Goal: Task Accomplishment & Management: Use online tool/utility

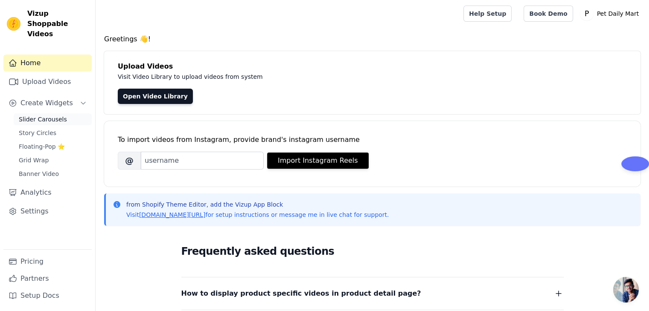
click at [47, 115] on span "Slider Carousels" at bounding box center [43, 119] width 48 height 9
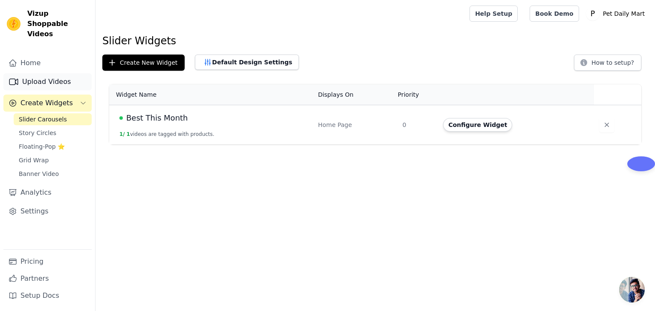
click at [48, 73] on link "Upload Videos" at bounding box center [47, 81] width 88 height 17
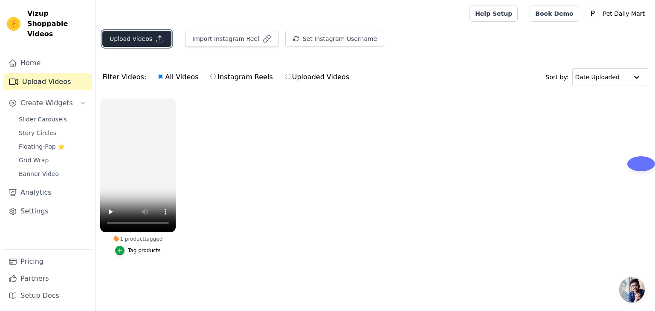
click at [158, 39] on icon "button" at bounding box center [160, 39] width 9 height 9
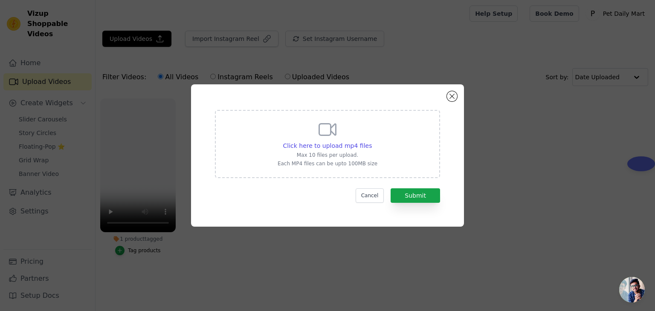
click at [319, 154] on p "Max 10 files per upload." at bounding box center [328, 155] width 100 height 7
click at [371, 142] on input "Click here to upload mp4 files Max 10 files per upload. Each MP4 files can be u…" at bounding box center [371, 141] width 0 height 0
type input "C:\fakepath\cat roller hair re - Made with Clipchamp.mp4"
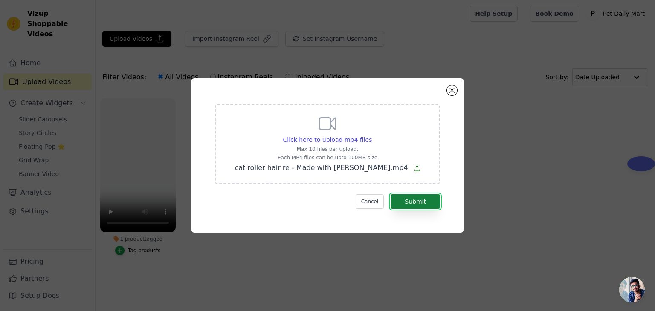
click at [408, 205] on button "Submit" at bounding box center [415, 201] width 49 height 14
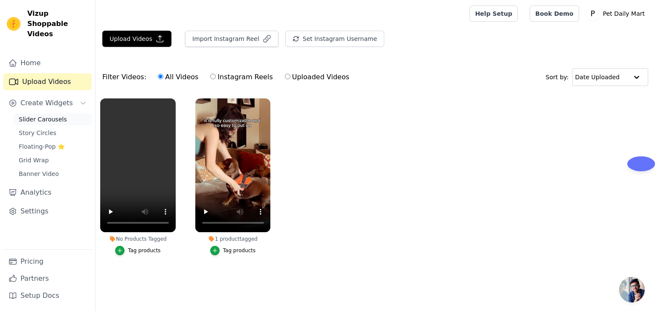
click at [49, 115] on span "Slider Carousels" at bounding box center [43, 119] width 48 height 9
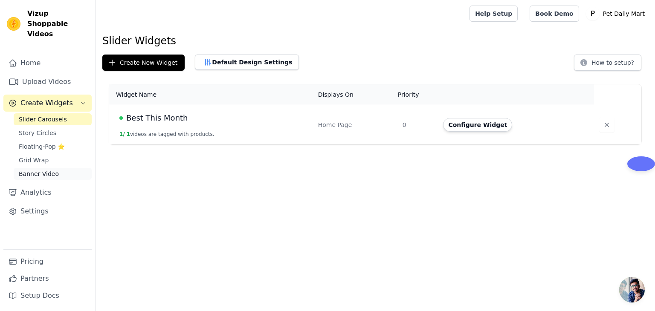
click at [41, 170] on span "Banner Video" at bounding box center [39, 174] width 40 height 9
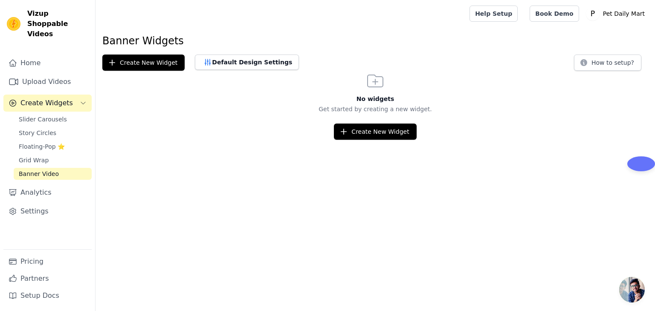
click at [47, 98] on span "Create Widgets" at bounding box center [46, 103] width 52 height 10
click at [33, 114] on link "Slider Carousels" at bounding box center [53, 119] width 78 height 12
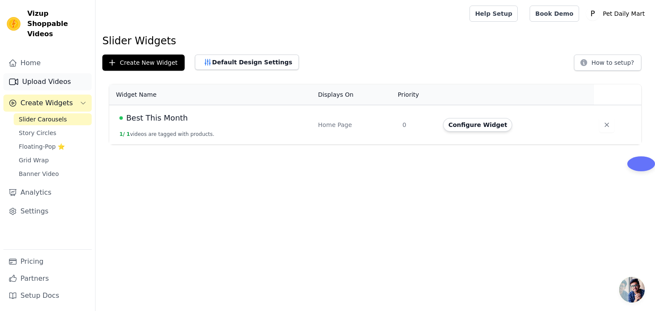
click at [49, 73] on link "Upload Videos" at bounding box center [47, 81] width 88 height 17
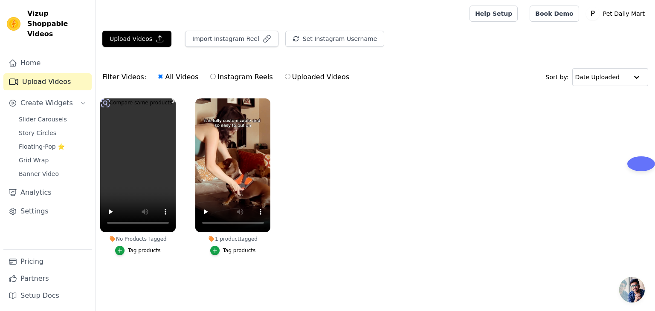
click at [367, 168] on ul "No Products Tagged Tag products 1 product tagged Tag products" at bounding box center [375, 185] width 559 height 183
click at [144, 252] on div "Tag products" at bounding box center [144, 250] width 33 height 7
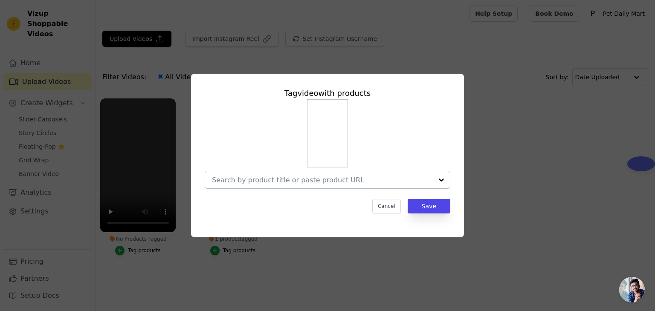
click at [443, 180] on div at bounding box center [441, 179] width 17 height 17
click at [490, 151] on div "Tag video with products Cancel Save" at bounding box center [328, 155] width 628 height 191
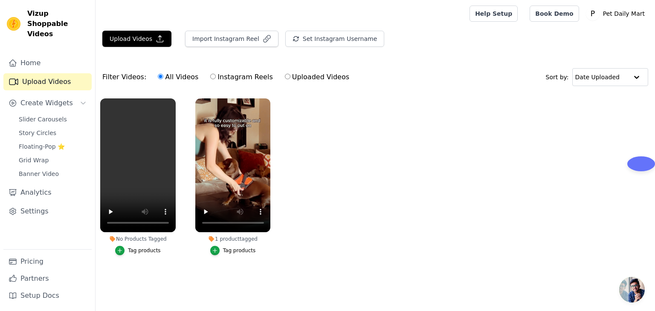
click at [144, 249] on div "Tag products" at bounding box center [144, 250] width 33 height 7
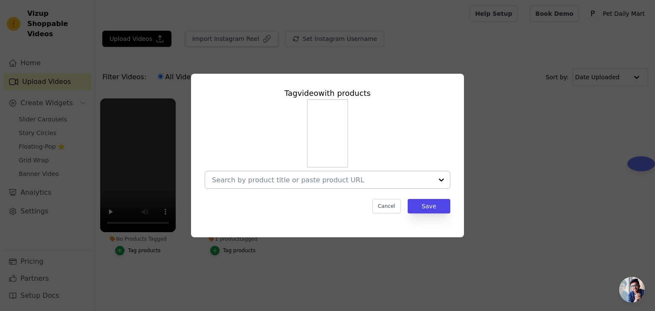
click at [443, 180] on div at bounding box center [441, 179] width 17 height 17
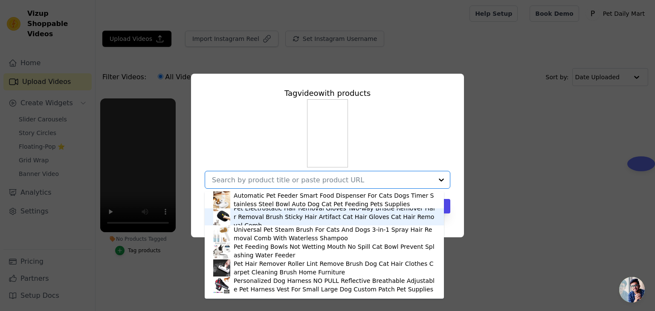
scroll to position [97, 0]
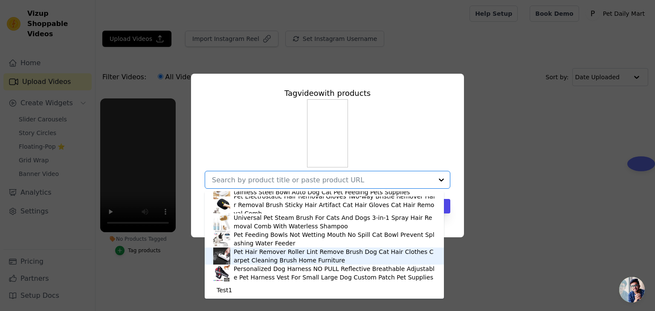
click at [283, 255] on div "Pet Hair Remover Roller Lint Remove Brush Dog Cat Hair Clothes Carpet Cleaning …" at bounding box center [335, 256] width 202 height 17
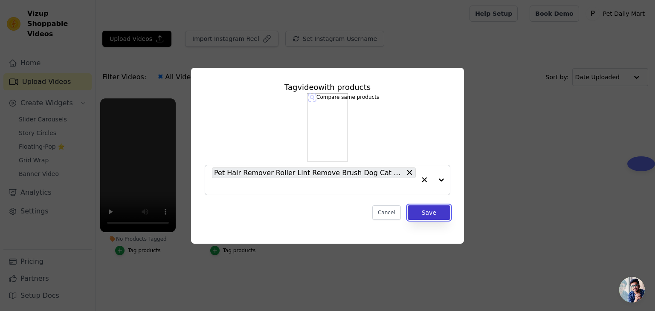
click at [429, 212] on button "Save" at bounding box center [429, 213] width 43 height 14
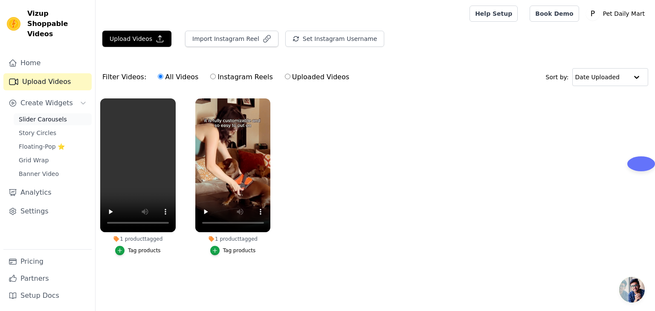
click at [49, 115] on span "Slider Carousels" at bounding box center [43, 119] width 48 height 9
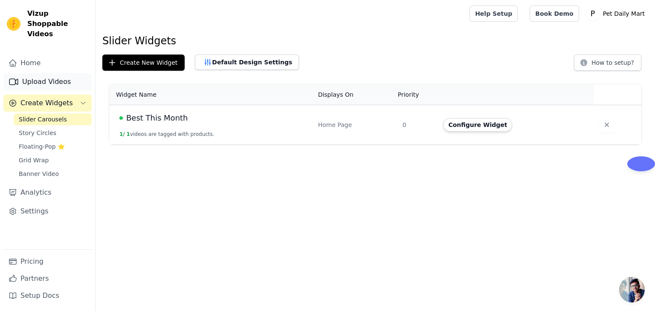
click at [50, 73] on link "Upload Videos" at bounding box center [47, 81] width 88 height 17
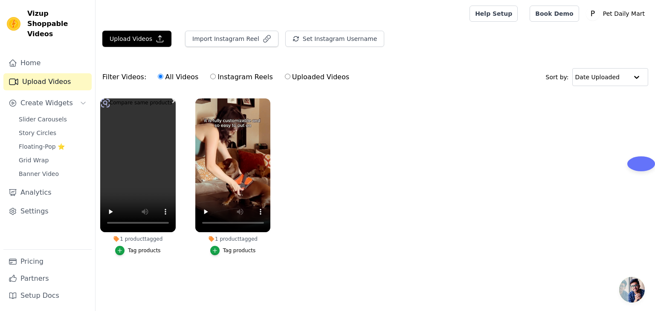
click at [462, 158] on ul "1 product tagged Tag products 1 product tagged Tag products" at bounding box center [375, 185] width 559 height 183
click at [82, 100] on icon "Sidebar" at bounding box center [83, 103] width 7 height 7
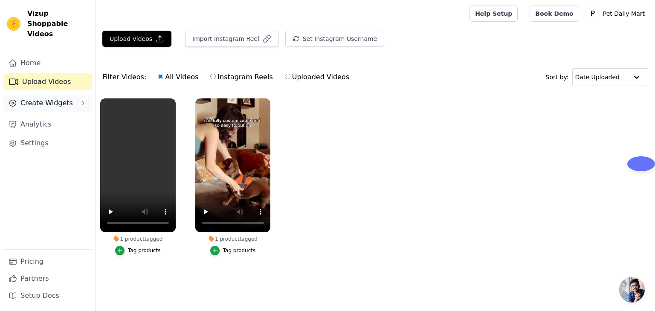
click at [82, 100] on icon "Sidebar" at bounding box center [83, 103] width 7 height 7
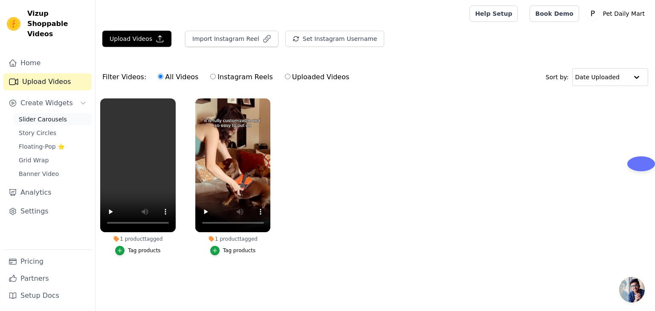
click at [41, 115] on span "Slider Carousels" at bounding box center [43, 119] width 48 height 9
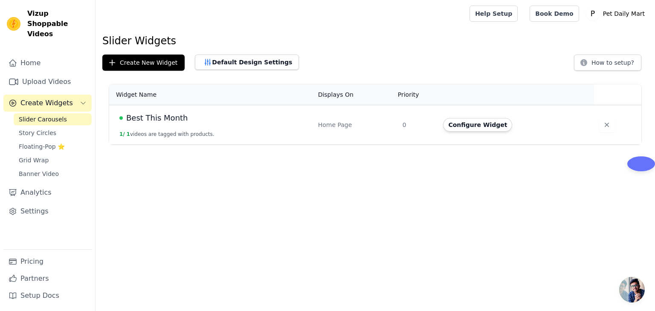
click at [174, 123] on span "Best This Month" at bounding box center [157, 118] width 62 height 12
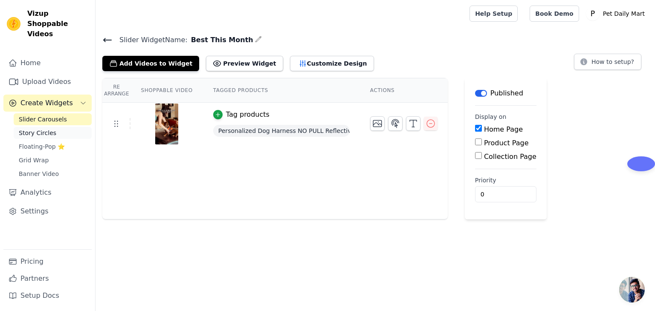
click at [38, 129] on span "Story Circles" at bounding box center [38, 133] width 38 height 9
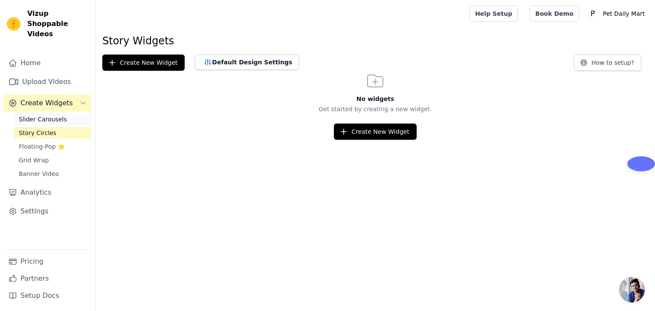
click at [39, 115] on span "Slider Carousels" at bounding box center [43, 119] width 48 height 9
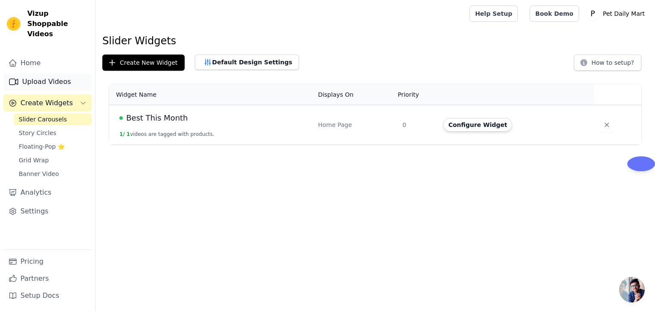
click at [44, 73] on link "Upload Videos" at bounding box center [47, 81] width 88 height 17
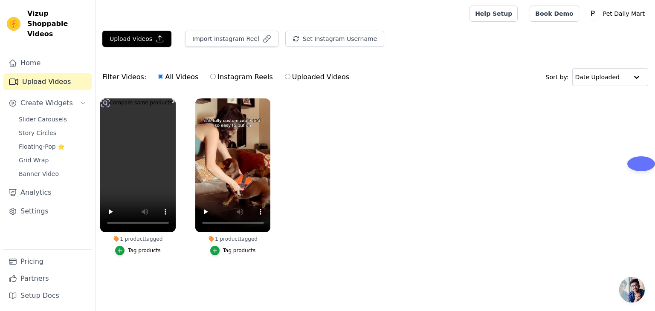
click at [408, 191] on ul "1 product tagged Tag products 1 product tagged Tag products" at bounding box center [375, 185] width 559 height 183
click at [141, 253] on div "Tag products" at bounding box center [144, 250] width 33 height 7
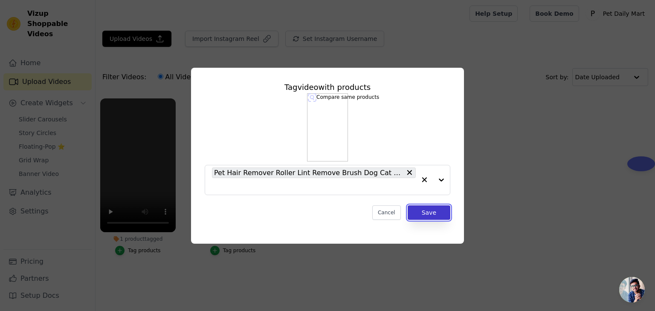
click at [426, 215] on button "Save" at bounding box center [429, 213] width 43 height 14
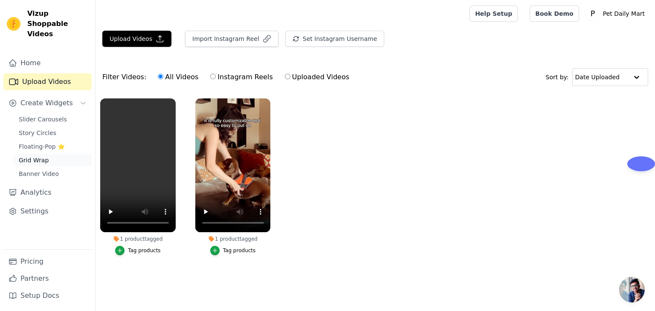
click at [46, 154] on link "Grid Wrap" at bounding box center [53, 160] width 78 height 12
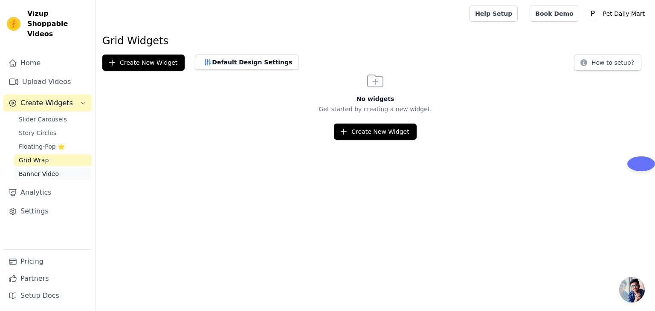
click at [44, 170] on span "Banner Video" at bounding box center [39, 174] width 40 height 9
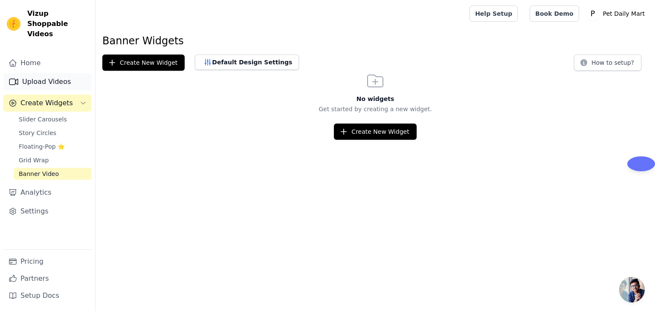
click at [48, 73] on link "Upload Videos" at bounding box center [47, 81] width 88 height 17
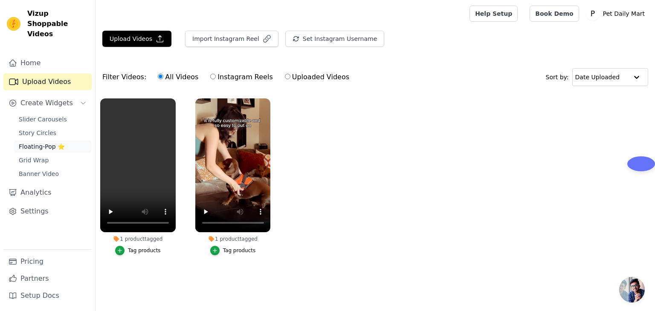
click at [36, 142] on span "Floating-Pop ⭐" at bounding box center [42, 146] width 46 height 9
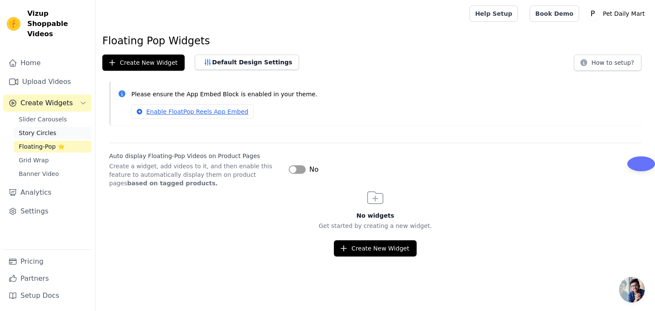
click at [41, 129] on span "Story Circles" at bounding box center [38, 133] width 38 height 9
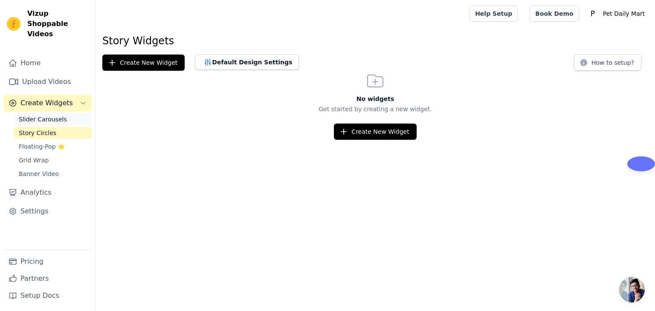
click at [42, 115] on span "Slider Carousels" at bounding box center [43, 119] width 48 height 9
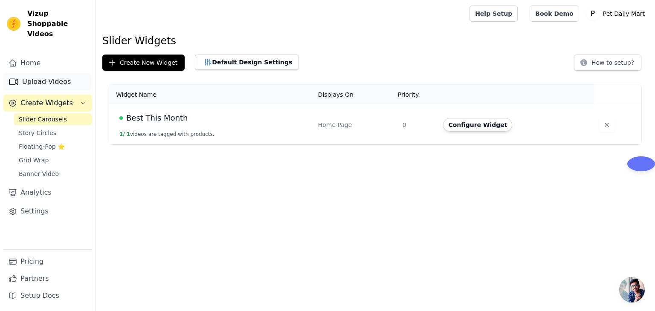
click at [50, 73] on link "Upload Videos" at bounding box center [47, 81] width 88 height 17
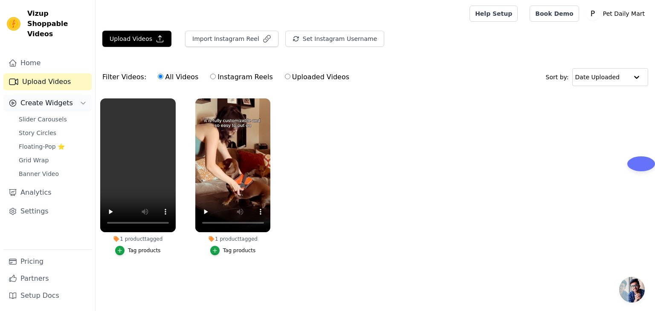
click at [85, 100] on icon "Sidebar" at bounding box center [83, 103] width 7 height 7
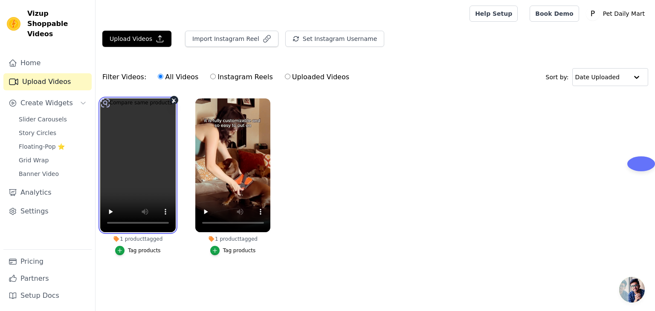
click at [144, 150] on video at bounding box center [137, 165] width 75 height 134
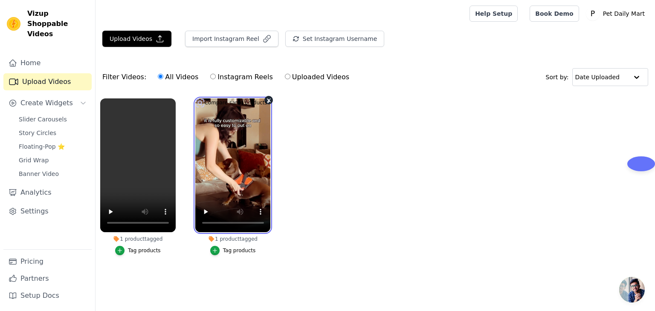
click at [252, 164] on video at bounding box center [232, 165] width 75 height 134
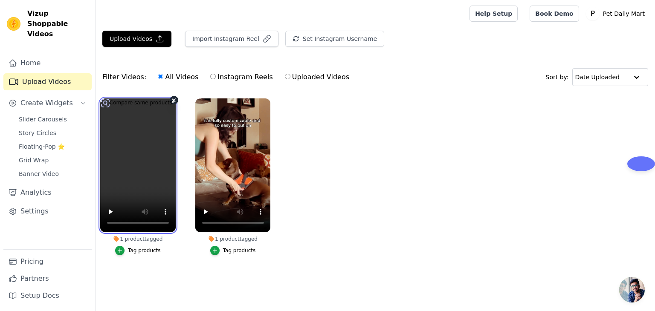
click at [147, 160] on video at bounding box center [137, 165] width 75 height 134
drag, startPoint x: 143, startPoint y: 150, endPoint x: 439, endPoint y: 140, distance: 296.1
click at [439, 140] on ul "1 product tagged Tag products 1 product tagged Tag products" at bounding box center [375, 185] width 559 height 183
click at [133, 162] on video at bounding box center [137, 165] width 75 height 134
click at [638, 75] on div at bounding box center [636, 77] width 17 height 17
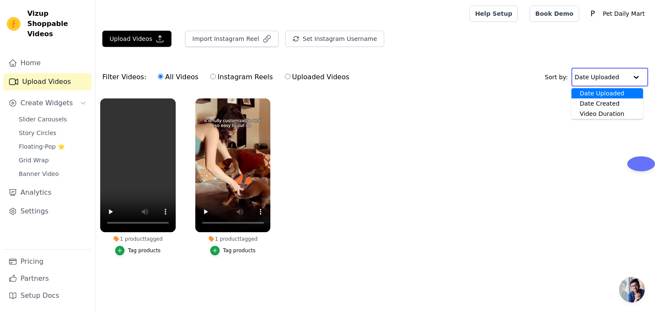
click at [638, 75] on div at bounding box center [636, 77] width 17 height 17
click at [366, 142] on ul "1 product tagged Tag products 1 product tagged Tag products" at bounding box center [375, 185] width 559 height 183
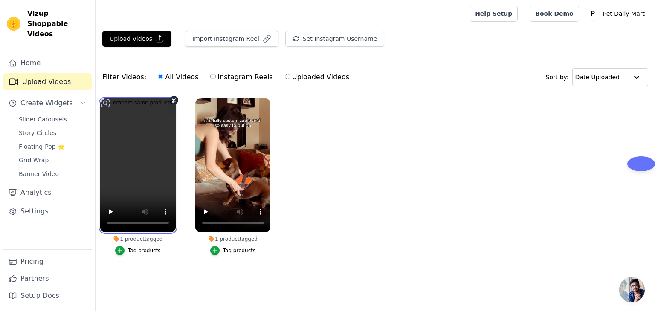
click at [140, 147] on video at bounding box center [137, 165] width 75 height 134
click at [299, 76] on label "Uploaded Videos" at bounding box center [316, 77] width 65 height 11
click at [290, 76] on input "Uploaded Videos" at bounding box center [288, 77] width 6 height 6
radio input "true"
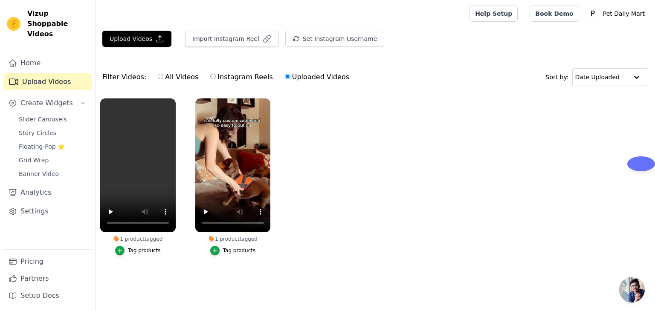
click at [234, 77] on label "Instagram Reels" at bounding box center [241, 77] width 63 height 11
click at [216, 77] on input "Instagram Reels" at bounding box center [213, 77] width 6 height 6
radio input "true"
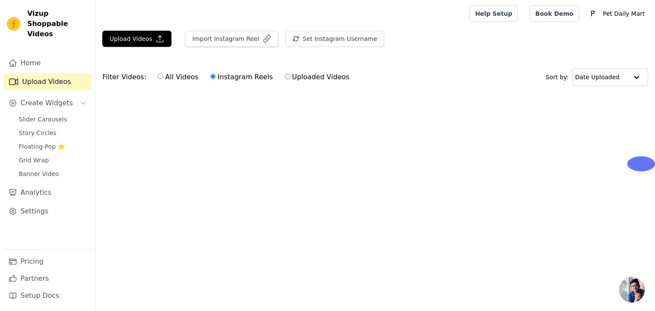
click at [178, 78] on label "All Videos" at bounding box center [177, 77] width 41 height 11
click at [163, 78] on input "All Videos" at bounding box center [161, 77] width 6 height 6
radio input "true"
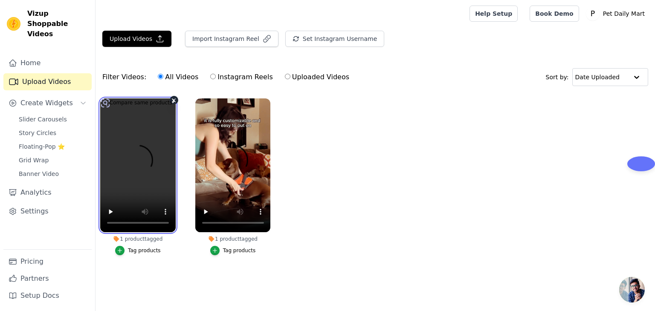
click at [146, 180] on video at bounding box center [137, 165] width 75 height 134
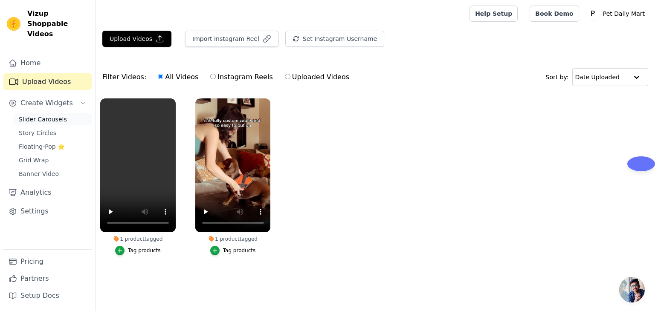
click at [46, 115] on span "Slider Carousels" at bounding box center [43, 119] width 48 height 9
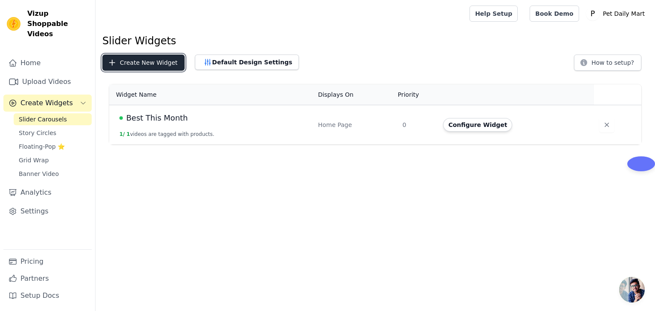
click at [150, 58] on button "Create New Widget" at bounding box center [143, 63] width 82 height 16
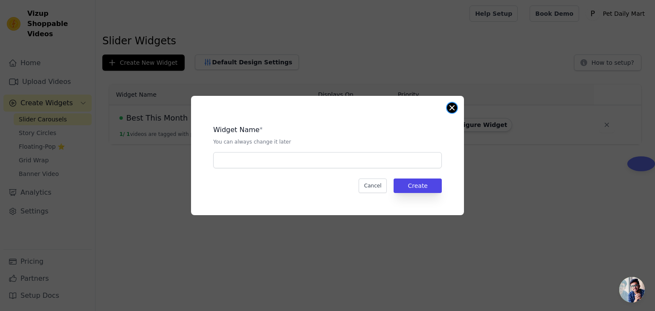
click at [452, 108] on button "Close modal" at bounding box center [452, 108] width 10 height 10
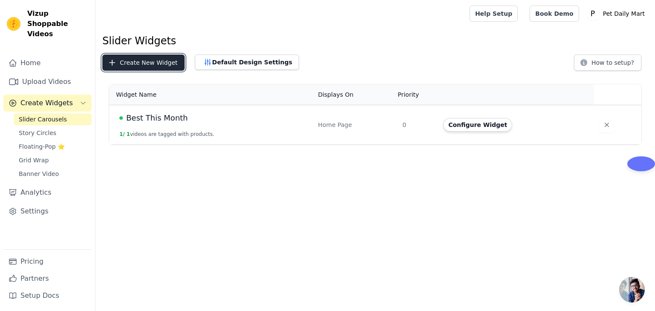
click at [154, 67] on button "Create New Widget" at bounding box center [143, 63] width 82 height 16
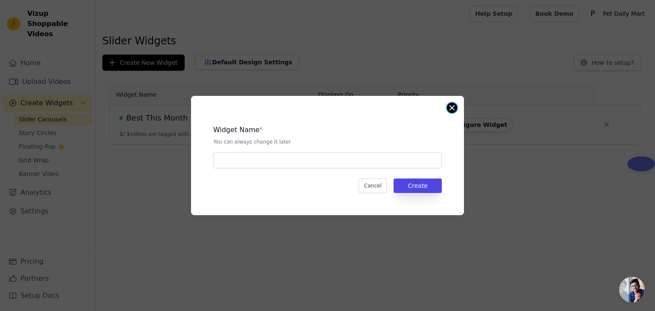
click at [451, 105] on button "Close modal" at bounding box center [452, 108] width 10 height 10
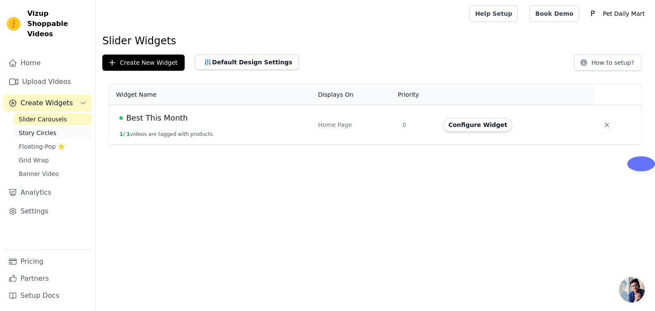
click at [45, 129] on span "Story Circles" at bounding box center [38, 133] width 38 height 9
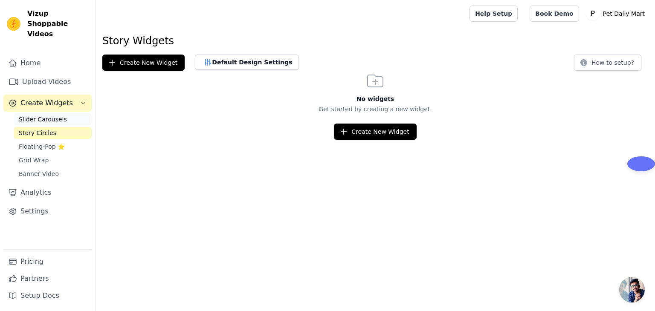
click at [41, 115] on span "Slider Carousels" at bounding box center [43, 119] width 48 height 9
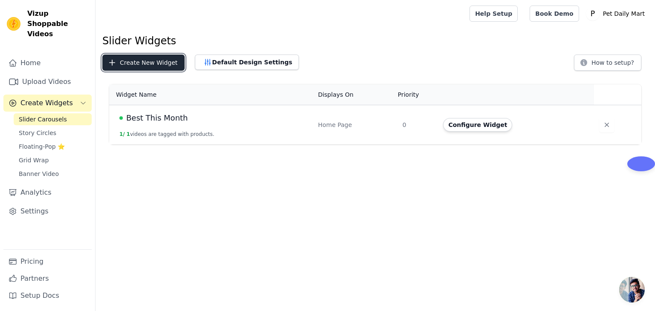
click at [130, 65] on button "Create New Widget" at bounding box center [143, 63] width 82 height 16
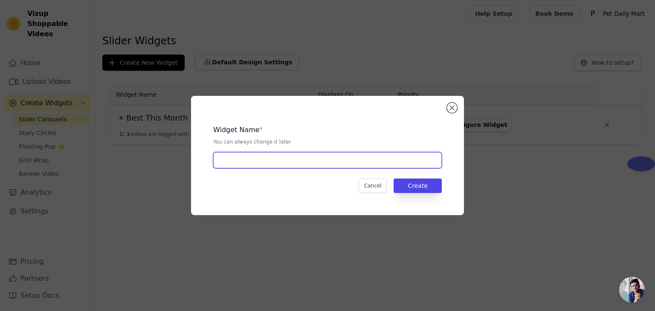
click at [240, 159] on input "text" at bounding box center [327, 160] width 229 height 16
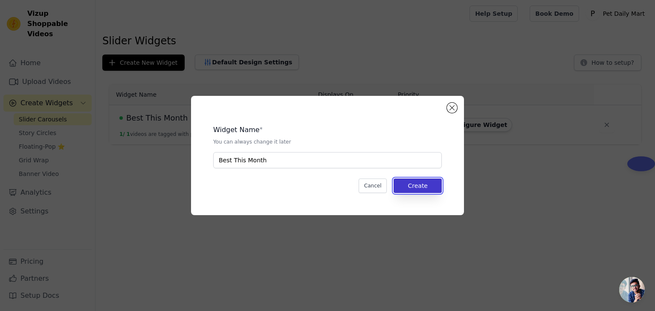
click at [423, 188] on button "Create" at bounding box center [418, 186] width 48 height 14
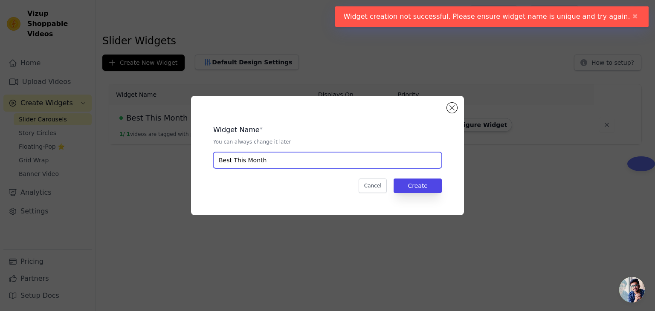
click at [266, 163] on input "Best This Month" at bounding box center [327, 160] width 229 height 16
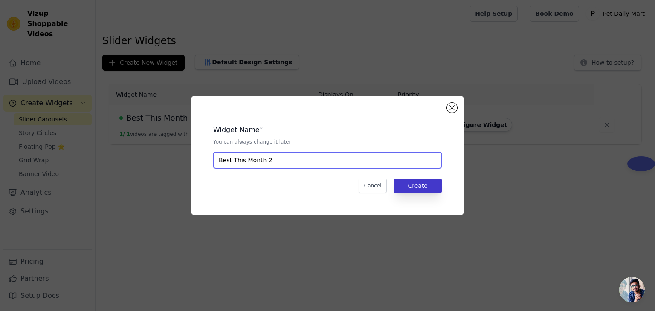
type input "Best This Month 2"
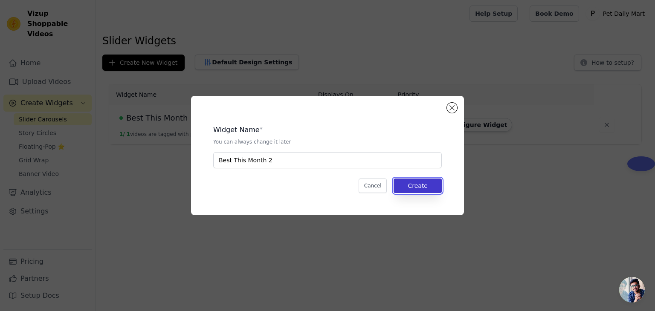
click at [416, 184] on button "Create" at bounding box center [418, 186] width 48 height 14
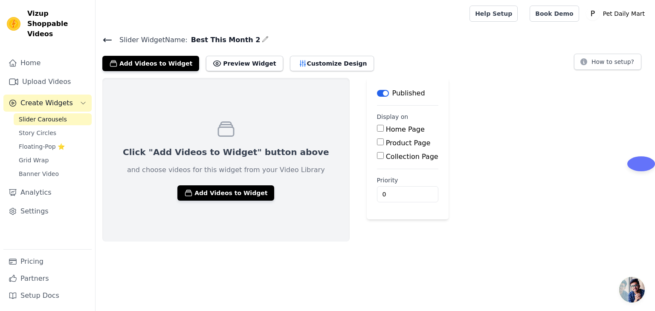
click at [377, 130] on input "Home Page" at bounding box center [380, 128] width 7 height 7
checkbox input "true"
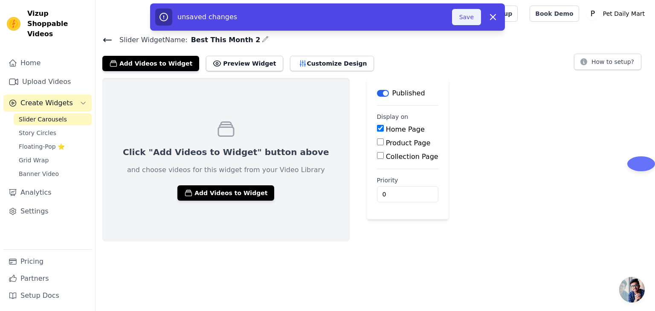
click at [469, 21] on button "Save" at bounding box center [466, 17] width 29 height 16
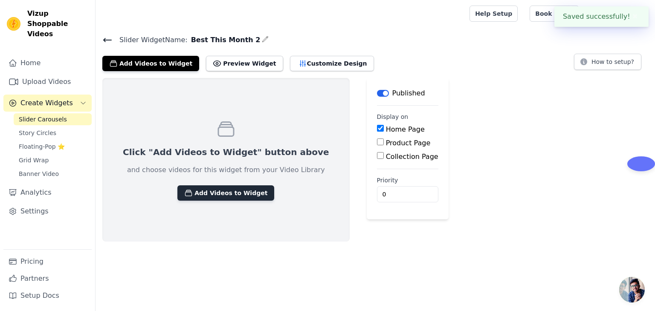
click at [213, 194] on button "Add Videos to Widget" at bounding box center [225, 192] width 97 height 15
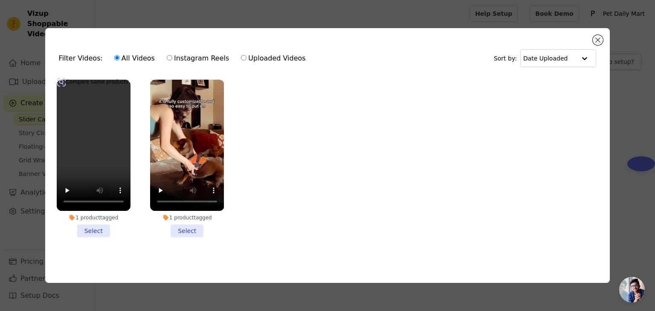
click at [90, 230] on li "1 product tagged Select" at bounding box center [94, 159] width 74 height 158
click at [0, 0] on input "1 product tagged Select" at bounding box center [0, 0] width 0 height 0
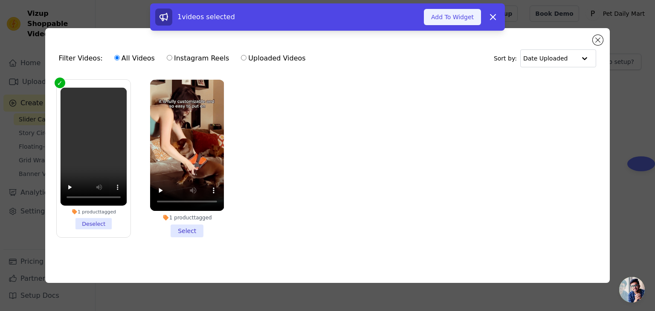
click at [460, 20] on button "Add To Widget" at bounding box center [452, 17] width 57 height 16
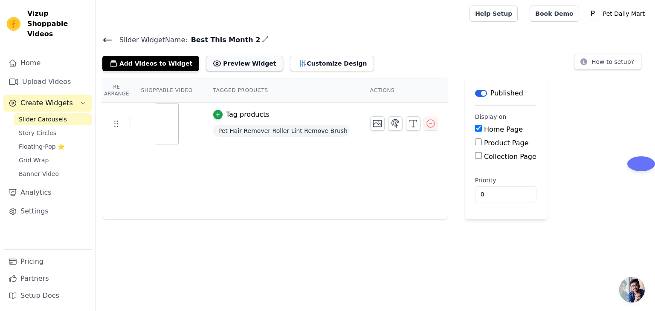
click at [227, 65] on button "Preview Widget" at bounding box center [244, 63] width 77 height 15
click at [102, 43] on icon at bounding box center [107, 40] width 10 height 10
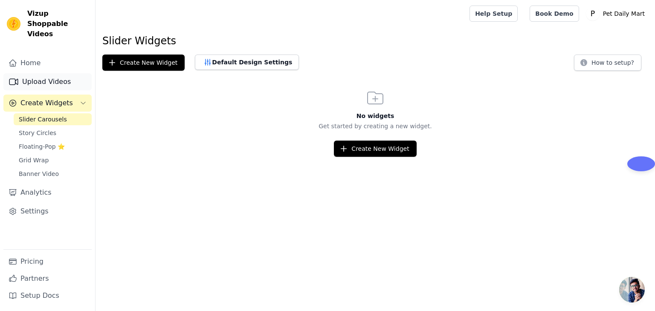
click at [44, 73] on link "Upload Videos" at bounding box center [47, 81] width 88 height 17
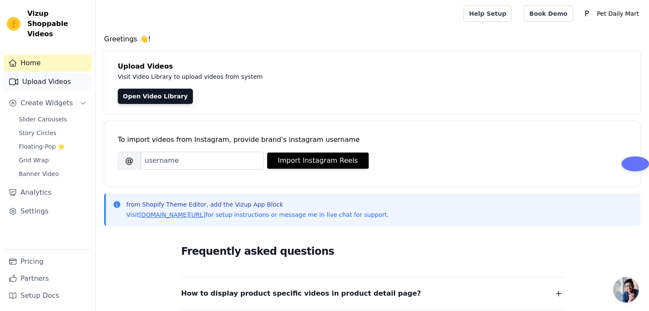
click at [35, 74] on link "Upload Videos" at bounding box center [47, 81] width 88 height 17
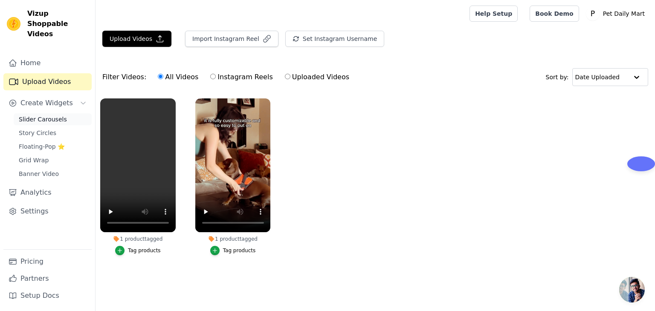
click at [42, 115] on span "Slider Carousels" at bounding box center [43, 119] width 48 height 9
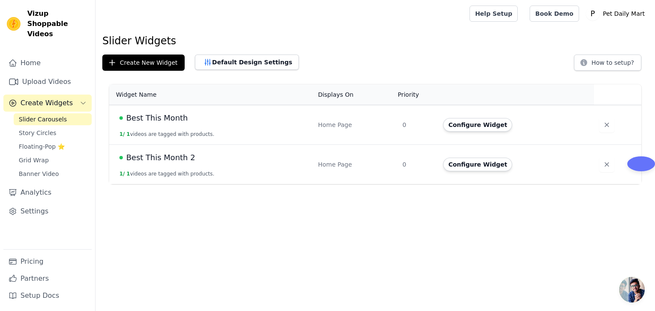
click at [194, 168] on td "Best This Month 2 1 / 1 videos are tagged with products." at bounding box center [211, 165] width 204 height 40
click at [177, 160] on span "Best This Month 2" at bounding box center [160, 158] width 69 height 12
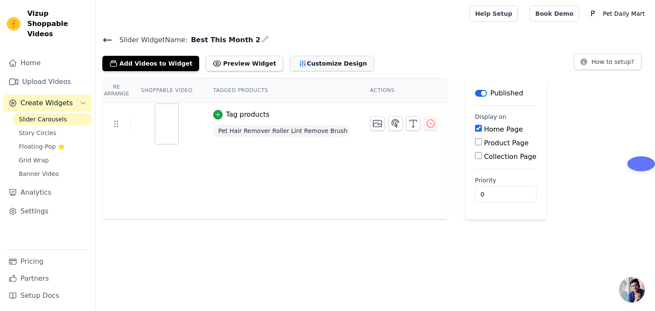
click at [290, 68] on button "Customize Design" at bounding box center [332, 63] width 84 height 15
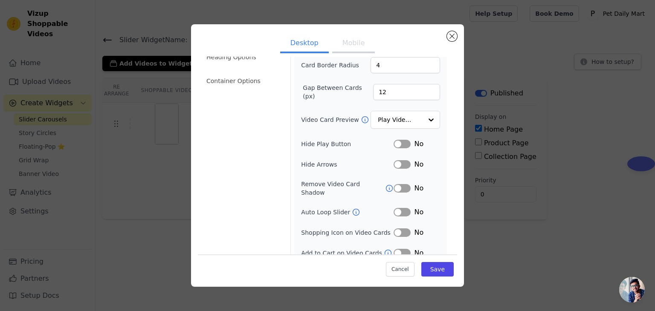
scroll to position [67, 0]
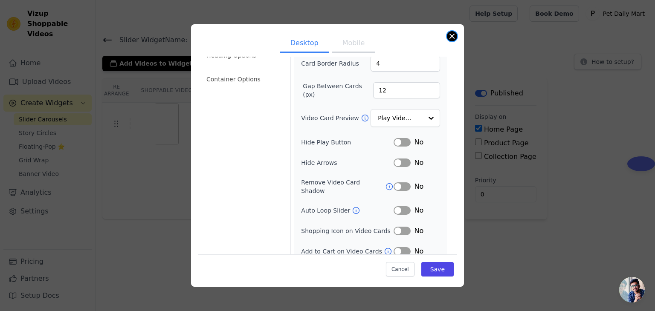
click at [451, 40] on button "Close modal" at bounding box center [452, 36] width 10 height 10
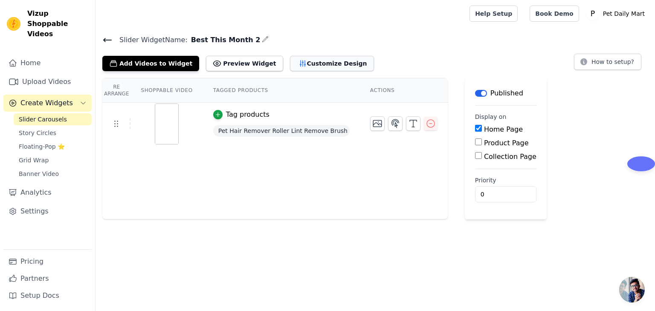
click at [319, 64] on button "Customize Design" at bounding box center [332, 63] width 84 height 15
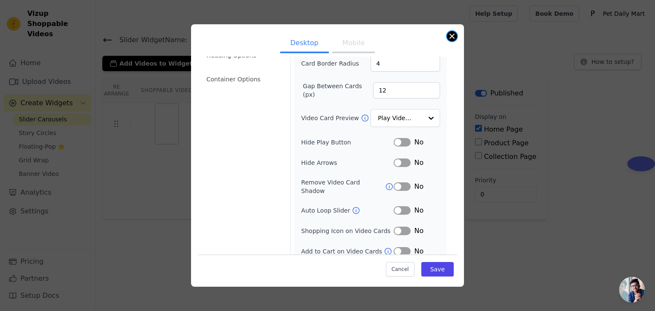
click at [451, 33] on button "Close modal" at bounding box center [452, 36] width 10 height 10
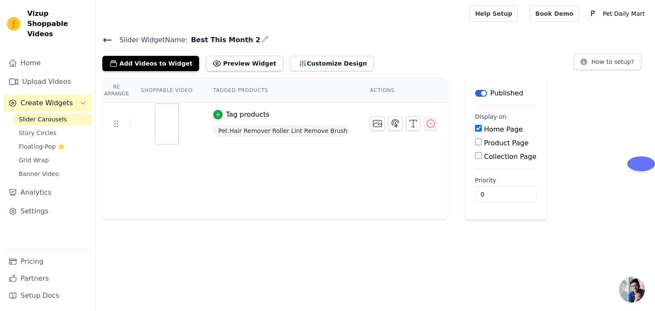
click at [102, 39] on icon at bounding box center [107, 40] width 10 height 10
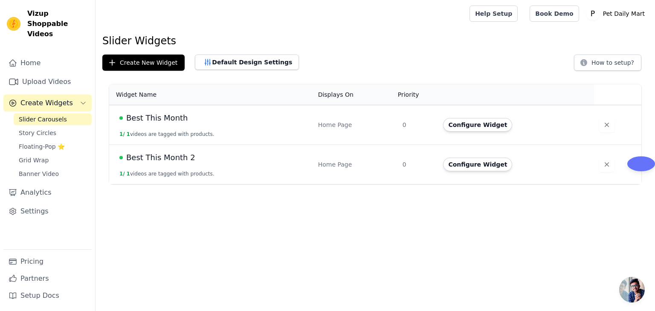
click at [275, 128] on td "Best This Month 1 / 1 videos are tagged with products." at bounding box center [211, 125] width 204 height 40
click at [476, 125] on button "Configure Widget" at bounding box center [477, 125] width 69 height 14
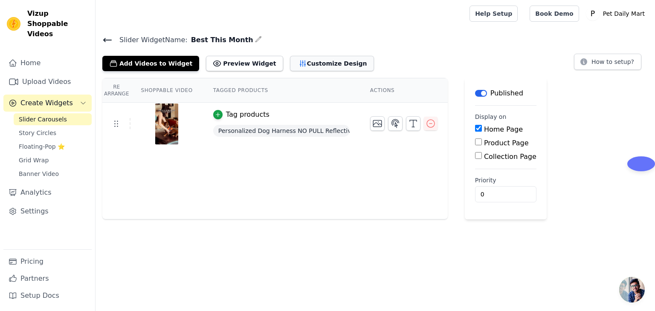
click at [305, 64] on button "Customize Design" at bounding box center [332, 63] width 84 height 15
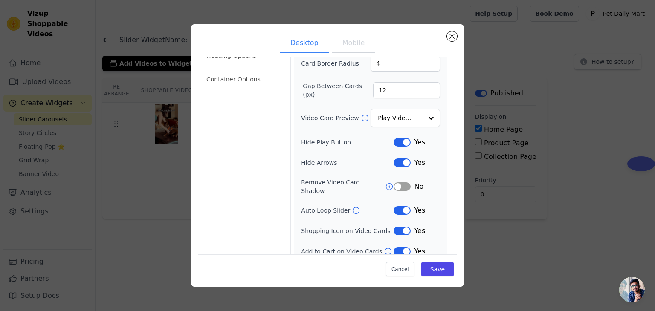
scroll to position [67, 0]
click at [453, 38] on button "Close modal" at bounding box center [452, 36] width 10 height 10
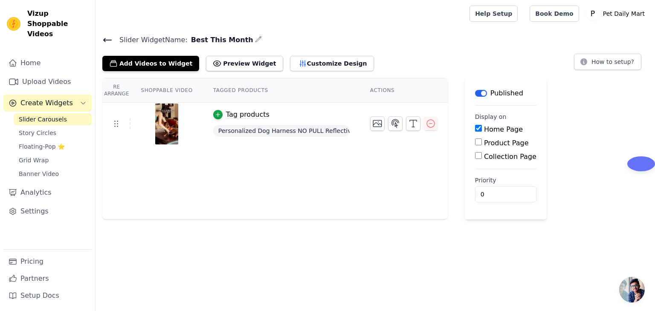
click at [102, 41] on icon at bounding box center [107, 40] width 10 height 10
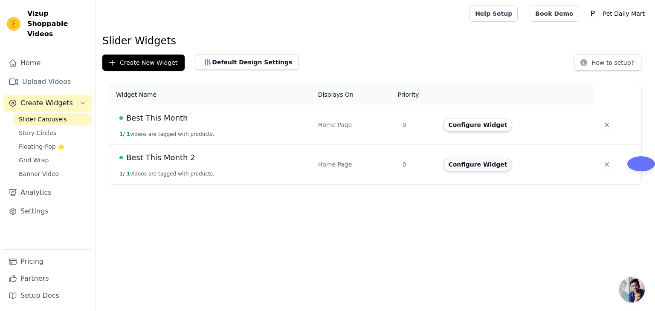
click at [463, 162] on button "Configure Widget" at bounding box center [477, 165] width 69 height 14
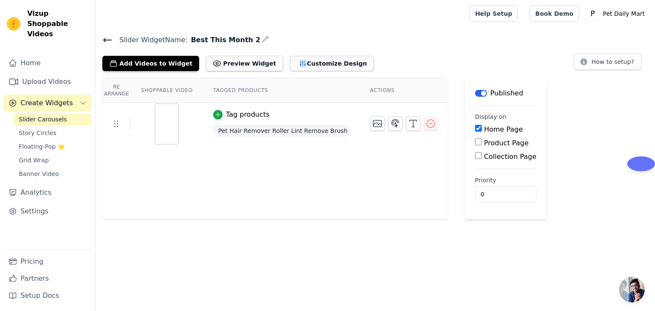
click at [319, 58] on button "Customize Design" at bounding box center [332, 63] width 84 height 15
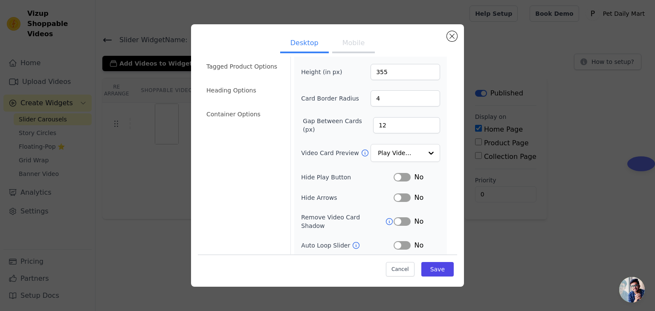
scroll to position [67, 0]
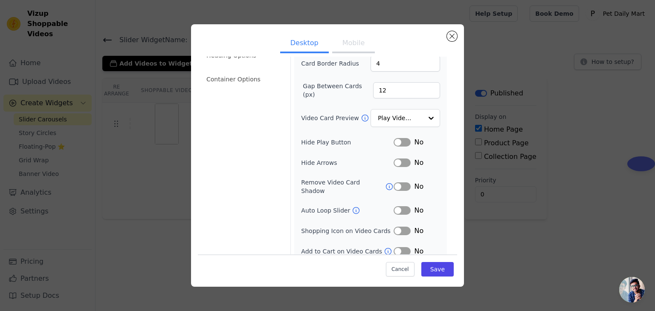
click at [402, 141] on button "Label" at bounding box center [402, 142] width 17 height 9
click at [401, 163] on button "Label" at bounding box center [402, 163] width 17 height 9
click at [400, 206] on button "Label" at bounding box center [402, 210] width 17 height 9
click at [401, 227] on button "Label" at bounding box center [402, 231] width 17 height 9
click at [402, 247] on button "Label" at bounding box center [402, 251] width 17 height 9
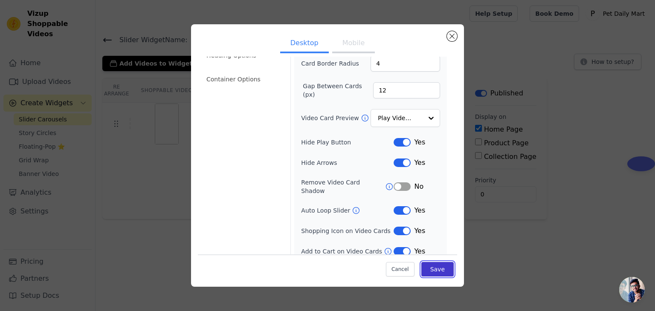
click at [429, 269] on button "Save" at bounding box center [437, 269] width 32 height 14
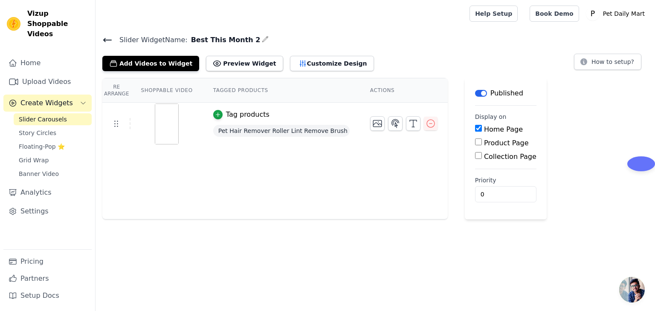
click at [106, 38] on icon at bounding box center [107, 40] width 10 height 10
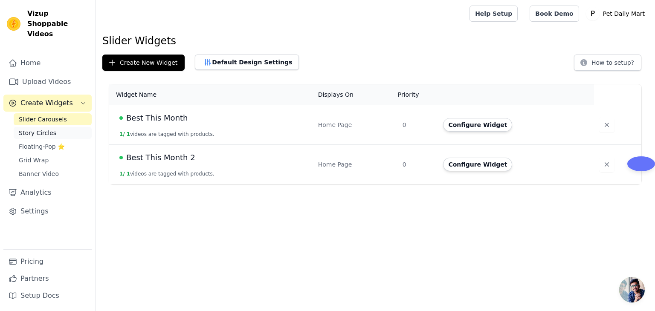
click at [41, 129] on span "Story Circles" at bounding box center [38, 133] width 38 height 9
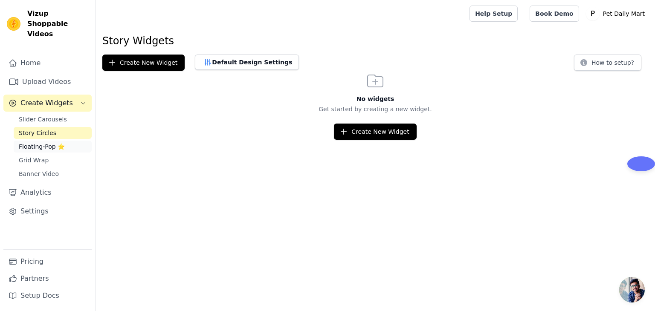
click at [38, 142] on span "Floating-Pop ⭐" at bounding box center [42, 146] width 46 height 9
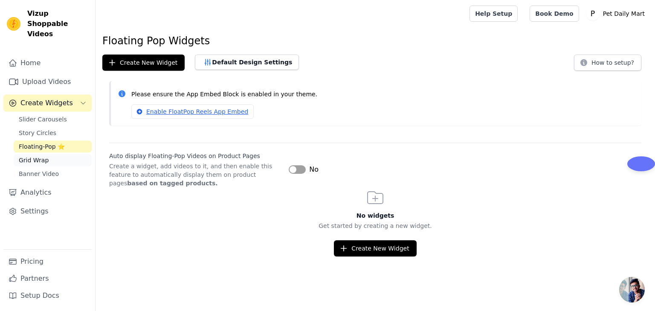
click at [34, 156] on span "Grid Wrap" at bounding box center [34, 160] width 30 height 9
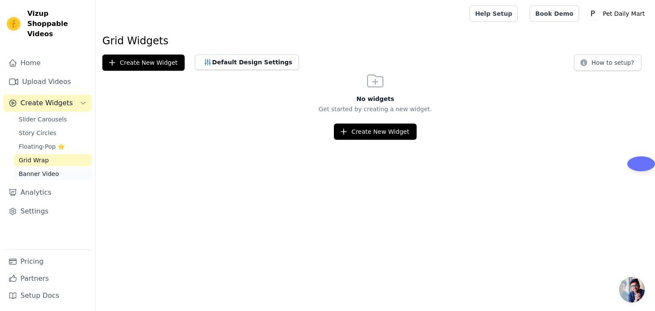
click at [34, 170] on span "Banner Video" at bounding box center [39, 174] width 40 height 9
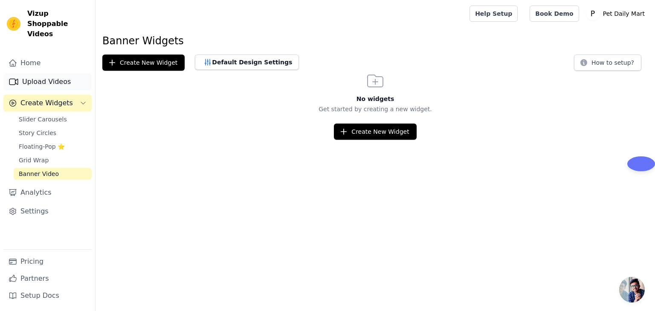
click at [42, 73] on link "Upload Videos" at bounding box center [47, 81] width 88 height 17
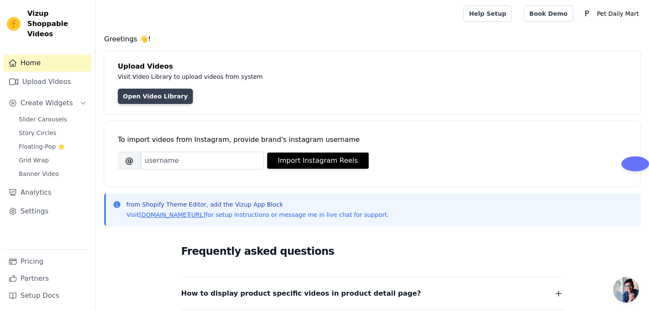
click at [157, 98] on link "Open Video Library" at bounding box center [155, 96] width 75 height 15
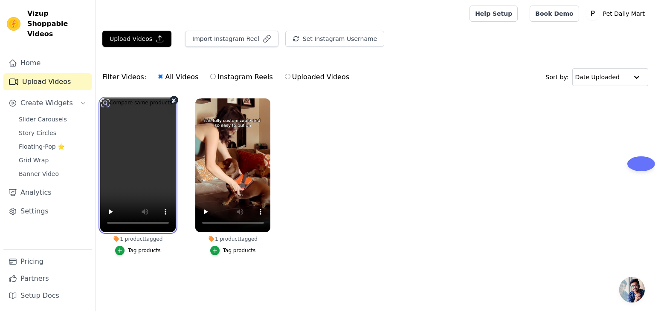
click at [153, 191] on video at bounding box center [137, 165] width 75 height 134
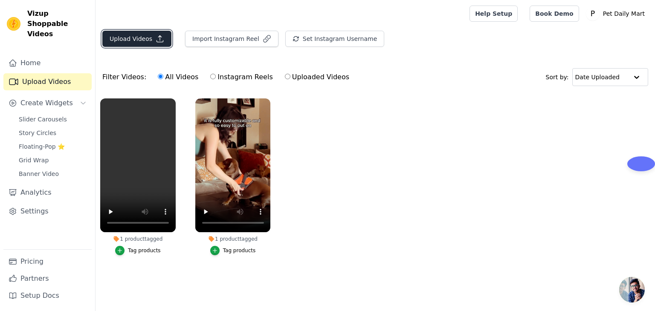
click at [156, 40] on icon "button" at bounding box center [160, 39] width 9 height 9
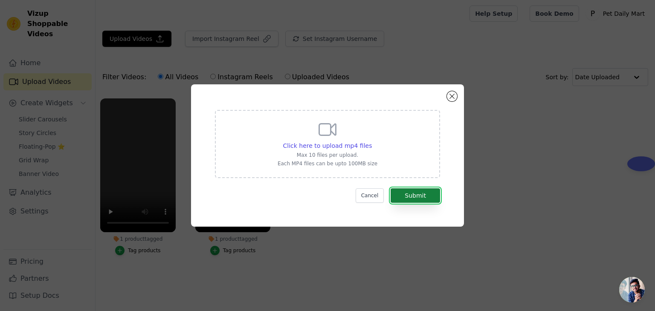
click at [413, 195] on button "Submit" at bounding box center [415, 195] width 49 height 14
click at [452, 96] on button "Close modal" at bounding box center [452, 96] width 10 height 10
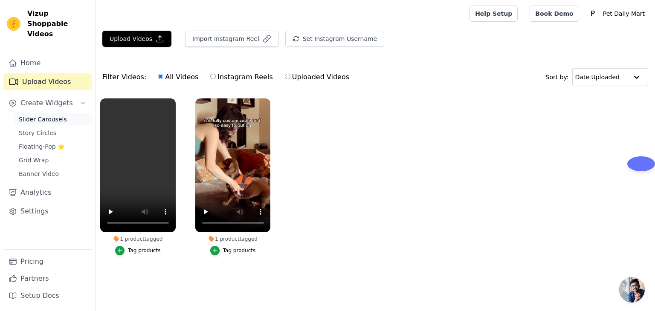
click at [44, 115] on span "Slider Carousels" at bounding box center [43, 119] width 48 height 9
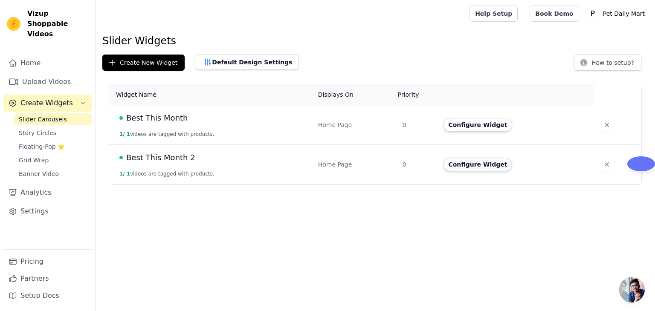
click at [460, 167] on button "Configure Widget" at bounding box center [477, 165] width 69 height 14
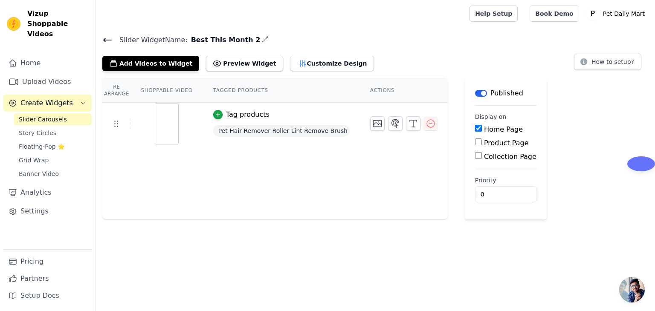
click at [206, 161] on div "Re Arrange Shoppable Video Tagged Products Actions Tag products Pet Hair Remove…" at bounding box center [274, 149] width 345 height 142
click at [215, 113] on icon "button" at bounding box center [218, 115] width 6 height 6
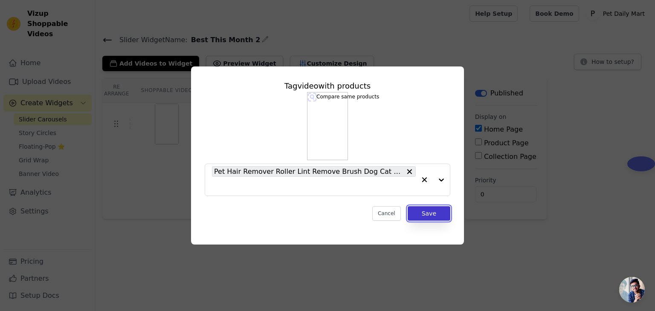
click at [425, 215] on button "Save" at bounding box center [429, 213] width 43 height 14
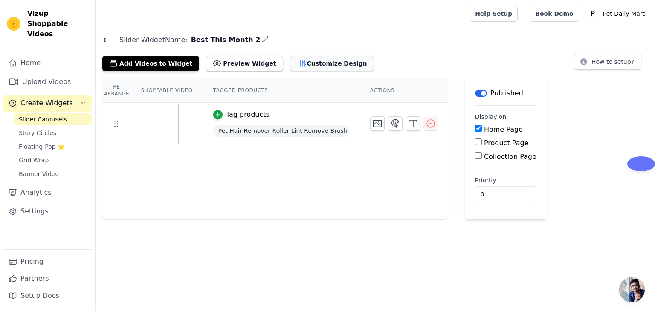
click at [307, 61] on button "Customize Design" at bounding box center [332, 63] width 84 height 15
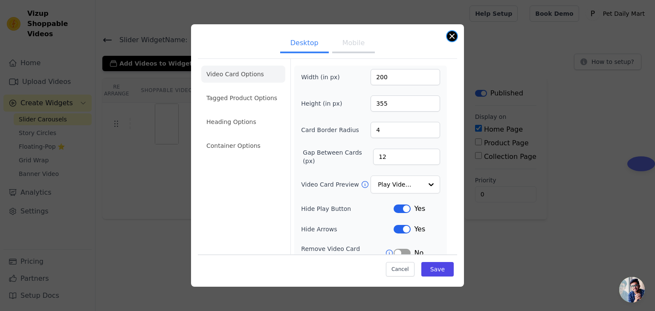
click at [455, 34] on button "Close modal" at bounding box center [452, 36] width 10 height 10
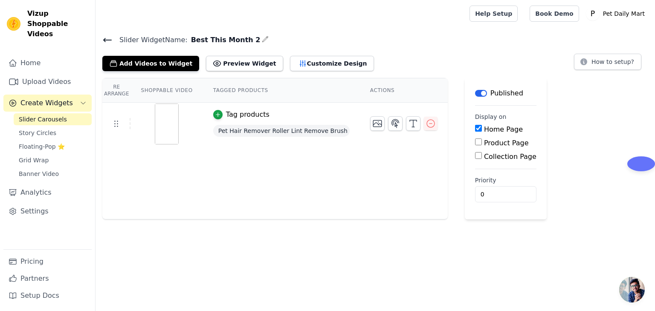
click at [106, 40] on icon at bounding box center [108, 39] width 8 height 3
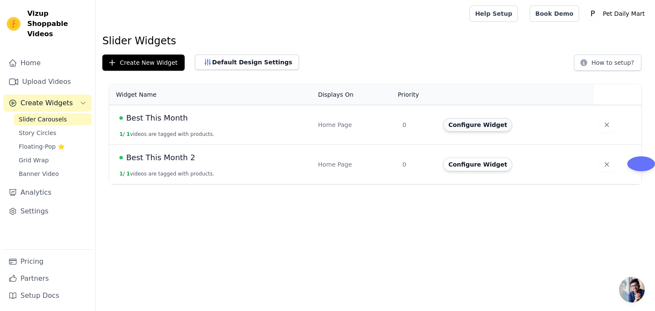
click at [479, 126] on button "Configure Widget" at bounding box center [477, 125] width 69 height 14
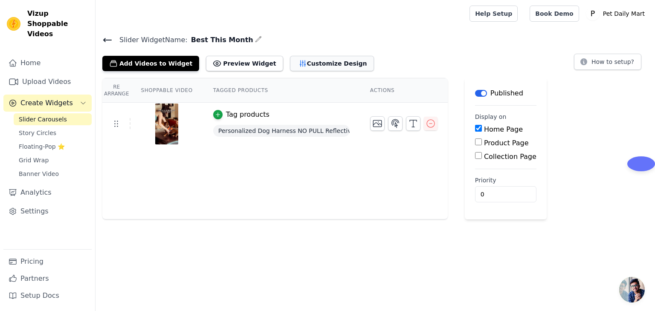
click at [311, 62] on button "Customize Design" at bounding box center [332, 63] width 84 height 15
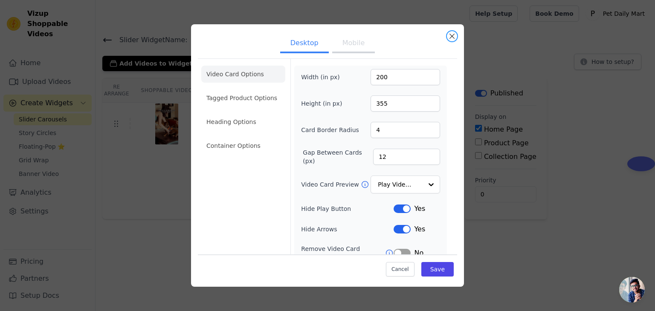
click at [451, 35] on button "Close modal" at bounding box center [452, 36] width 10 height 10
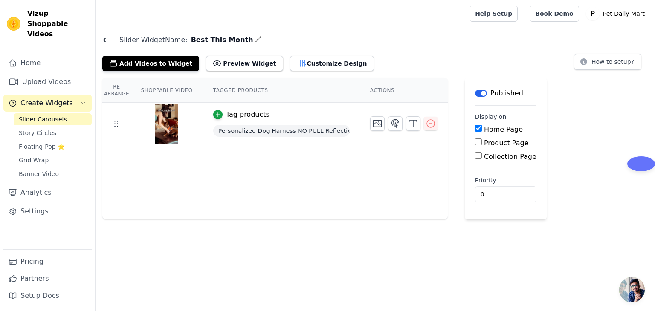
click at [104, 38] on icon at bounding box center [108, 39] width 8 height 3
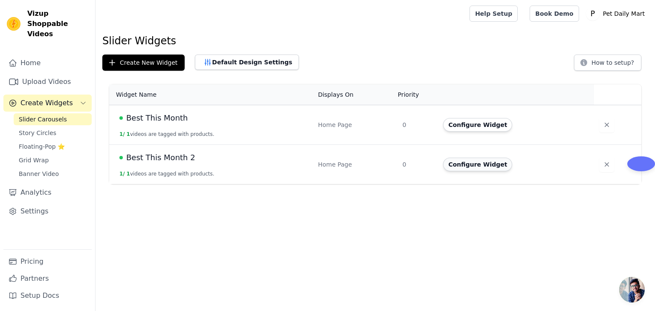
click at [491, 167] on button "Configure Widget" at bounding box center [477, 165] width 69 height 14
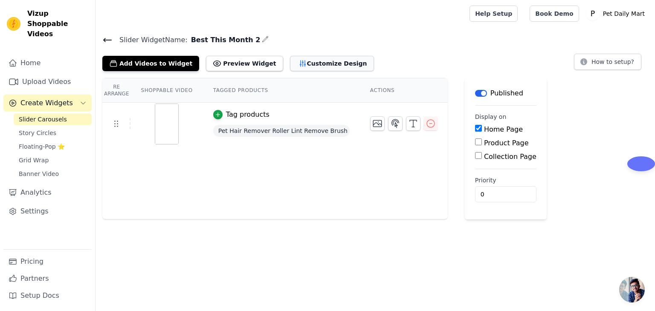
click at [319, 60] on button "Customize Design" at bounding box center [332, 63] width 84 height 15
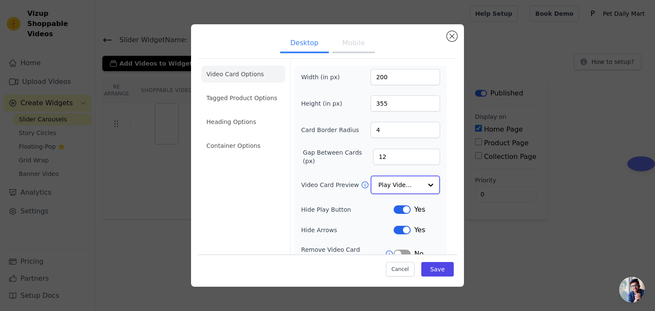
click at [426, 184] on div at bounding box center [430, 185] width 17 height 17
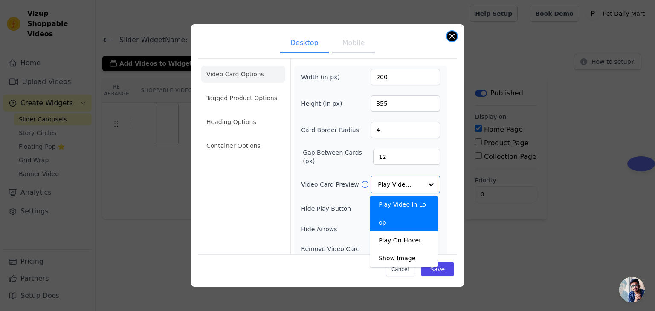
click at [449, 38] on button "Close modal" at bounding box center [452, 36] width 10 height 10
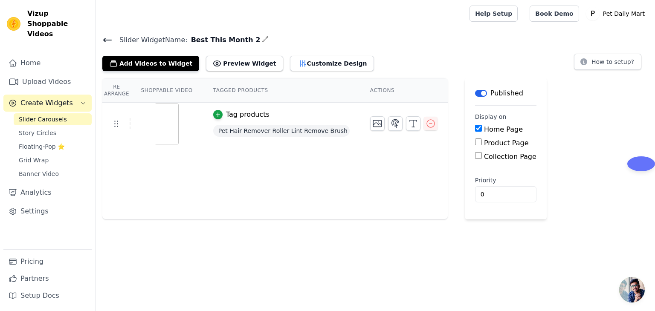
click at [106, 41] on icon at bounding box center [107, 40] width 10 height 10
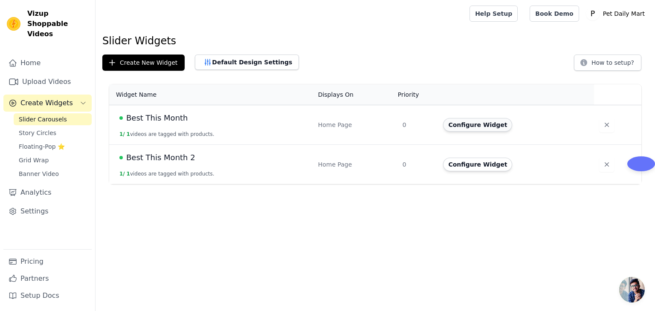
click at [462, 126] on button "Configure Widget" at bounding box center [477, 125] width 69 height 14
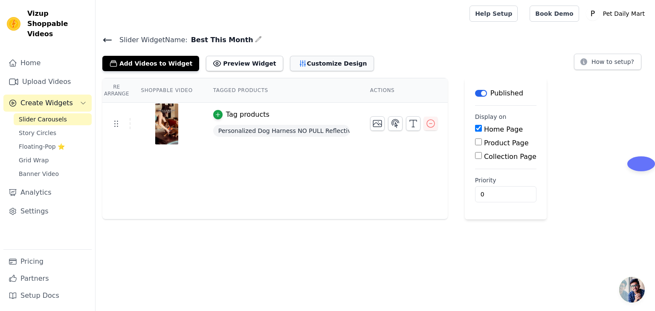
click at [319, 67] on button "Customize Design" at bounding box center [332, 63] width 84 height 15
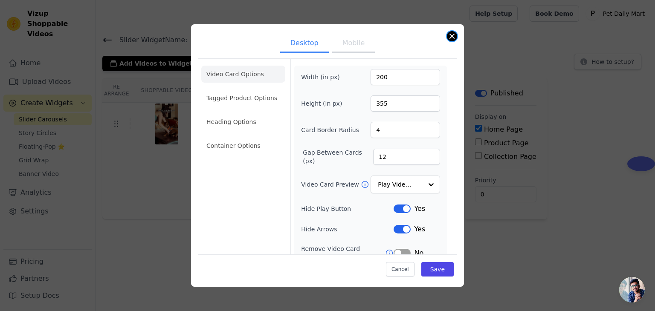
click at [452, 36] on button "Close modal" at bounding box center [452, 36] width 10 height 10
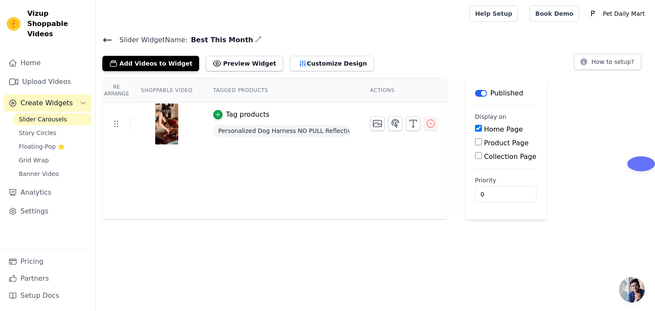
click at [104, 40] on icon at bounding box center [108, 39] width 8 height 3
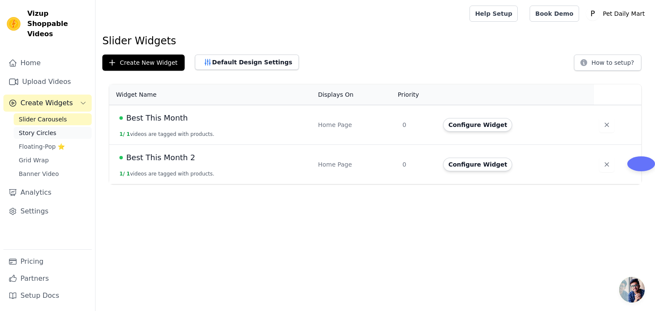
click at [45, 129] on span "Story Circles" at bounding box center [38, 133] width 38 height 9
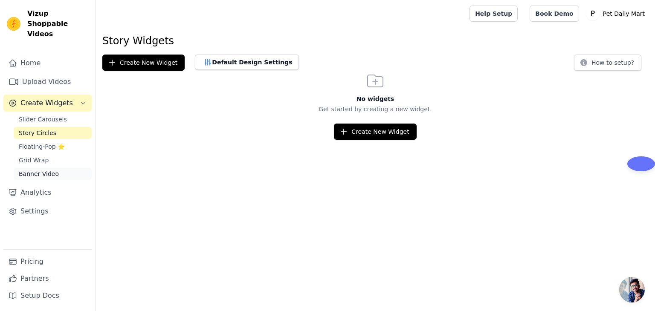
click at [34, 170] on span "Banner Video" at bounding box center [39, 174] width 40 height 9
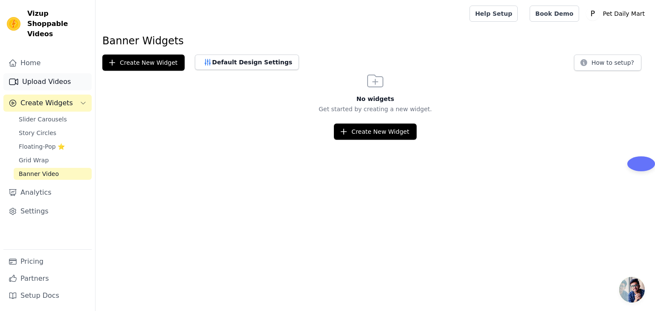
click at [55, 73] on link "Upload Videos" at bounding box center [47, 81] width 88 height 17
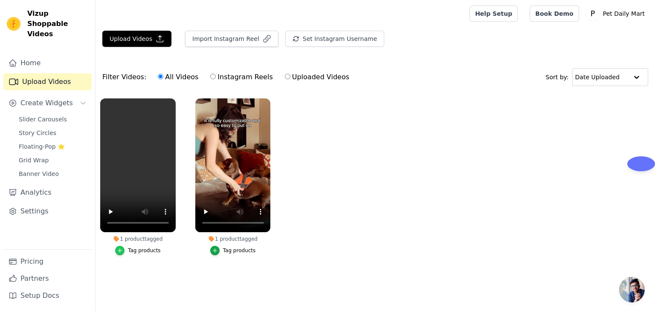
click at [122, 249] on icon "button" at bounding box center [120, 251] width 6 height 6
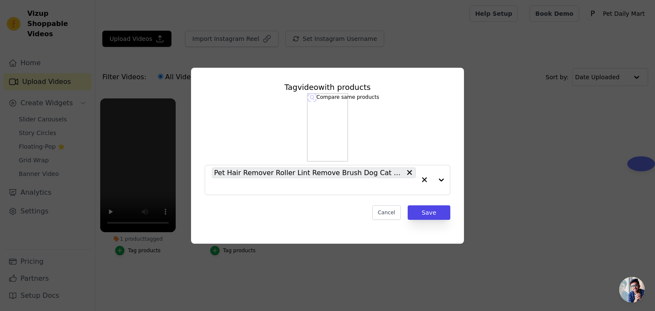
click at [345, 119] on img at bounding box center [327, 127] width 41 height 68
click at [437, 214] on button "Save" at bounding box center [429, 213] width 43 height 14
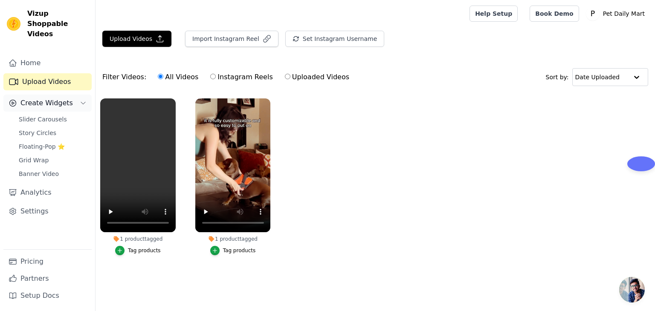
click at [85, 95] on button "Create Widgets" at bounding box center [47, 103] width 88 height 17
click at [49, 115] on span "Slider Carousels" at bounding box center [43, 119] width 48 height 9
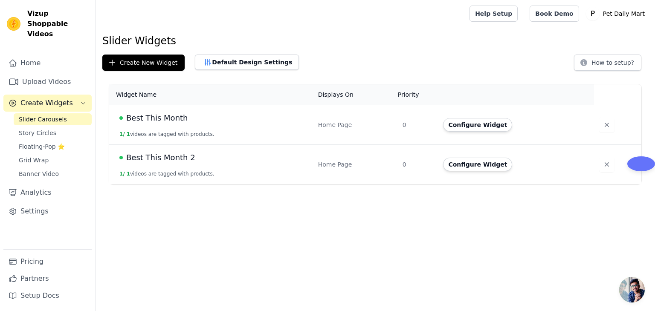
click at [292, 166] on td "Best This Month 2 1 / 1 videos are tagged with products." at bounding box center [211, 165] width 204 height 40
click at [614, 58] on button "How to setup?" at bounding box center [607, 63] width 67 height 16
click at [53, 73] on link "Upload Videos" at bounding box center [47, 81] width 88 height 17
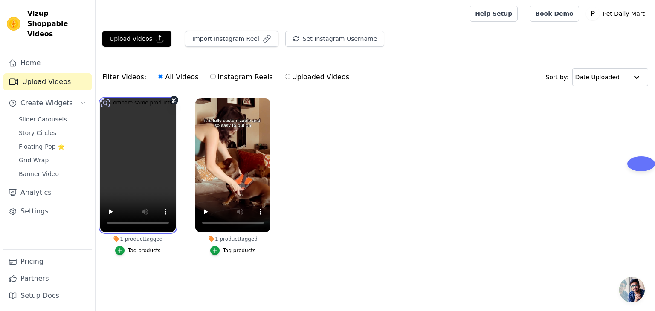
click at [158, 123] on video at bounding box center [137, 165] width 75 height 134
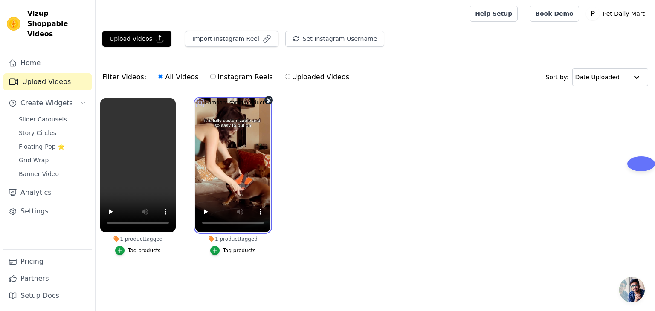
click at [229, 113] on video at bounding box center [232, 165] width 75 height 134
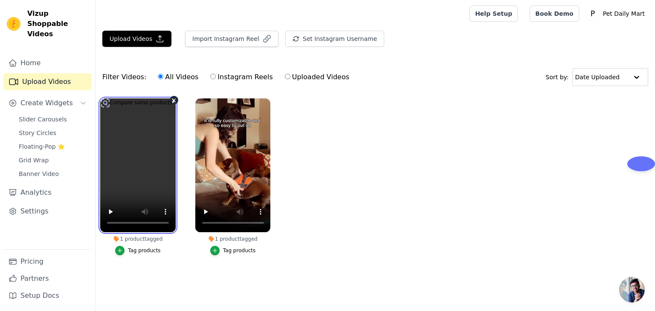
click at [147, 114] on video at bounding box center [137, 165] width 75 height 134
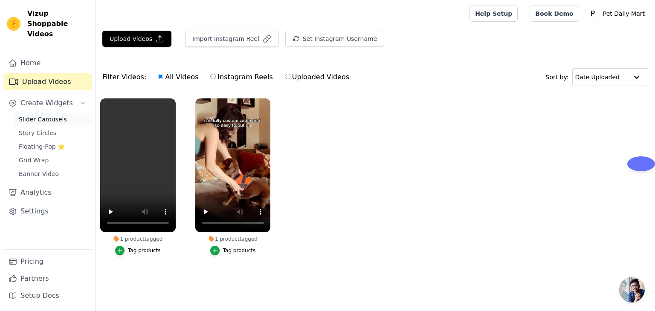
click at [50, 115] on span "Slider Carousels" at bounding box center [43, 119] width 48 height 9
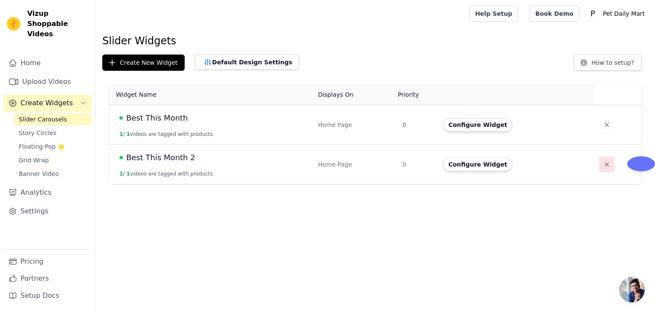
click at [605, 165] on icon "button" at bounding box center [607, 164] width 4 height 4
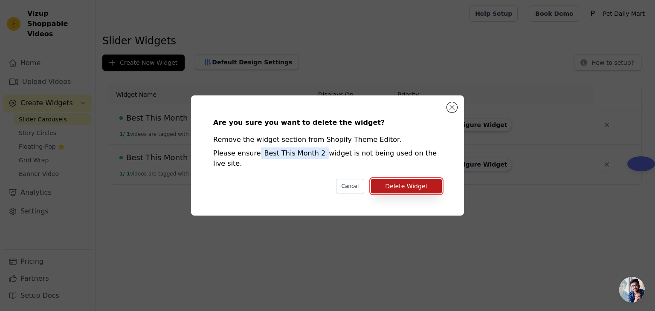
click at [393, 181] on button "Delete Widget" at bounding box center [406, 186] width 71 height 14
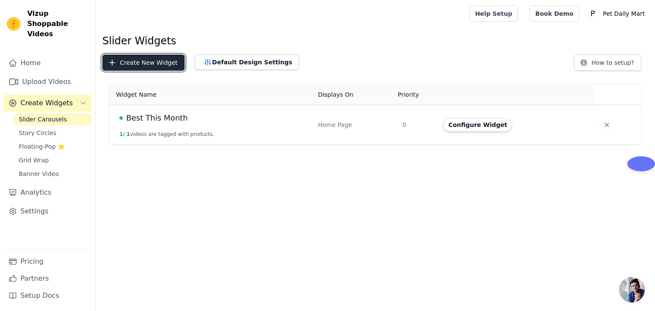
click at [153, 69] on button "Create New Widget" at bounding box center [143, 63] width 82 height 16
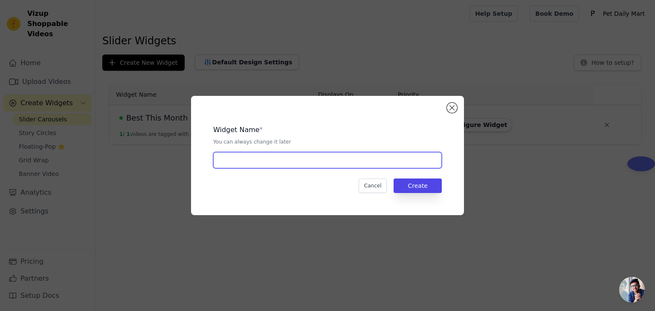
click at [269, 161] on input "text" at bounding box center [327, 160] width 229 height 16
type input "Best This Month 2"
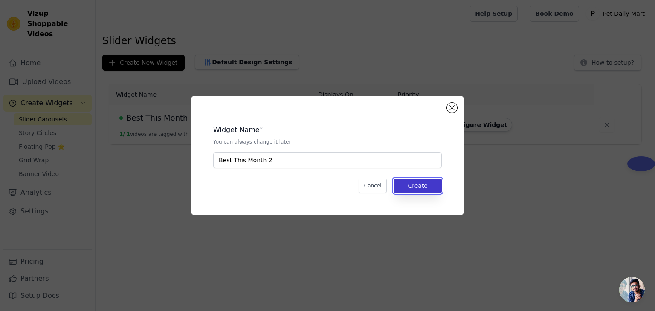
click at [411, 188] on button "Create" at bounding box center [418, 186] width 48 height 14
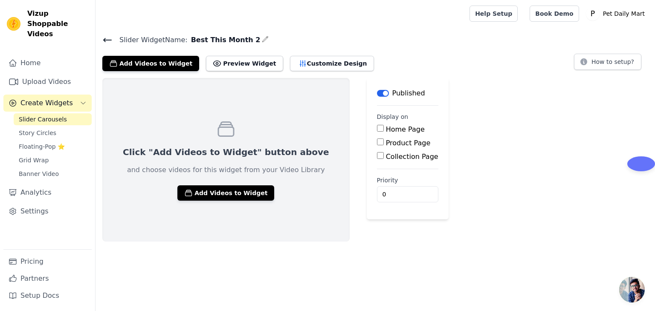
click at [377, 129] on input "Home Page" at bounding box center [380, 128] width 7 height 7
checkbox input "true"
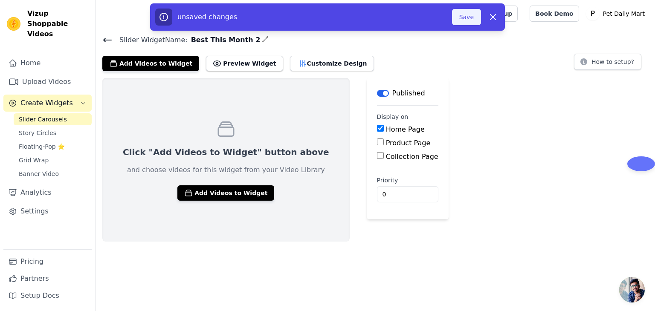
click at [461, 19] on button "Save" at bounding box center [466, 17] width 29 height 16
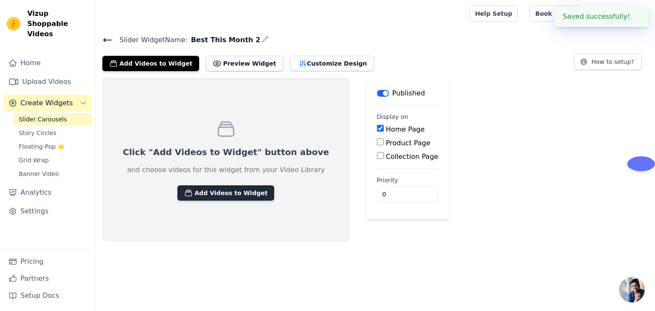
click at [226, 190] on button "Add Videos to Widget" at bounding box center [225, 192] width 97 height 15
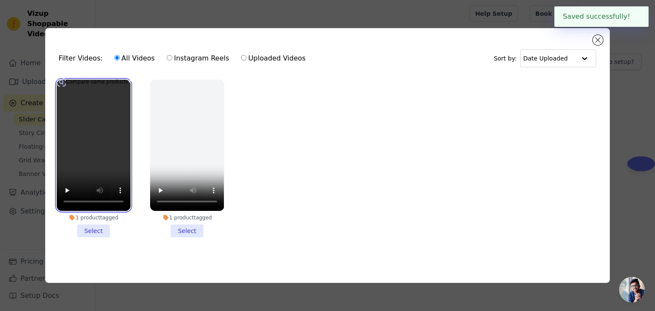
click at [106, 129] on video at bounding box center [94, 145] width 74 height 131
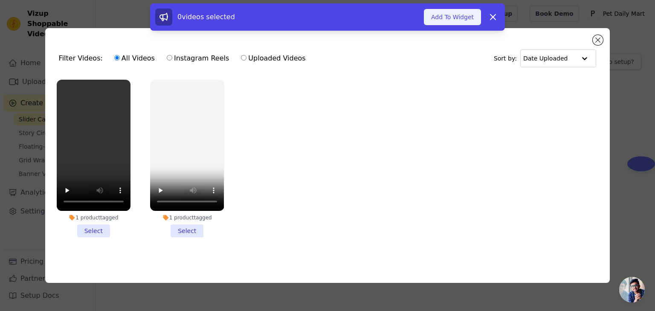
click at [462, 20] on button "Add To Widget" at bounding box center [452, 17] width 57 height 16
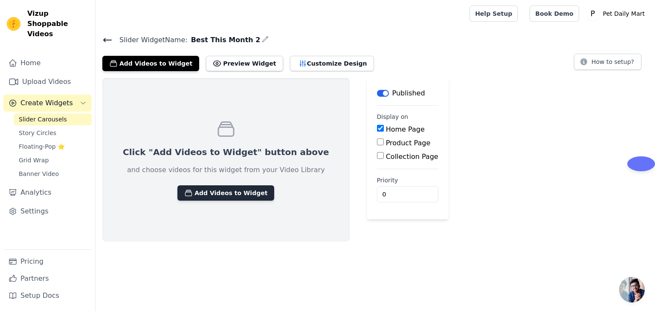
click at [231, 191] on button "Add Videos to Widget" at bounding box center [225, 192] width 97 height 15
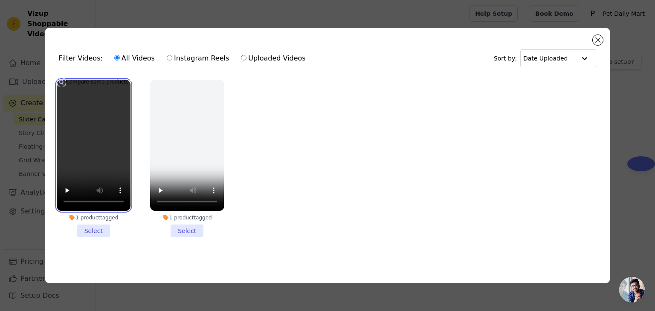
click at [116, 168] on video at bounding box center [94, 145] width 74 height 131
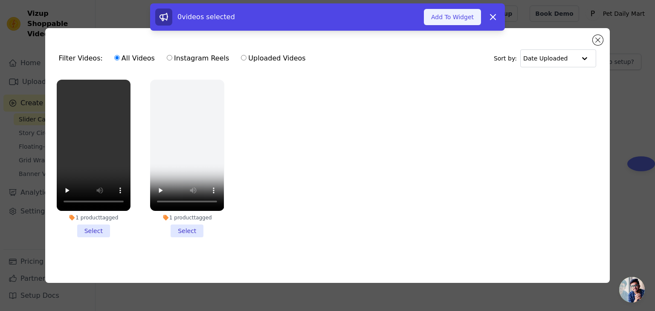
click at [443, 17] on button "Add To Widget" at bounding box center [452, 17] width 57 height 16
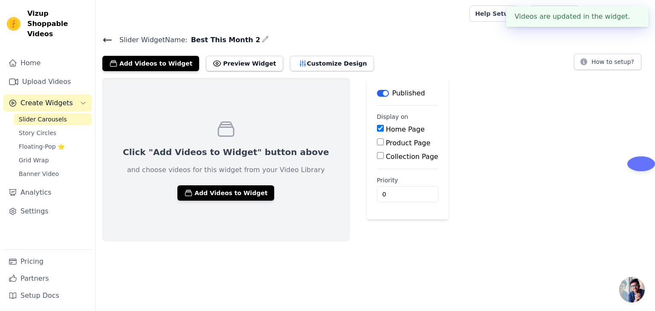
click at [227, 127] on div "Click "Add Videos to Widget" button above and choose videos for this widget fro…" at bounding box center [225, 160] width 247 height 164
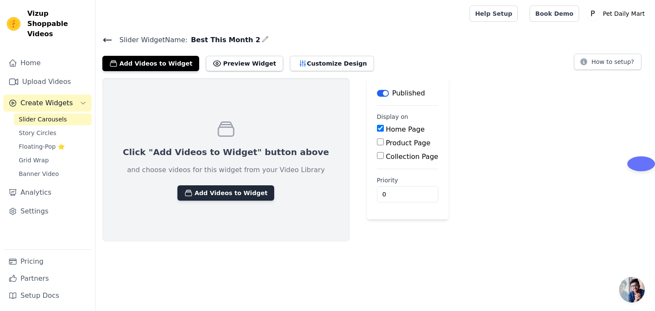
click at [219, 186] on button "Add Videos to Widget" at bounding box center [225, 192] width 97 height 15
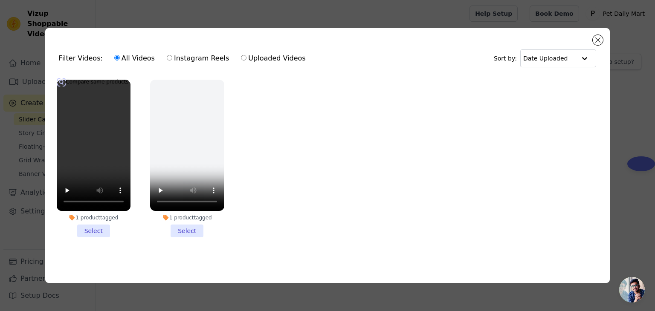
click at [95, 230] on li "1 product tagged Select" at bounding box center [94, 159] width 74 height 158
click at [0, 0] on input "1 product tagged Select" at bounding box center [0, 0] width 0 height 0
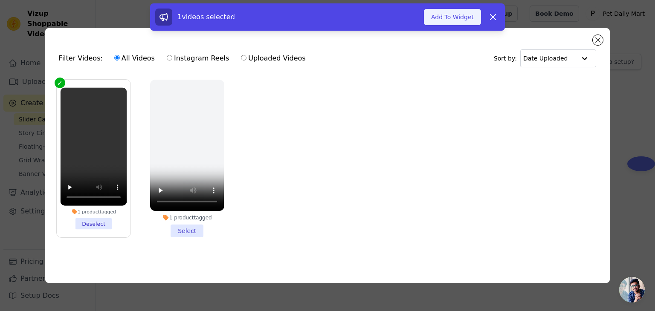
click at [463, 16] on button "Add To Widget" at bounding box center [452, 17] width 57 height 16
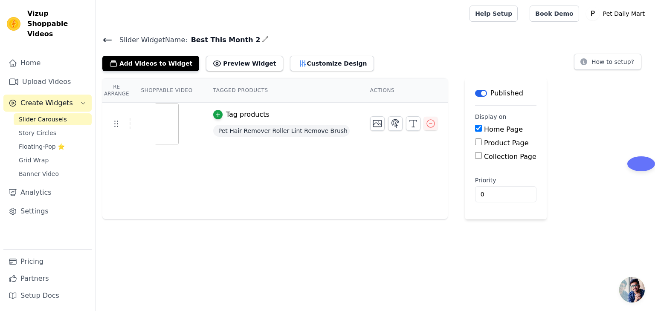
click at [164, 127] on img at bounding box center [167, 124] width 24 height 41
click at [106, 36] on icon at bounding box center [107, 40] width 10 height 10
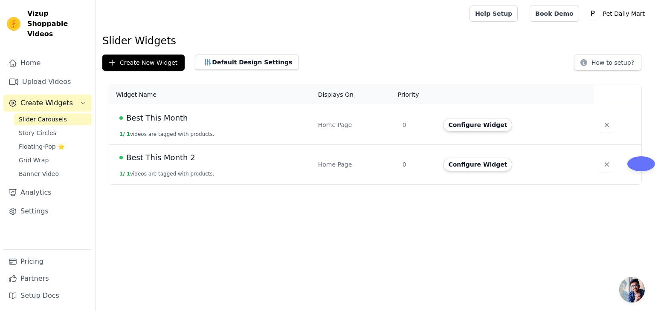
click at [174, 156] on span "Best This Month 2" at bounding box center [160, 158] width 69 height 12
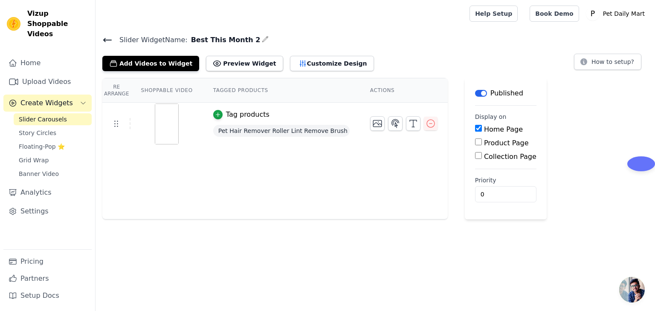
click at [101, 38] on div "Slider Widget Name: Best This Month 2 Add Videos to Widget Preview Widget Custo…" at bounding box center [375, 52] width 559 height 37
click at [104, 40] on icon at bounding box center [108, 39] width 8 height 3
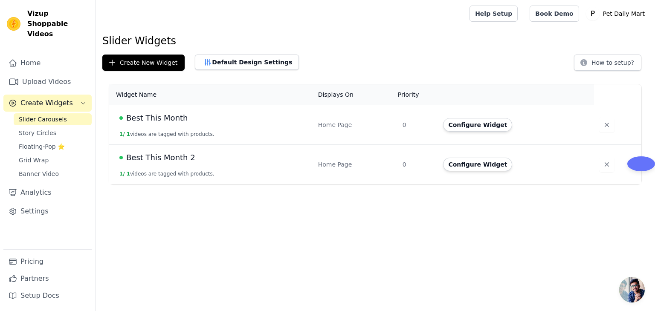
click at [471, 164] on button "Configure Widget" at bounding box center [477, 165] width 69 height 14
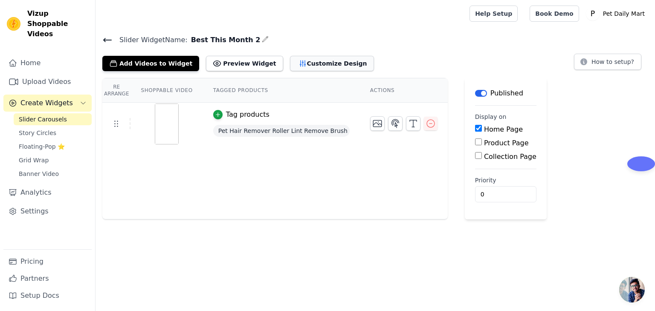
click at [294, 58] on button "Customize Design" at bounding box center [332, 63] width 84 height 15
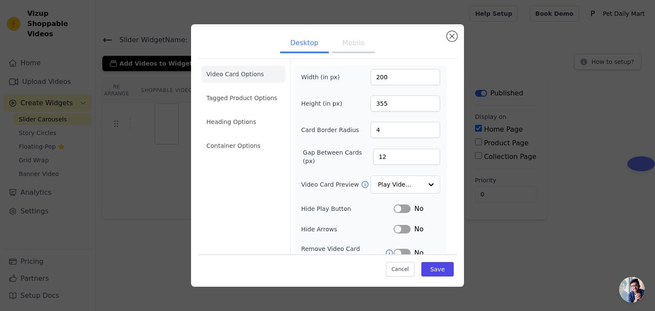
click at [399, 207] on button "Label" at bounding box center [402, 209] width 17 height 9
click at [401, 227] on button "Label" at bounding box center [402, 229] width 17 height 9
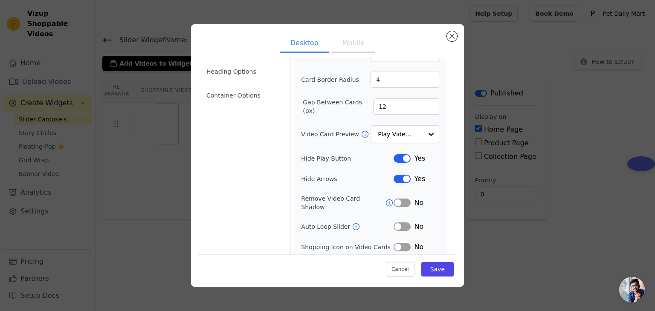
scroll to position [67, 0]
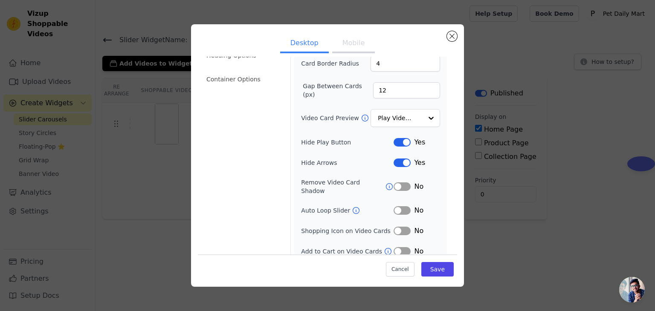
click at [402, 206] on button "Label" at bounding box center [402, 210] width 17 height 9
click at [399, 227] on button "Label" at bounding box center [402, 231] width 17 height 9
click at [400, 247] on button "Label" at bounding box center [402, 251] width 17 height 9
click at [435, 275] on button "Save" at bounding box center [437, 269] width 32 height 14
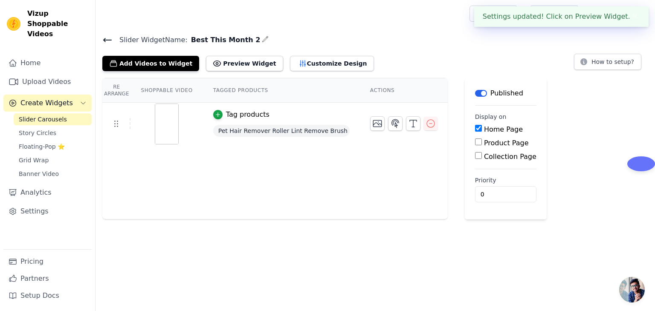
click at [132, 130] on div at bounding box center [166, 124] width 71 height 41
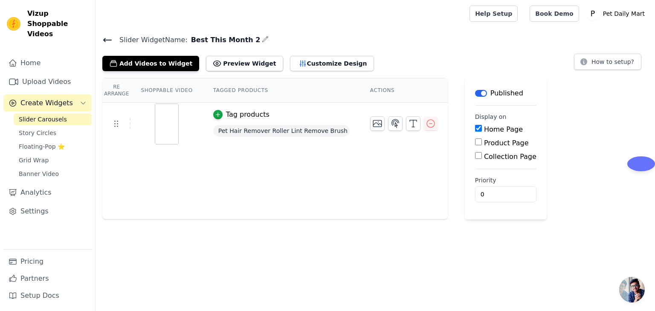
click at [348, 112] on td "Tag products Pet Hair Remover Roller Lint Remove Brush Dog Cat Hair Clothes Car…" at bounding box center [281, 124] width 157 height 43
click at [109, 40] on icon at bounding box center [108, 39] width 8 height 3
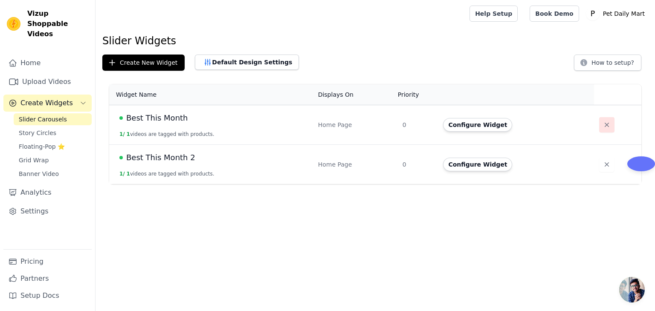
click at [602, 125] on icon "button" at bounding box center [606, 125] width 9 height 9
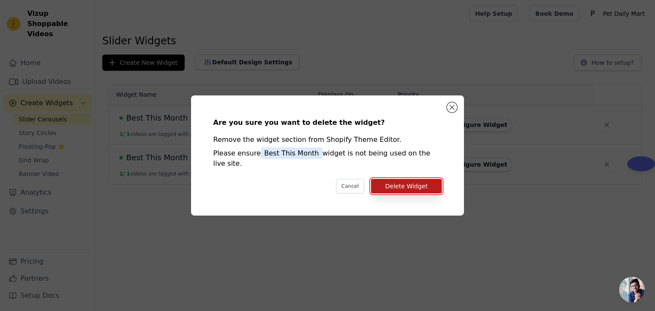
click at [413, 181] on button "Delete Widget" at bounding box center [406, 186] width 71 height 14
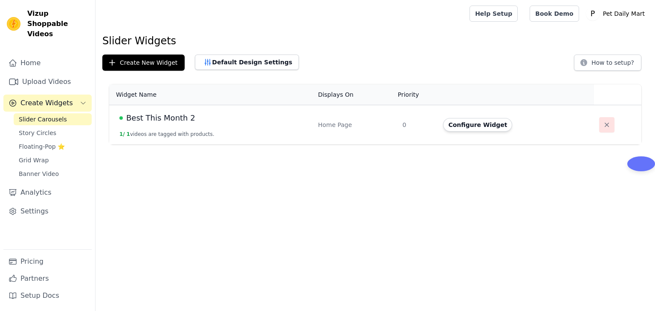
click at [602, 127] on icon "button" at bounding box center [606, 125] width 9 height 9
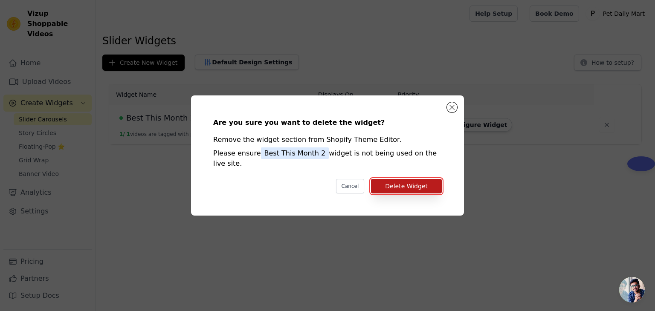
click at [386, 179] on button "Delete Widget" at bounding box center [406, 186] width 71 height 14
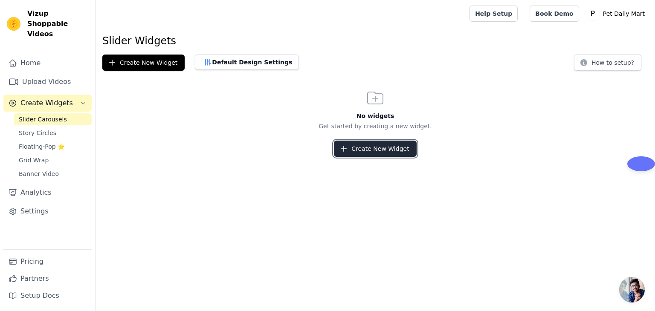
click at [374, 153] on button "Create New Widget" at bounding box center [375, 149] width 82 height 16
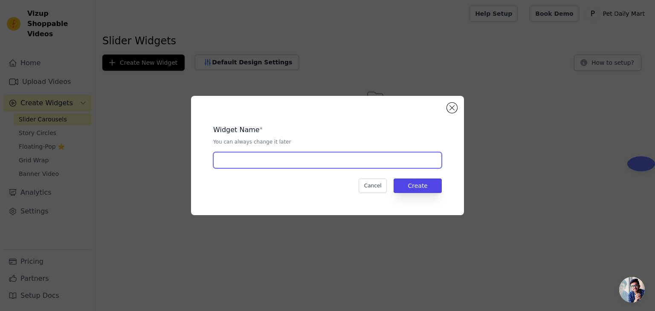
click at [279, 158] on input "text" at bounding box center [327, 160] width 229 height 16
type input "B"
click at [232, 162] on input "Pet harness" at bounding box center [327, 160] width 229 height 16
click at [229, 165] on input "Pet harness" at bounding box center [327, 160] width 229 height 16
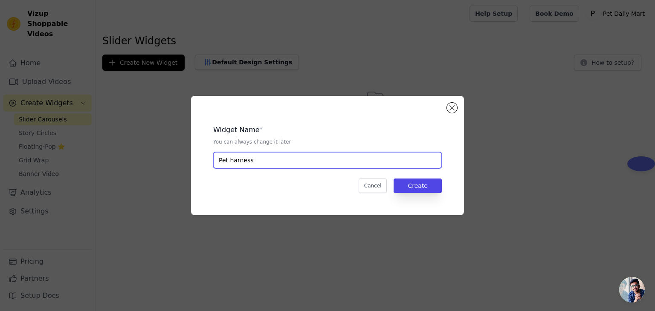
click at [229, 165] on input "Pet harness" at bounding box center [327, 160] width 229 height 16
click at [234, 162] on input "Pet harness" at bounding box center [327, 160] width 229 height 16
click at [231, 159] on input "Pet harness" at bounding box center [327, 160] width 229 height 16
type input "Pet Harness"
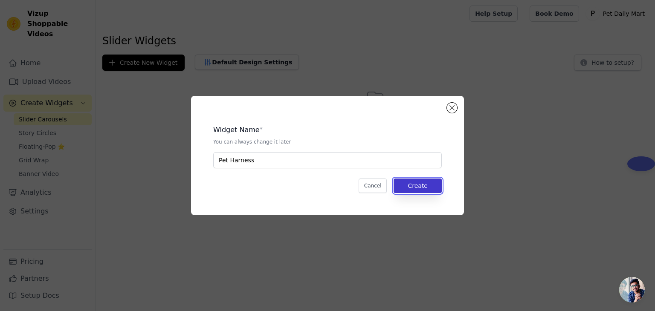
click at [429, 186] on button "Create" at bounding box center [418, 186] width 48 height 14
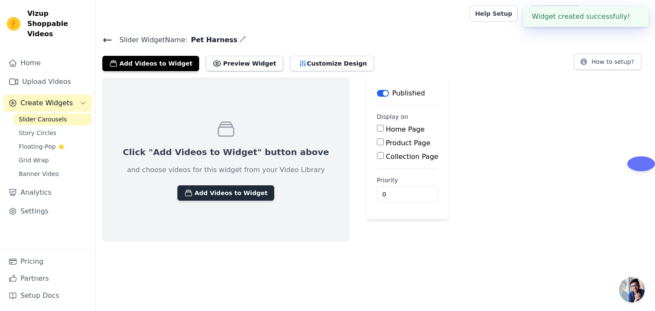
click at [220, 198] on button "Add Videos to Widget" at bounding box center [225, 192] width 97 height 15
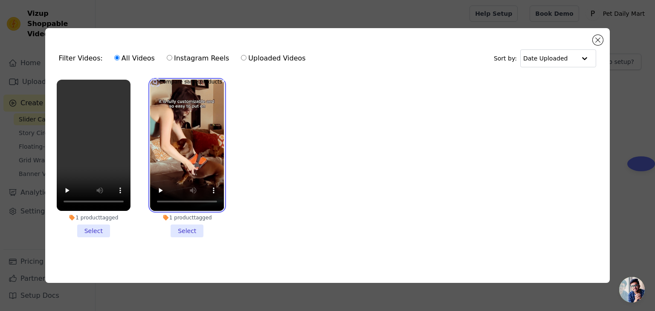
click at [210, 103] on video at bounding box center [187, 145] width 74 height 131
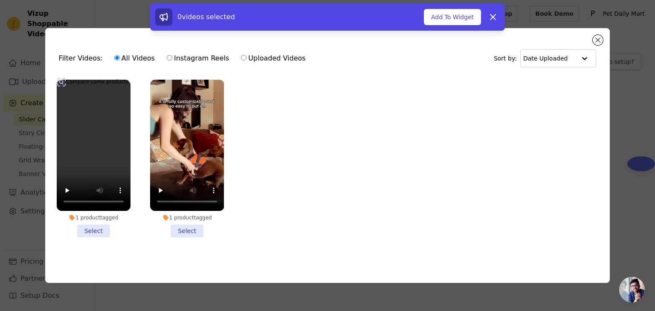
click at [90, 233] on li "1 product tagged Select" at bounding box center [94, 159] width 74 height 158
click at [0, 0] on input "1 product tagged Select" at bounding box center [0, 0] width 0 height 0
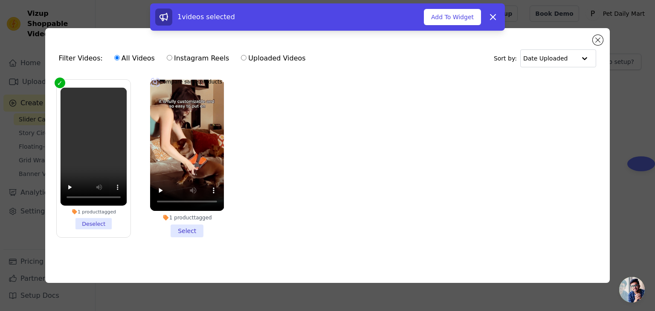
click at [175, 231] on li "1 product tagged Select" at bounding box center [187, 159] width 74 height 158
click at [0, 0] on input "1 product tagged Select" at bounding box center [0, 0] width 0 height 0
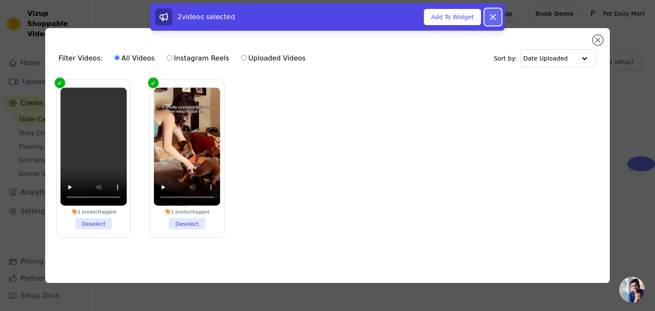
click at [495, 17] on icon at bounding box center [493, 17] width 10 height 10
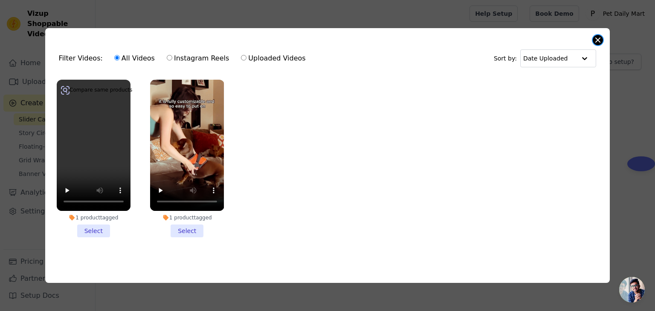
click at [597, 37] on button "Close modal" at bounding box center [598, 40] width 10 height 10
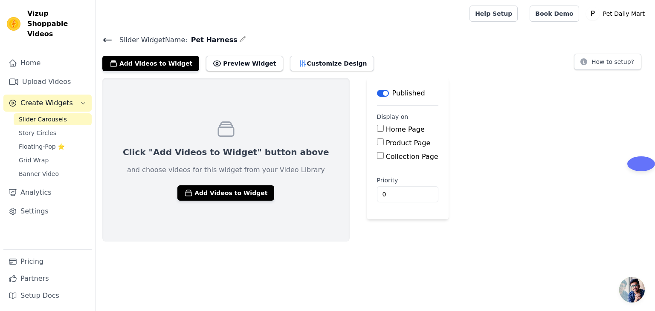
click at [239, 41] on icon "button" at bounding box center [242, 39] width 7 height 7
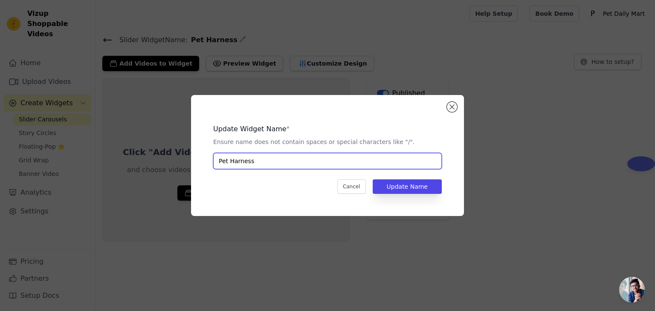
click at [271, 162] on input "Pet Harness" at bounding box center [327, 161] width 229 height 16
type input "Best This Month"
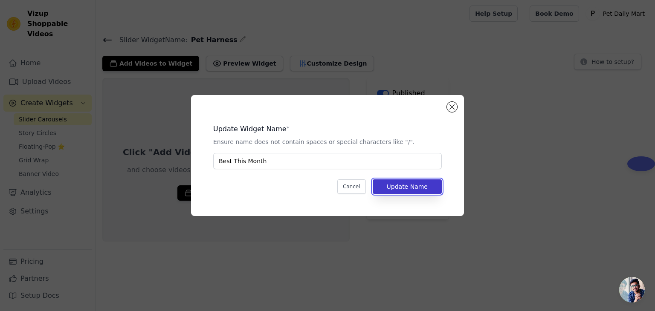
click at [403, 188] on button "Update Name" at bounding box center [407, 187] width 69 height 14
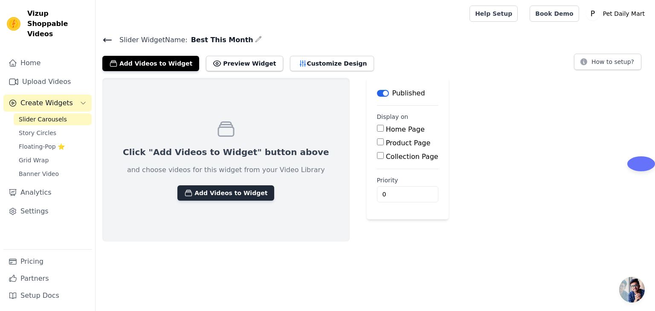
click at [200, 195] on button "Add Videos to Widget" at bounding box center [225, 192] width 97 height 15
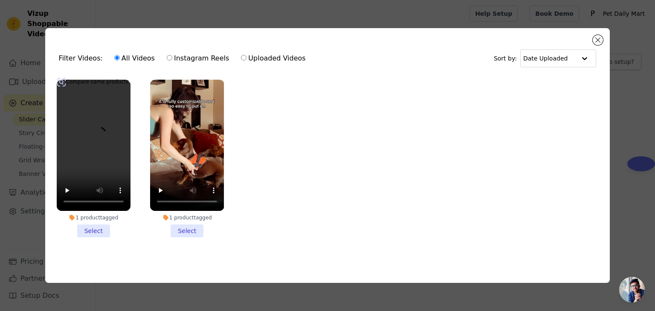
click at [99, 232] on li "1 product tagged Select" at bounding box center [94, 159] width 74 height 158
click at [0, 0] on input "1 product tagged Select" at bounding box center [0, 0] width 0 height 0
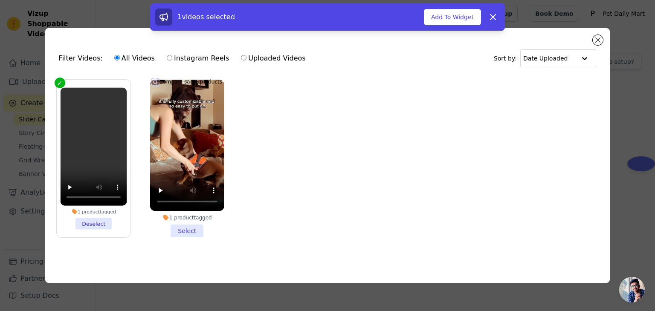
click at [179, 228] on li "1 product tagged Select" at bounding box center [187, 159] width 74 height 158
click at [0, 0] on input "1 product tagged Select" at bounding box center [0, 0] width 0 height 0
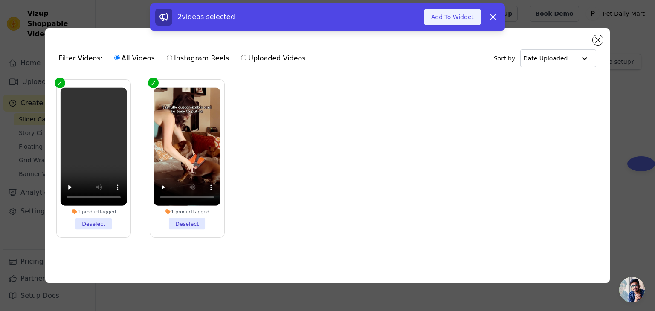
click at [464, 17] on button "Add To Widget" at bounding box center [452, 17] width 57 height 16
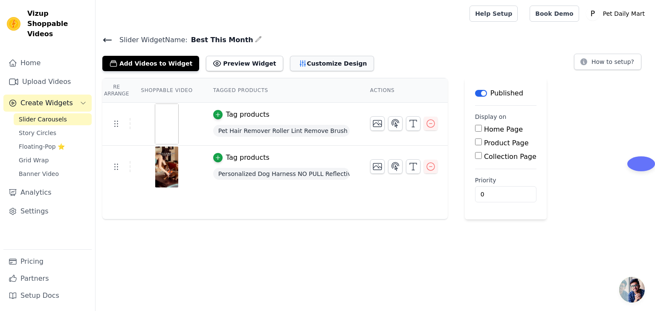
click at [300, 70] on button "Customize Design" at bounding box center [332, 63] width 84 height 15
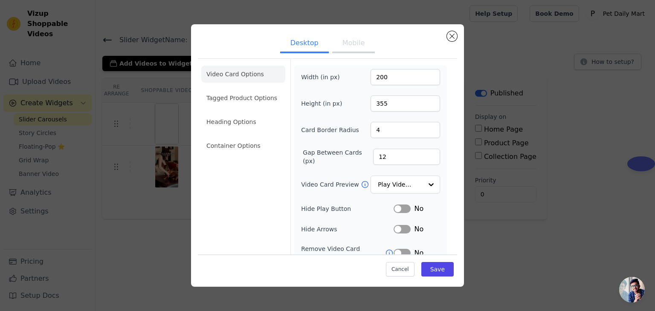
click at [398, 210] on button "Label" at bounding box center [402, 209] width 17 height 9
click at [403, 226] on button "Label" at bounding box center [402, 229] width 17 height 9
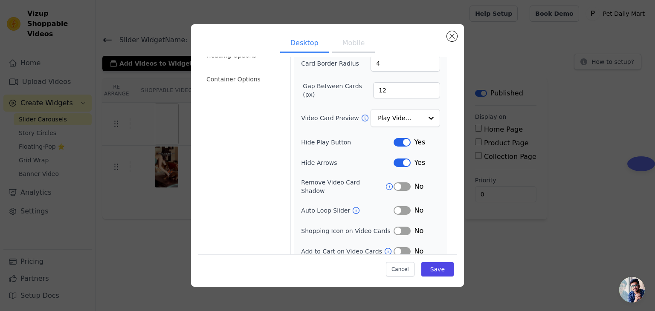
scroll to position [67, 0]
click at [402, 206] on button "Label" at bounding box center [402, 210] width 17 height 9
click at [402, 227] on button "Label" at bounding box center [402, 231] width 17 height 9
click at [402, 247] on button "Label" at bounding box center [402, 251] width 17 height 9
click at [437, 270] on button "Save" at bounding box center [437, 269] width 32 height 14
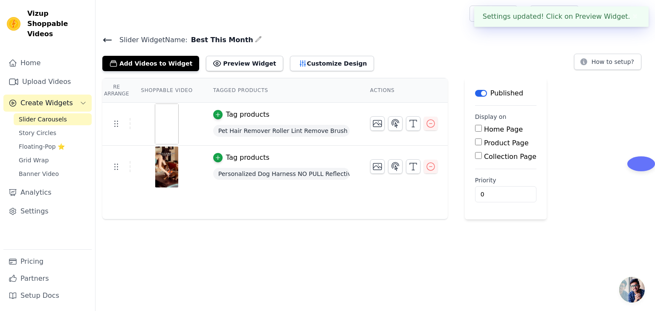
click at [475, 127] on input "Home Page" at bounding box center [478, 128] width 7 height 7
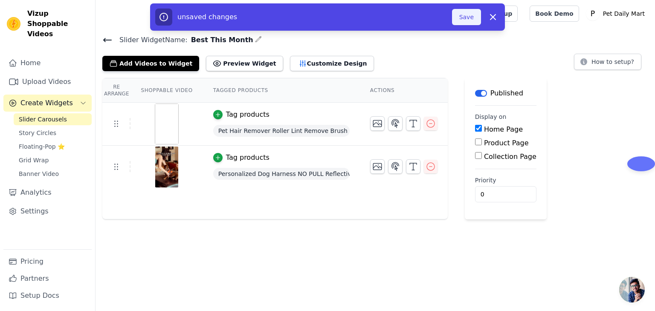
click at [471, 19] on button "Save" at bounding box center [466, 17] width 29 height 16
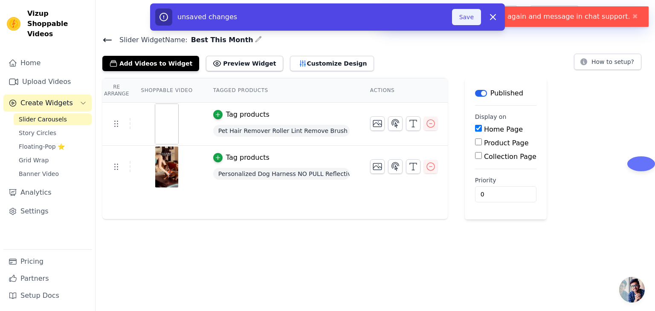
click at [475, 20] on button "Save" at bounding box center [466, 17] width 29 height 16
click at [491, 17] on icon "button" at bounding box center [492, 16] width 5 height 5
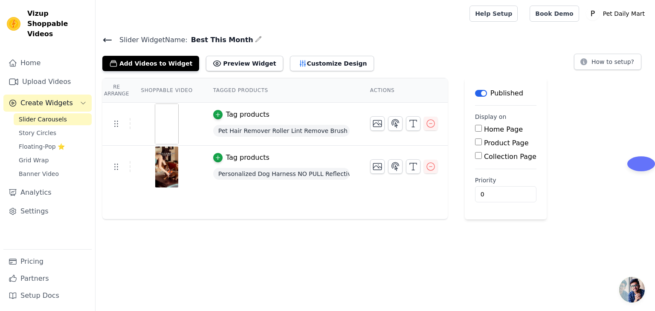
click at [274, 111] on div "Tag products" at bounding box center [281, 115] width 136 height 10
click at [475, 130] on input "Home Page" at bounding box center [478, 128] width 7 height 7
click at [475, 127] on input "Home Page" at bounding box center [478, 128] width 7 height 7
checkbox input "true"
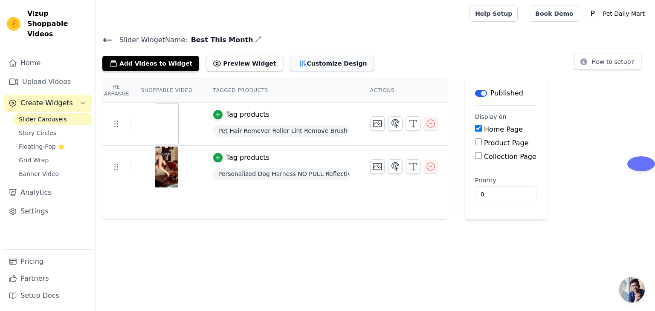
click at [297, 67] on button "Customize Design" at bounding box center [332, 63] width 84 height 15
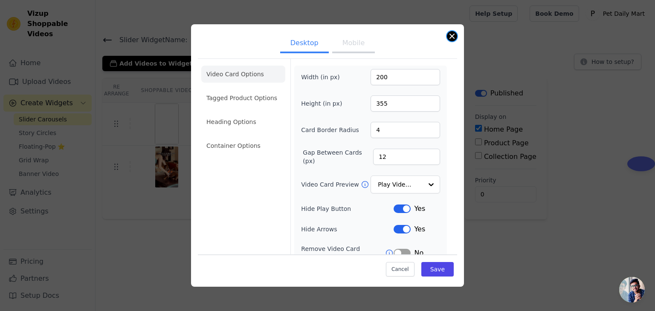
click at [449, 38] on button "Close modal" at bounding box center [452, 36] width 10 height 10
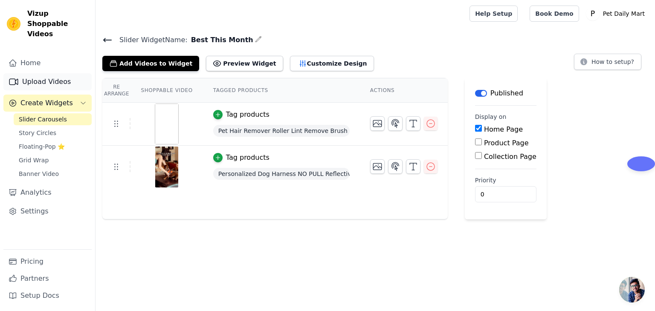
click at [58, 73] on link "Upload Videos" at bounding box center [47, 81] width 88 height 17
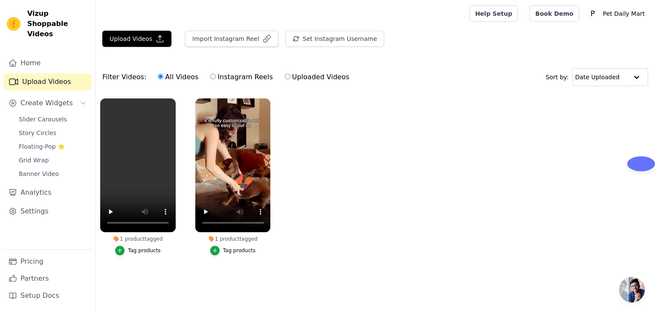
click at [148, 251] on div "Tag products" at bounding box center [144, 250] width 33 height 7
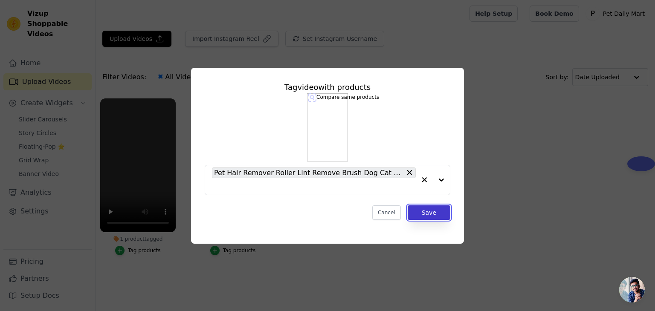
click at [436, 212] on button "Save" at bounding box center [429, 213] width 43 height 14
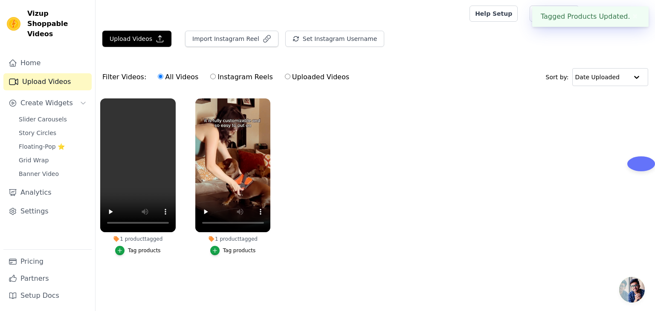
click at [248, 253] on div "Tag products" at bounding box center [239, 250] width 33 height 7
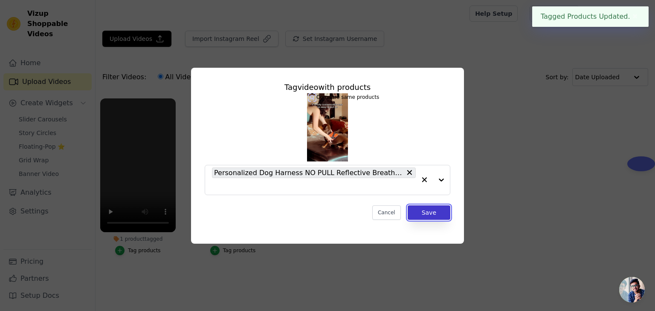
click at [432, 214] on button "Save" at bounding box center [429, 213] width 43 height 14
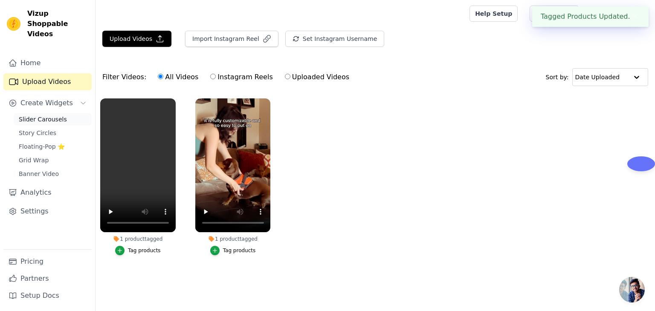
click at [46, 115] on span "Slider Carousels" at bounding box center [43, 119] width 48 height 9
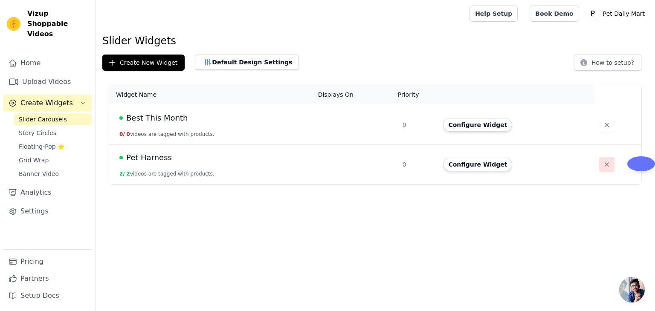
click at [605, 164] on icon "button" at bounding box center [607, 164] width 4 height 4
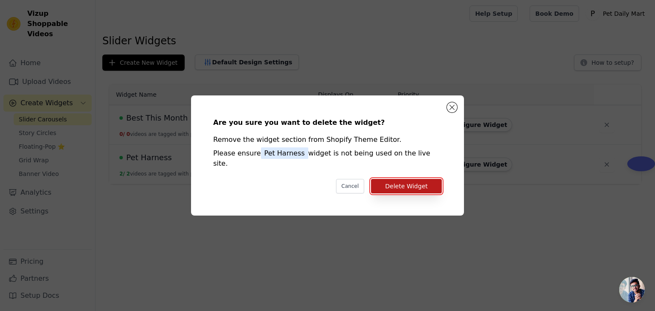
click at [420, 181] on button "Delete Widget" at bounding box center [406, 186] width 71 height 14
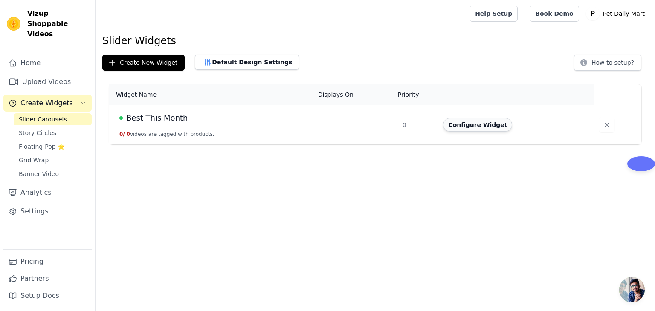
click at [468, 126] on button "Configure Widget" at bounding box center [477, 125] width 69 height 14
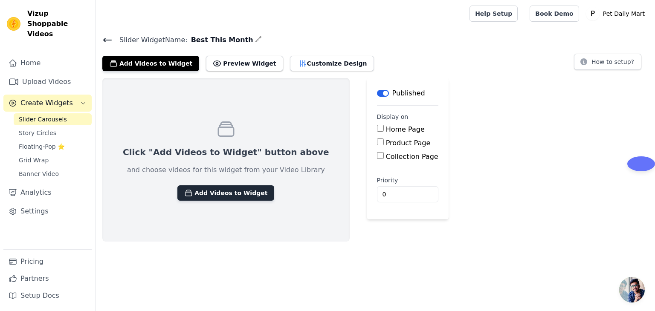
click at [223, 190] on button "Add Videos to Widget" at bounding box center [225, 192] width 97 height 15
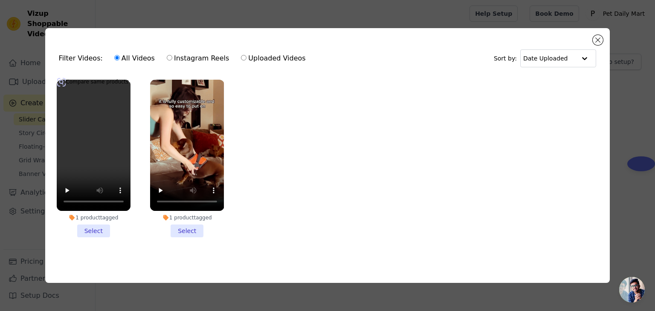
click at [98, 231] on li "1 product tagged Select" at bounding box center [94, 159] width 74 height 158
click at [0, 0] on input "1 product tagged Select" at bounding box center [0, 0] width 0 height 0
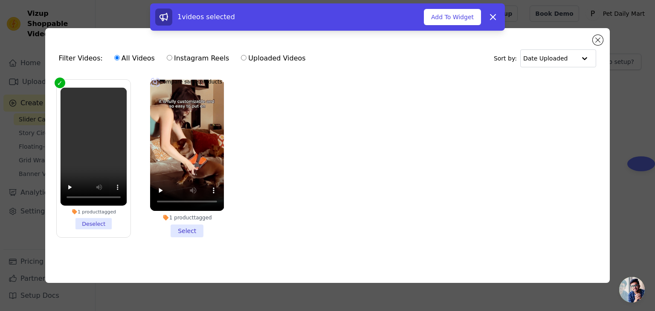
click at [180, 229] on li "1 product tagged Select" at bounding box center [187, 159] width 74 height 158
click at [0, 0] on input "1 product tagged Select" at bounding box center [0, 0] width 0 height 0
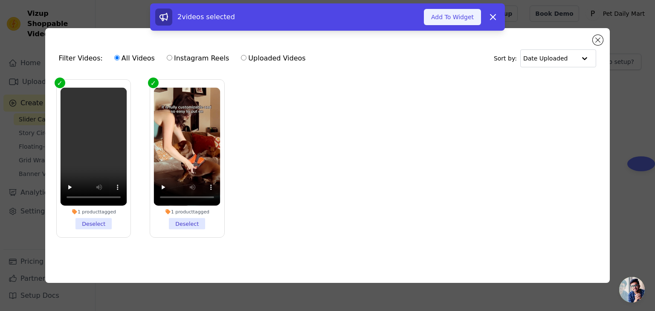
click at [460, 24] on button "Add To Widget" at bounding box center [452, 17] width 57 height 16
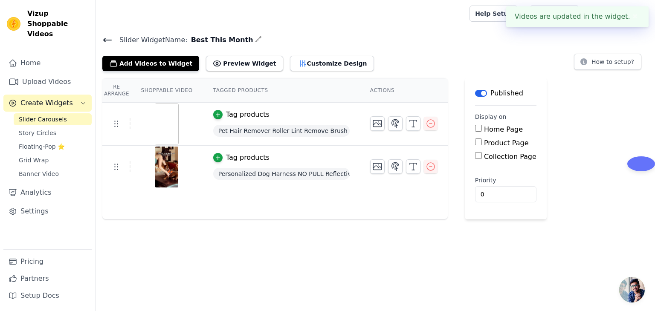
click at [475, 127] on input "Home Page" at bounding box center [478, 128] width 7 height 7
checkbox input "true"
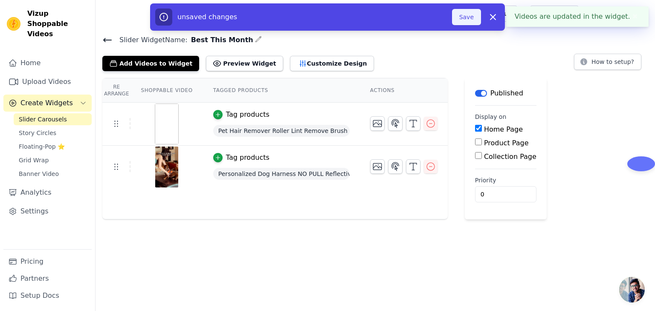
click at [474, 23] on button "Save" at bounding box center [466, 17] width 29 height 16
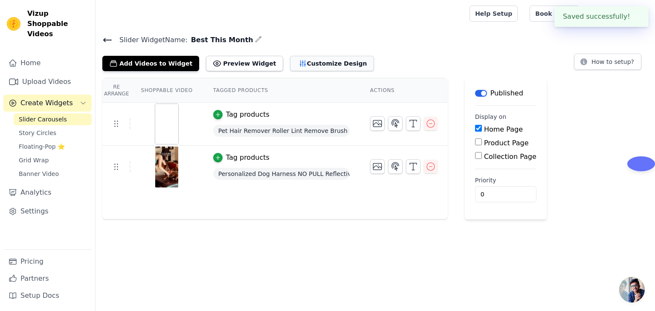
click at [298, 66] on button "Customize Design" at bounding box center [332, 63] width 84 height 15
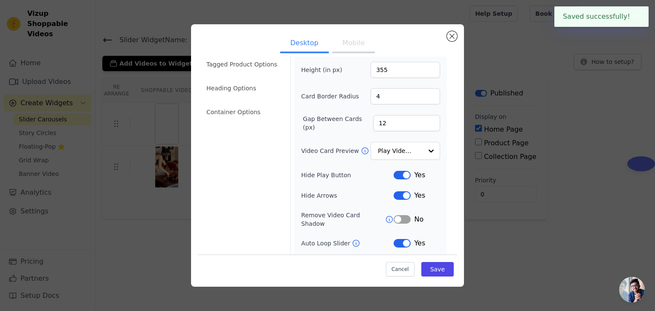
scroll to position [67, 0]
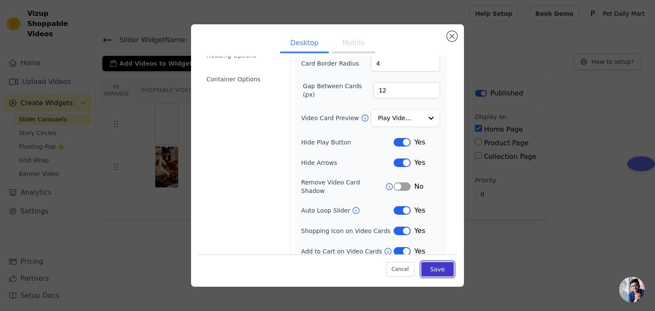
click at [438, 274] on button "Save" at bounding box center [437, 269] width 32 height 14
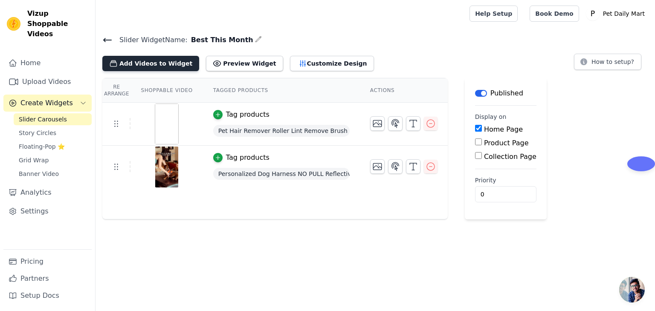
click at [149, 67] on button "Add Videos to Widget" at bounding box center [150, 63] width 97 height 15
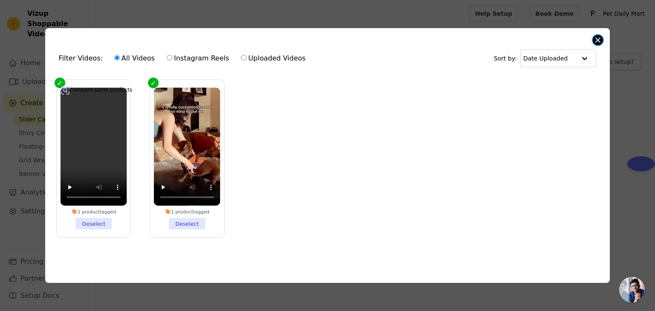
click at [598, 41] on button "Close modal" at bounding box center [598, 40] width 10 height 10
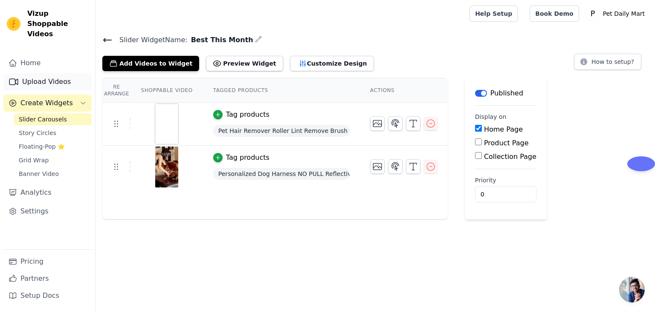
click at [62, 73] on link "Upload Videos" at bounding box center [47, 81] width 88 height 17
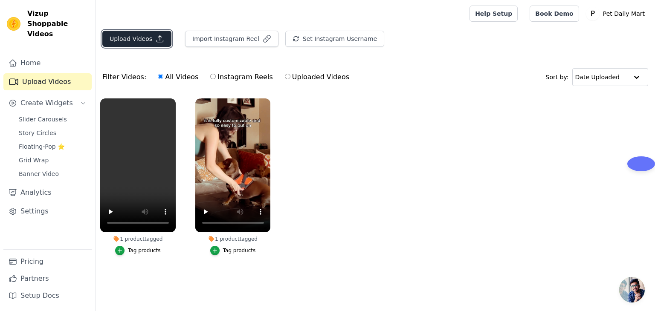
click at [133, 42] on button "Upload Videos" at bounding box center [136, 39] width 69 height 16
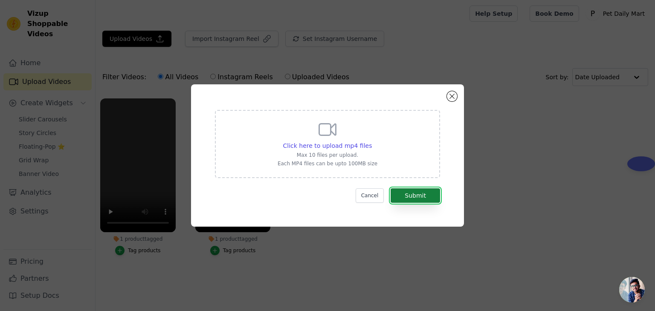
click at [402, 199] on button "Submit" at bounding box center [415, 195] width 49 height 14
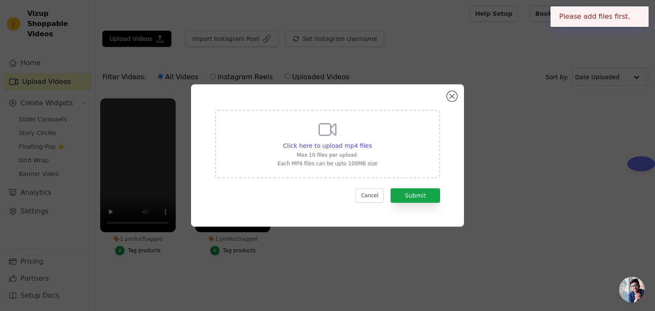
click at [321, 130] on icon at bounding box center [327, 129] width 20 height 20
click at [371, 141] on input "Click here to upload mp4 files Max 10 files per upload. Each MP4 files can be u…" at bounding box center [371, 141] width 0 height 0
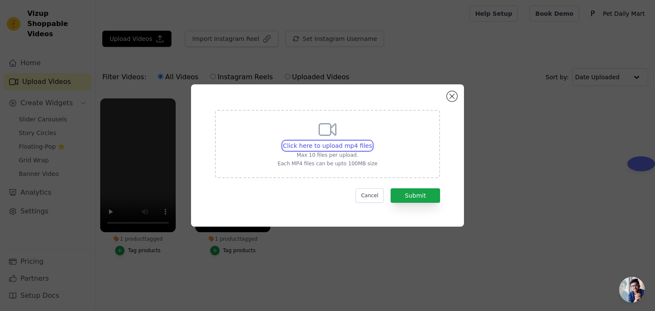
type input "C:\fakepath\d8fd8d70cc0c447da090e8e76e80e2f6.HD-1080p-7.2Mbps-54943397.mp4"
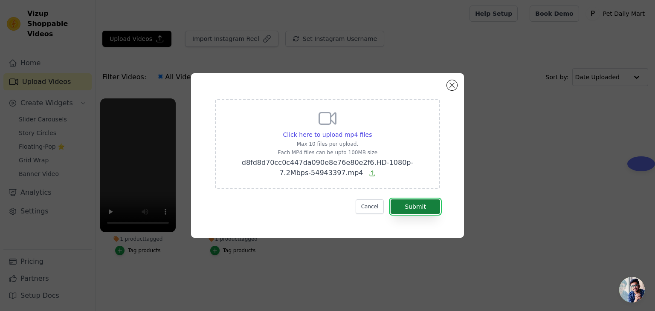
click at [416, 211] on button "Submit" at bounding box center [415, 207] width 49 height 14
click at [418, 208] on button "Submit" at bounding box center [415, 207] width 49 height 14
click at [370, 173] on icon at bounding box center [372, 173] width 5 height 5
click at [371, 130] on input "Click here to upload mp4 files Max 10 files per upload. Each MP4 files can be u…" at bounding box center [371, 130] width 0 height 0
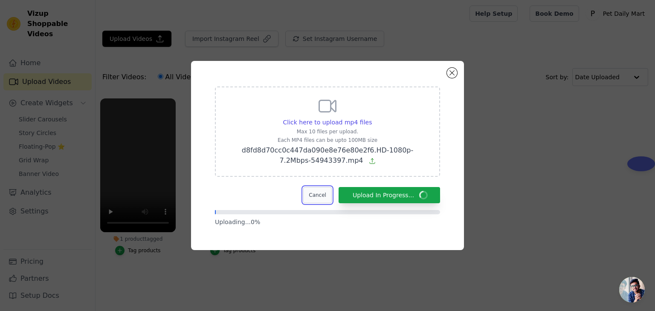
click at [318, 199] on button "Cancel" at bounding box center [317, 195] width 29 height 16
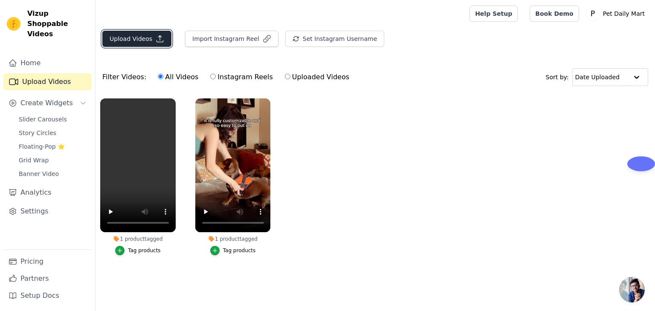
click at [132, 38] on button "Upload Videos" at bounding box center [136, 39] width 69 height 16
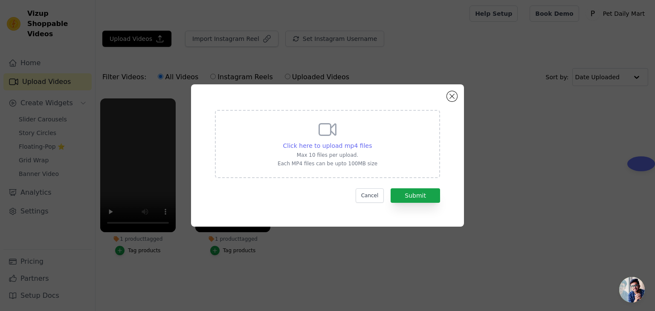
click at [353, 149] on span "Click here to upload mp4 files" at bounding box center [327, 145] width 89 height 7
click at [371, 142] on input "Click here to upload mp4 files Max 10 files per upload. Each MP4 files can be u…" at bounding box center [371, 141] width 0 height 0
click at [339, 150] on div "Click here to upload mp4 files" at bounding box center [327, 146] width 89 height 9
click at [371, 142] on input "Click here to upload mp4 files Max 10 files per upload. Each MP4 files can be u…" at bounding box center [371, 141] width 0 height 0
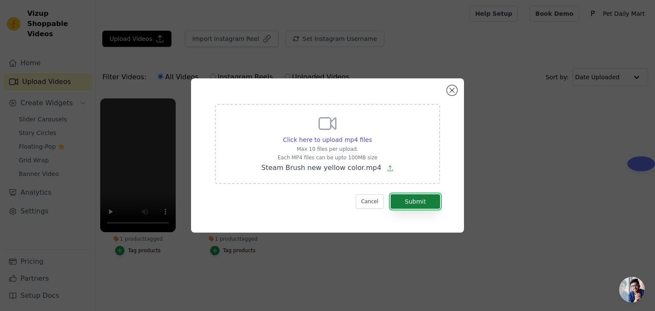
click at [423, 203] on button "Submit" at bounding box center [415, 201] width 49 height 14
click at [336, 139] on span "Click here to upload mp4 files" at bounding box center [327, 139] width 89 height 7
click at [371, 136] on input "Click here to upload mp4 files Max 10 files per upload. Each MP4 files can be u…" at bounding box center [371, 135] width 0 height 0
click at [421, 198] on button "Submit" at bounding box center [415, 201] width 49 height 14
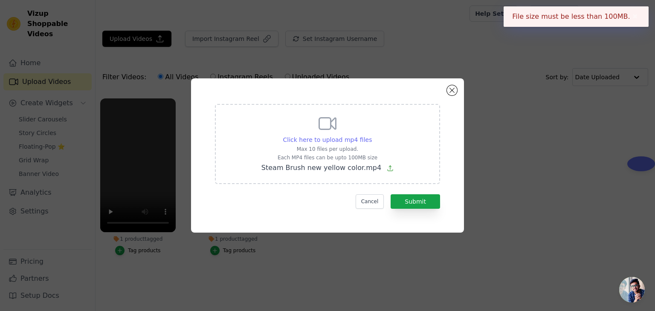
click at [346, 143] on span "Click here to upload mp4 files" at bounding box center [327, 139] width 89 height 7
click at [371, 136] on input "Click here to upload mp4 files Max 10 files per upload. Each MP4 files can be u…" at bounding box center [371, 135] width 0 height 0
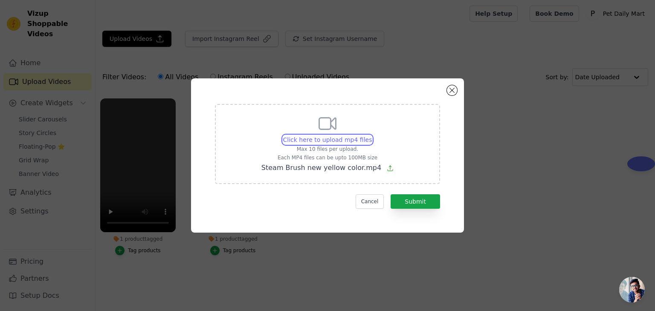
type input "C:\fakepath\d8fd8d70cc0c447da090e8e76e80e2f6.HD-1080p-7.2Mbps-54943397.mp4"
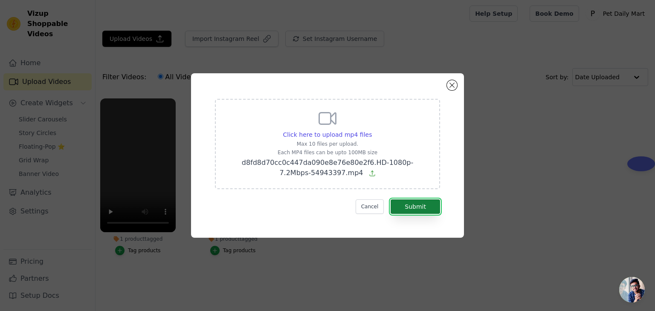
click at [410, 205] on button "Submit" at bounding box center [415, 207] width 49 height 14
click at [417, 211] on button "Submit" at bounding box center [415, 207] width 49 height 14
click at [369, 174] on icon at bounding box center [372, 173] width 7 height 7
click at [371, 130] on input "Click here to upload mp4 files Max 10 files per upload. Each MP4 files can be u…" at bounding box center [371, 130] width 0 height 0
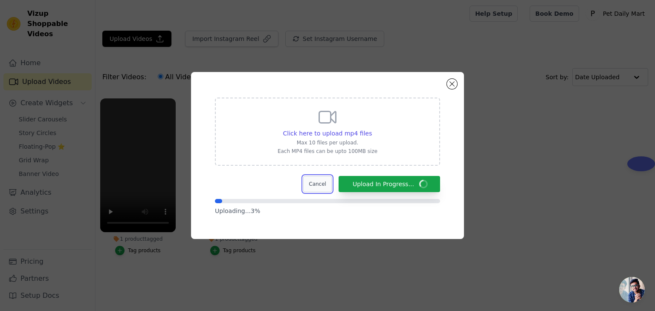
click at [319, 181] on button "Cancel" at bounding box center [317, 184] width 29 height 16
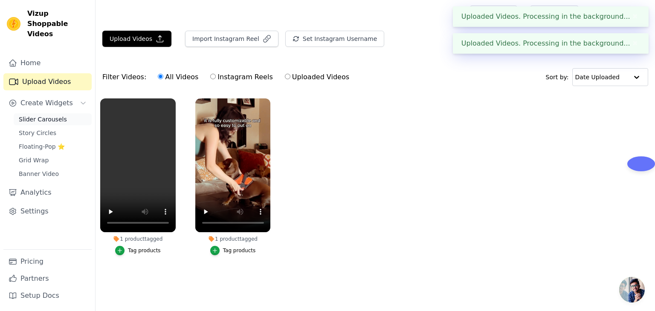
click at [36, 115] on span "Slider Carousels" at bounding box center [43, 119] width 48 height 9
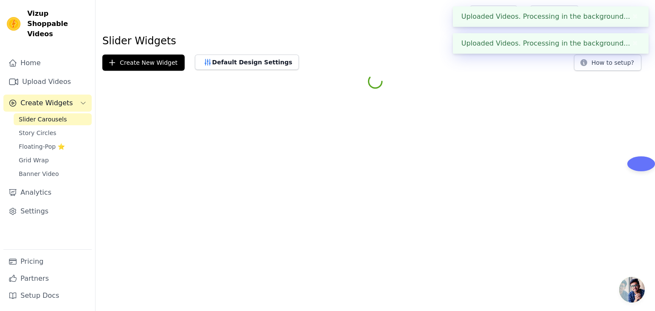
click at [36, 115] on span "Slider Carousels" at bounding box center [43, 119] width 48 height 9
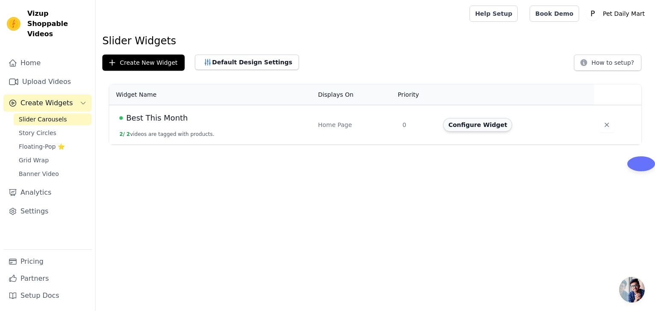
click at [478, 125] on button "Configure Widget" at bounding box center [477, 125] width 69 height 14
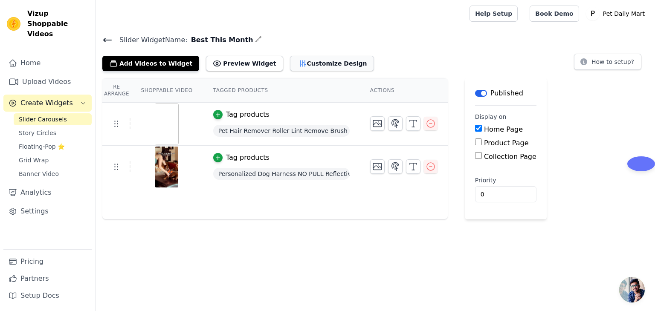
click at [309, 67] on button "Customize Design" at bounding box center [332, 63] width 84 height 15
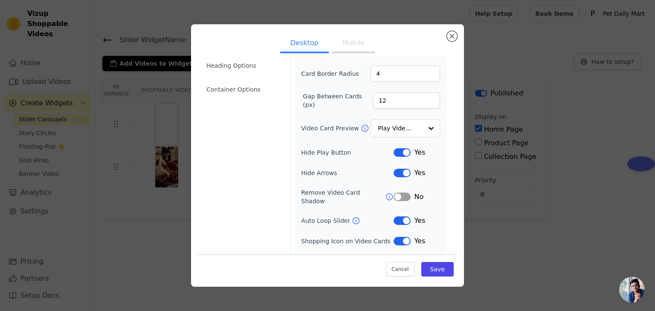
scroll to position [67, 0]
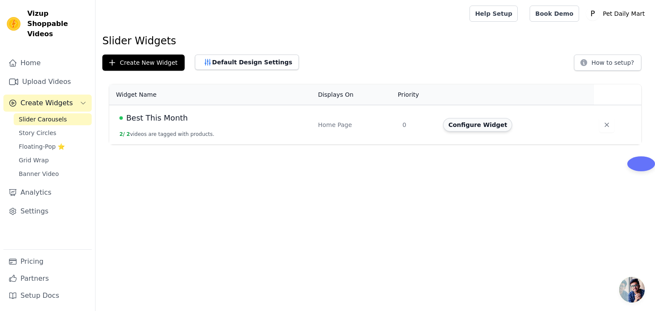
click at [469, 126] on button "Configure Widget" at bounding box center [477, 125] width 69 height 14
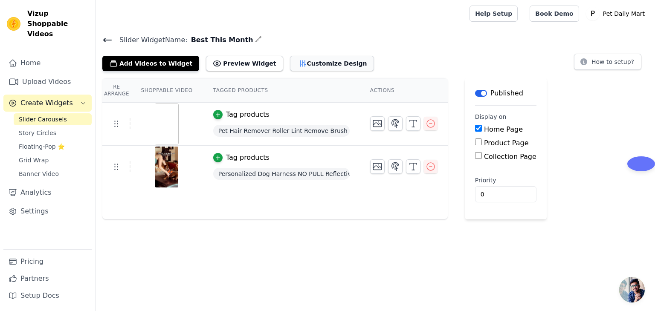
click at [311, 62] on button "Customize Design" at bounding box center [332, 63] width 84 height 15
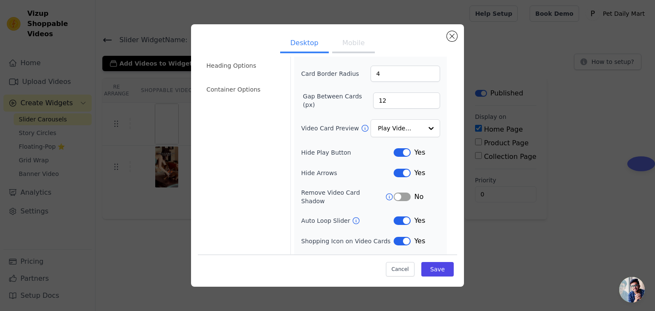
scroll to position [67, 0]
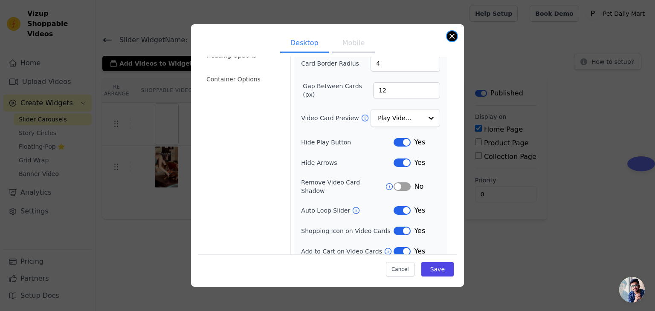
click at [452, 40] on button "Close modal" at bounding box center [452, 36] width 10 height 10
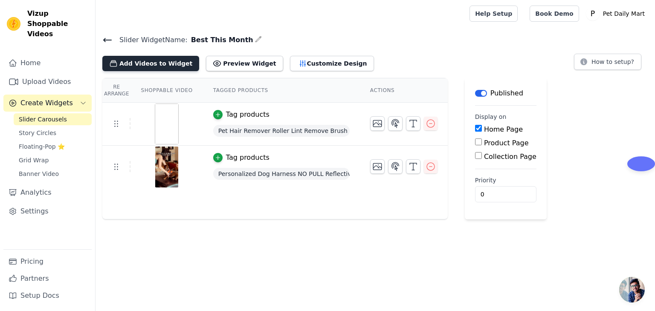
click at [151, 67] on button "Add Videos to Widget" at bounding box center [150, 63] width 97 height 15
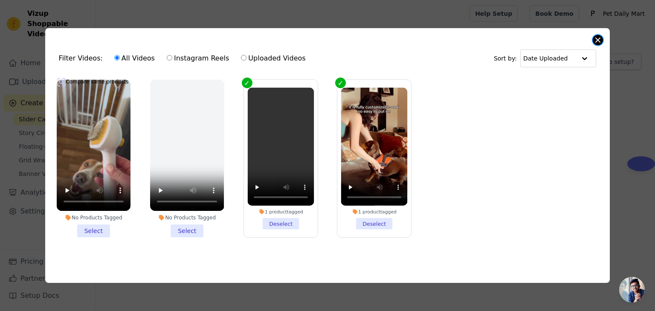
click at [601, 38] on button "Close modal" at bounding box center [598, 40] width 10 height 10
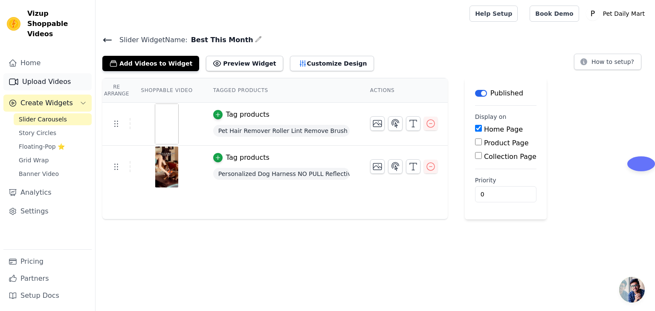
click at [44, 73] on link "Upload Videos" at bounding box center [47, 81] width 88 height 17
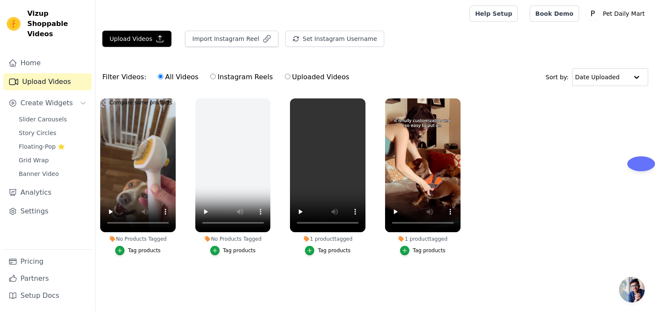
click at [516, 153] on ul "No Products Tagged Tag products No Products Tagged Tag products 1 product tagge…" at bounding box center [375, 185] width 559 height 183
click at [128, 140] on video at bounding box center [137, 165] width 75 height 134
click at [157, 37] on icon "button" at bounding box center [160, 39] width 6 height 6
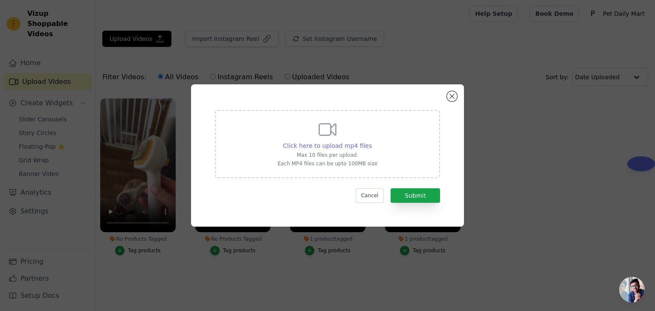
click at [337, 149] on span "Click here to upload mp4 files" at bounding box center [327, 145] width 89 height 7
click at [371, 142] on input "Click here to upload mp4 files Max 10 files per upload. Each MP4 files can be u…" at bounding box center [371, 141] width 0 height 0
type input "C:\fakepath\new steam bbb edit - Made with Clipchamp.mp4"
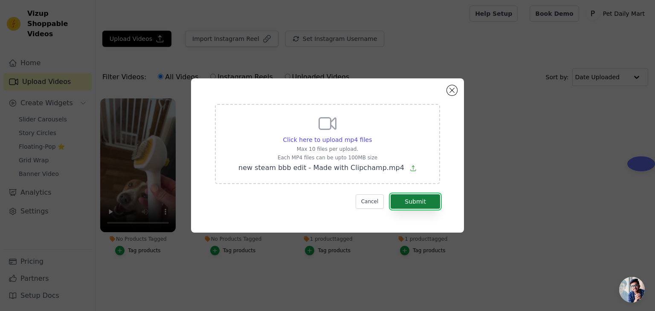
click at [419, 204] on button "Submit" at bounding box center [415, 201] width 49 height 14
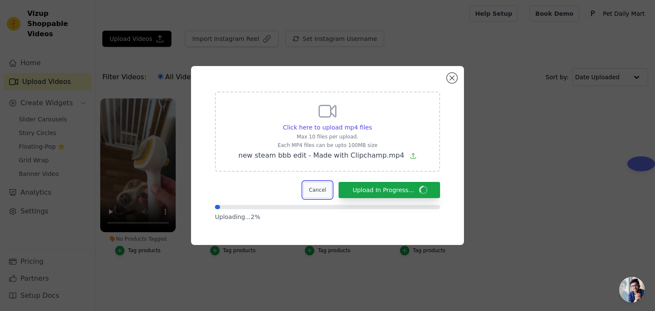
click at [328, 190] on button "Cancel" at bounding box center [317, 190] width 29 height 16
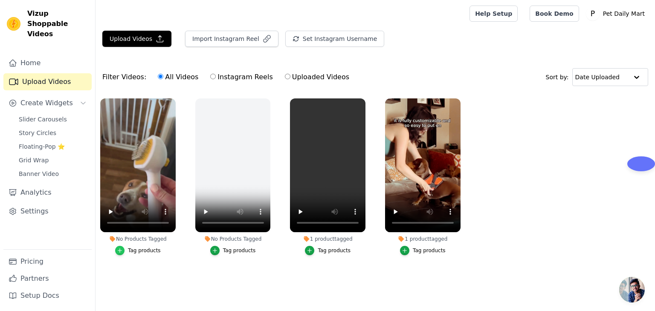
click at [121, 252] on icon "button" at bounding box center [120, 251] width 6 height 6
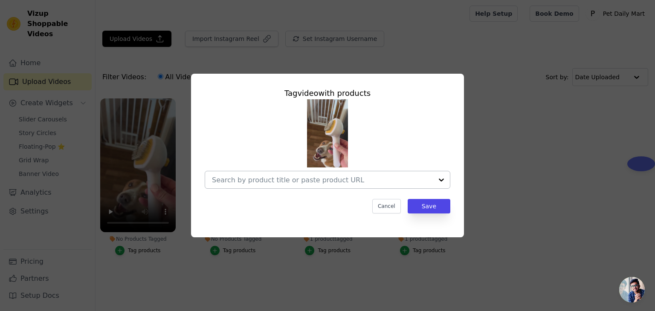
click at [443, 180] on div at bounding box center [441, 179] width 17 height 17
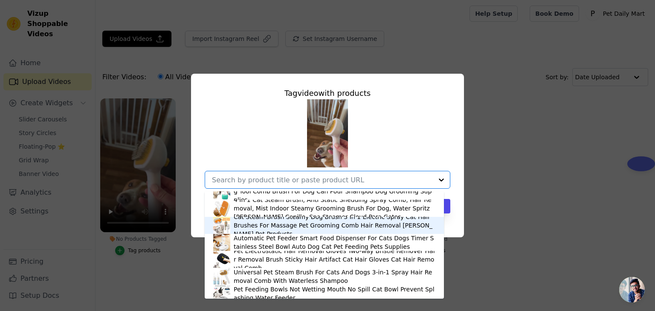
scroll to position [85, 0]
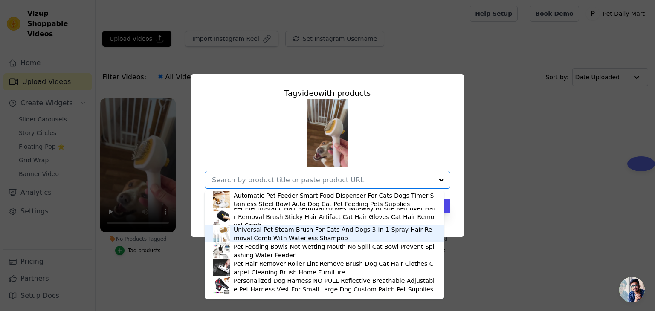
click at [281, 232] on div "Universal Pet Steam Brush For Cats And Dogs 3-in-1 Spray Hair Removal Comb With…" at bounding box center [335, 234] width 202 height 17
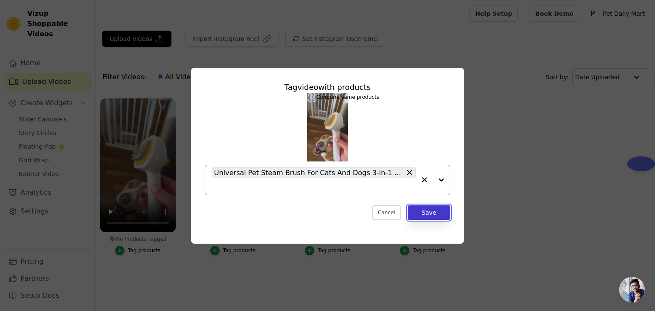
click at [435, 210] on button "Save" at bounding box center [429, 213] width 43 height 14
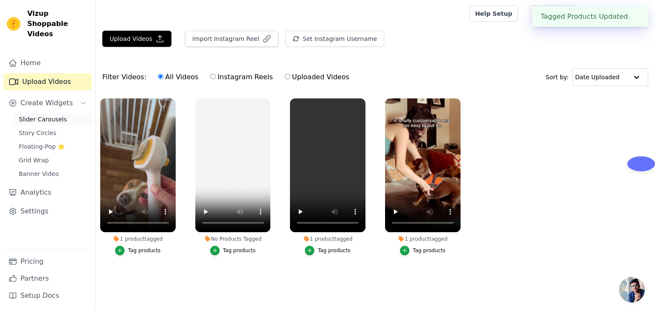
click at [53, 115] on span "Slider Carousels" at bounding box center [43, 119] width 48 height 9
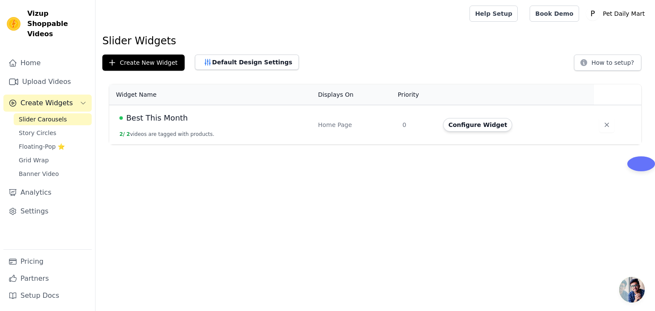
click at [156, 131] on button "2 / 2 videos are tagged with products." at bounding box center [166, 134] width 95 height 7
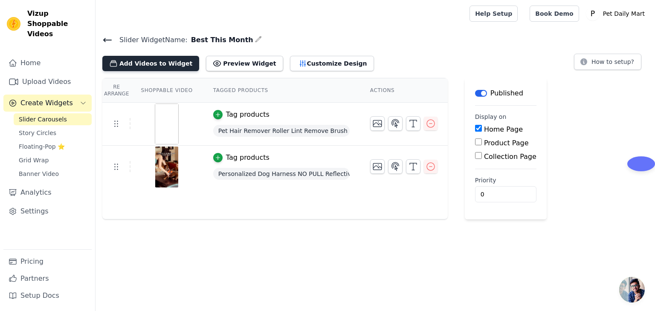
click at [160, 65] on button "Add Videos to Widget" at bounding box center [150, 63] width 97 height 15
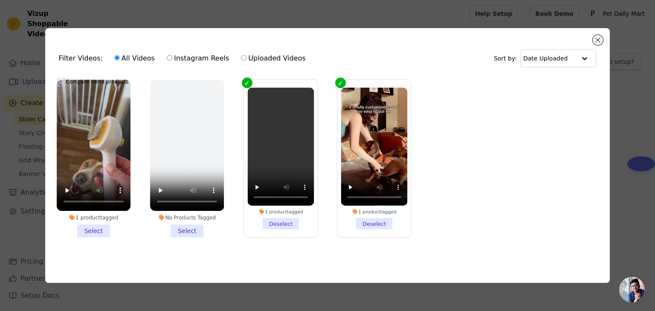
click at [102, 231] on li "1 product tagged Select" at bounding box center [94, 159] width 74 height 158
click at [0, 0] on input "1 product tagged Select" at bounding box center [0, 0] width 0 height 0
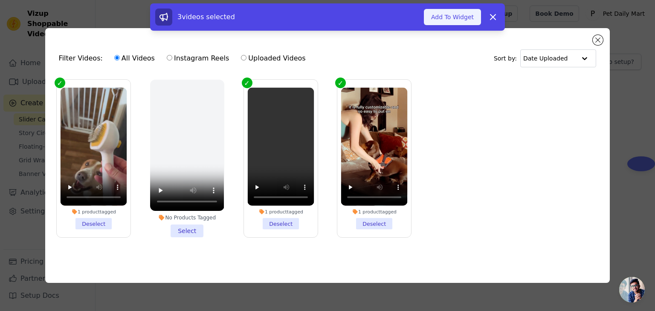
click at [457, 16] on button "Add To Widget" at bounding box center [452, 17] width 57 height 16
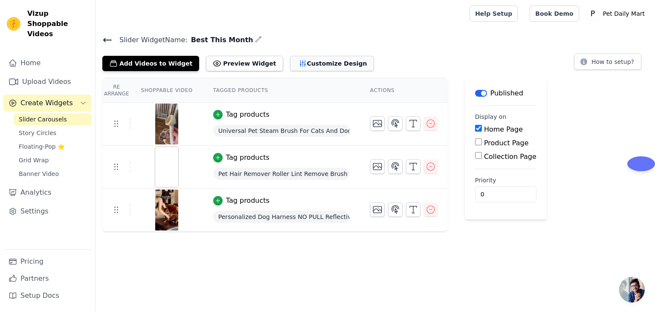
click at [304, 64] on button "Customize Design" at bounding box center [332, 63] width 84 height 15
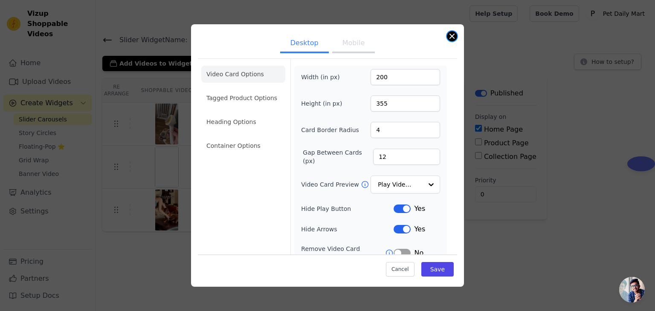
click at [454, 37] on button "Close modal" at bounding box center [452, 36] width 10 height 10
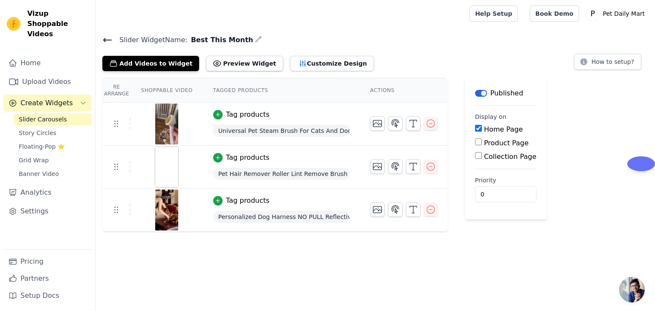
click at [271, 162] on td "Tag products Pet Hair Remover Roller Lint Remove Brush Dog Cat Hair Clothes Car…" at bounding box center [281, 167] width 157 height 43
click at [138, 67] on button "Add Videos to Widget" at bounding box center [150, 63] width 97 height 15
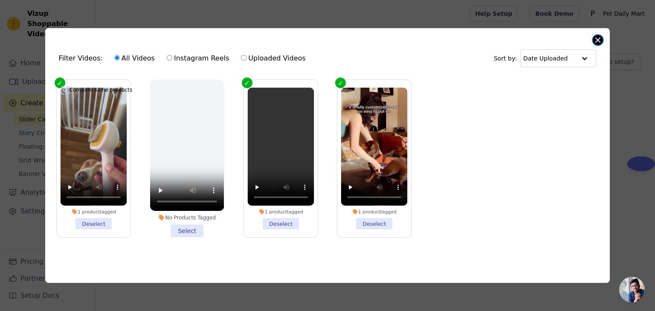
click at [597, 39] on button "Close modal" at bounding box center [598, 40] width 10 height 10
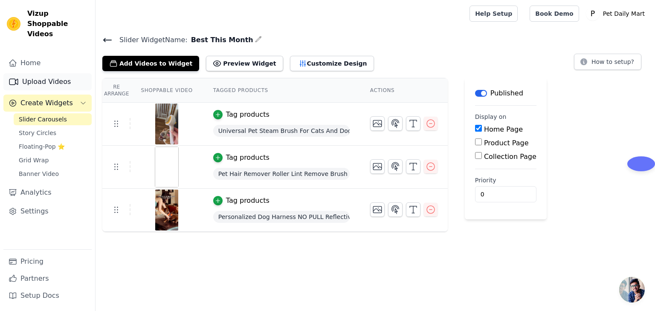
click at [60, 73] on link "Upload Videos" at bounding box center [47, 81] width 88 height 17
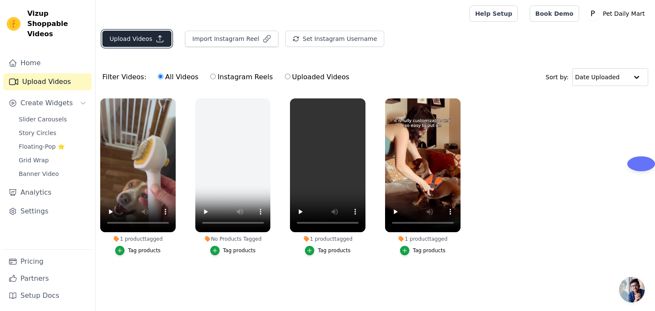
click at [127, 43] on button "Upload Videos" at bounding box center [136, 39] width 69 height 16
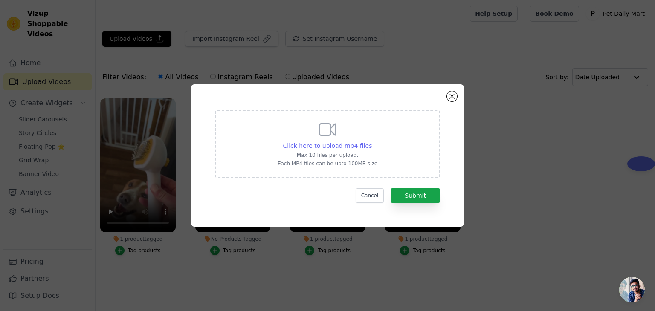
click at [318, 146] on span "Click here to upload mp4 files" at bounding box center [327, 145] width 89 height 7
click at [371, 142] on input "Click here to upload mp4 files Max 10 files per upload. Each MP4 files can be u…" at bounding box center [371, 141] width 0 height 0
type input "C:\fakepath\video (6).mp4"
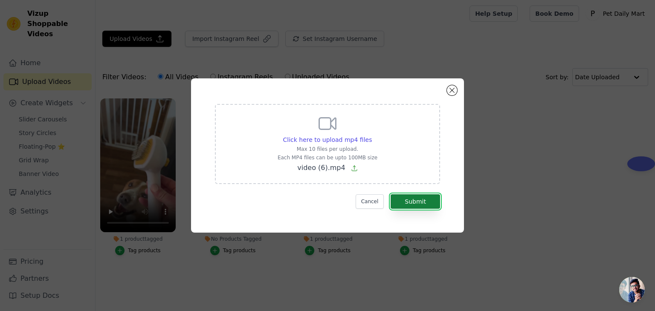
click at [422, 196] on button "Submit" at bounding box center [415, 201] width 49 height 14
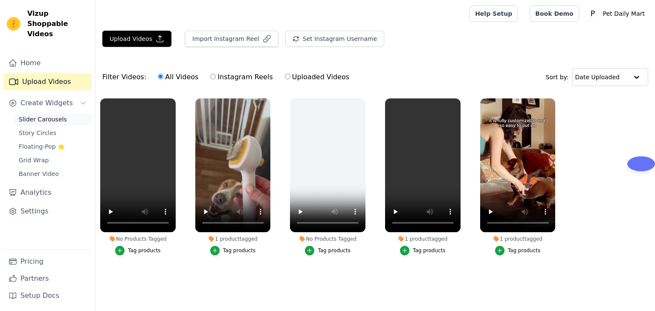
click at [40, 115] on span "Slider Carousels" at bounding box center [43, 119] width 48 height 9
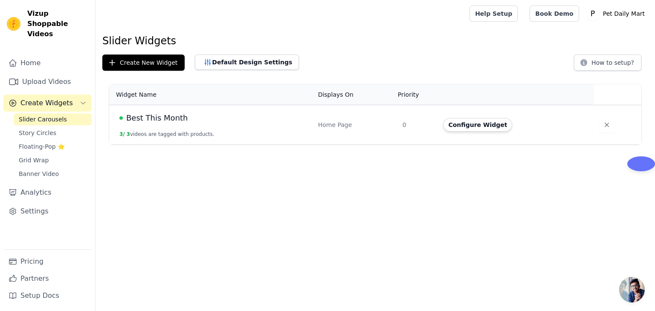
click at [181, 128] on td "Best This Month 3 / 3 videos are tagged with products." at bounding box center [211, 125] width 204 height 40
click at [185, 133] on button "3 / 3 videos are tagged with products." at bounding box center [166, 134] width 95 height 7
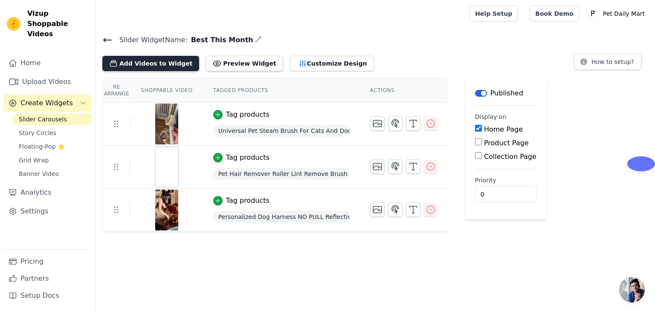
click at [154, 64] on button "Add Videos to Widget" at bounding box center [150, 63] width 97 height 15
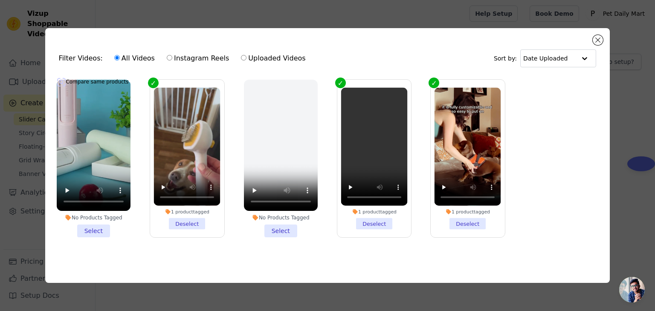
click at [100, 232] on li "No Products Tagged Select" at bounding box center [94, 159] width 74 height 158
click at [0, 0] on input "No Products Tagged Select" at bounding box center [0, 0] width 0 height 0
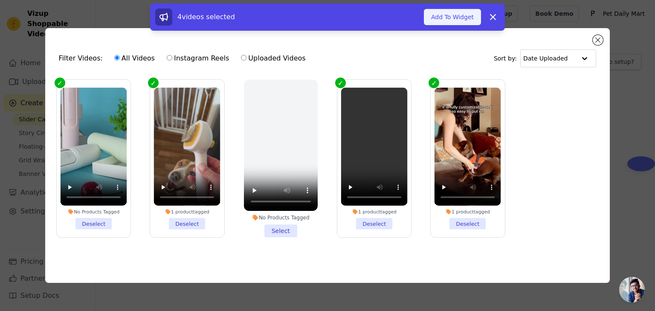
click at [457, 15] on button "Add To Widget" at bounding box center [452, 17] width 57 height 16
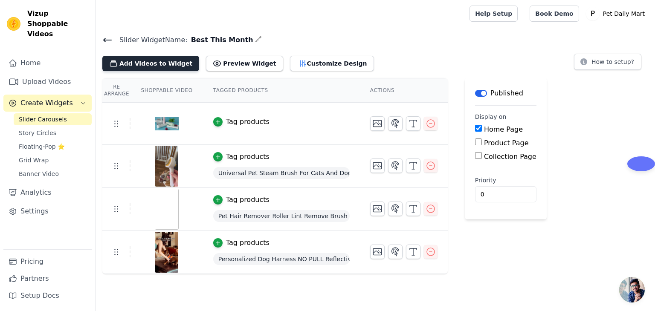
click at [157, 68] on button "Add Videos to Widget" at bounding box center [150, 63] width 97 height 15
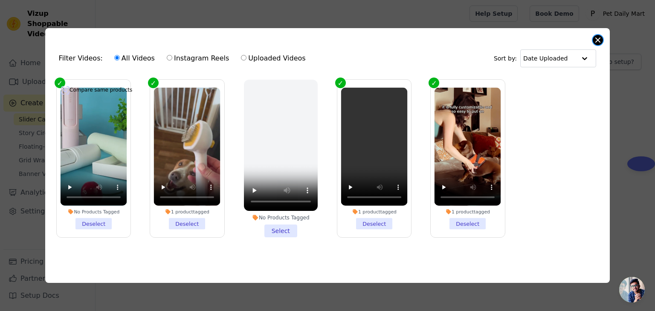
click at [597, 39] on button "Close modal" at bounding box center [598, 40] width 10 height 10
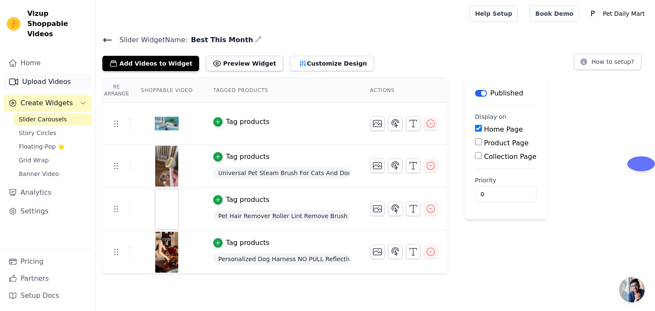
click at [43, 73] on link "Upload Videos" at bounding box center [47, 81] width 88 height 17
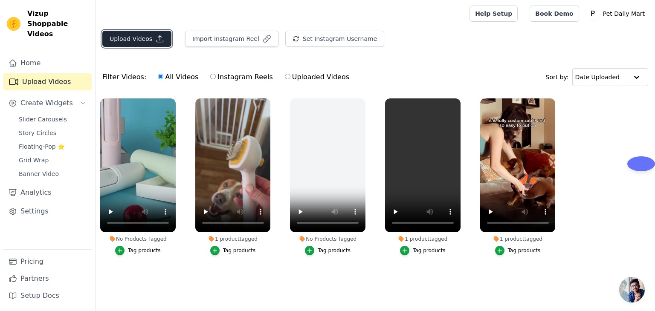
click at [149, 41] on button "Upload Videos" at bounding box center [136, 39] width 69 height 16
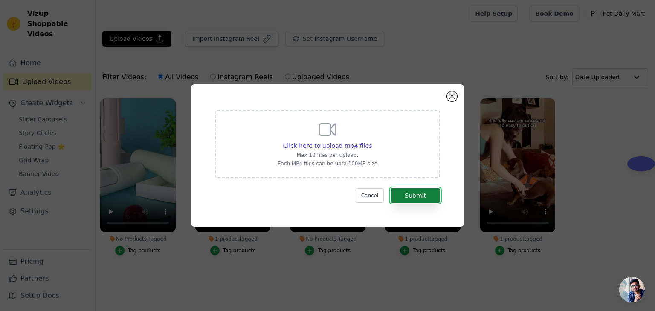
click at [421, 194] on button "Submit" at bounding box center [415, 195] width 49 height 14
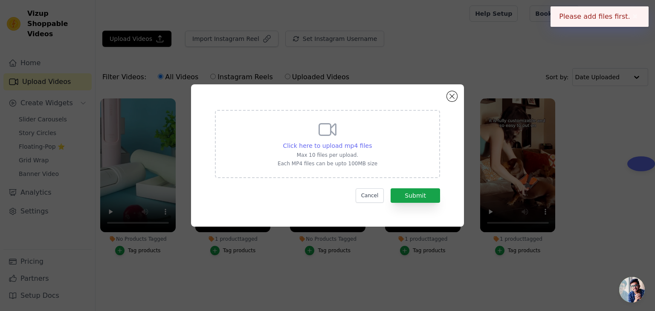
click at [330, 147] on span "Click here to upload mp4 files" at bounding box center [327, 145] width 89 height 7
click at [371, 142] on input "Click here to upload mp4 files Max 10 files per upload. Each MP4 files can be u…" at bounding box center [371, 141] width 0 height 0
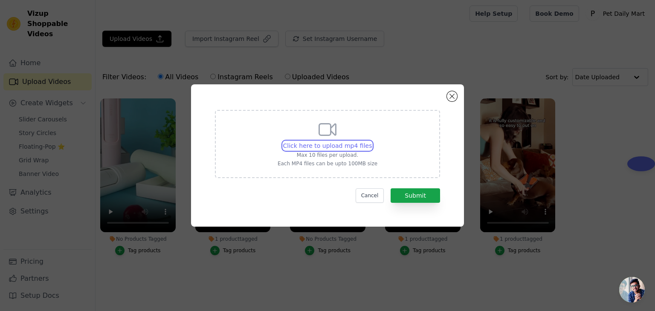
type input "C:\fakepath\video (1).mp4"
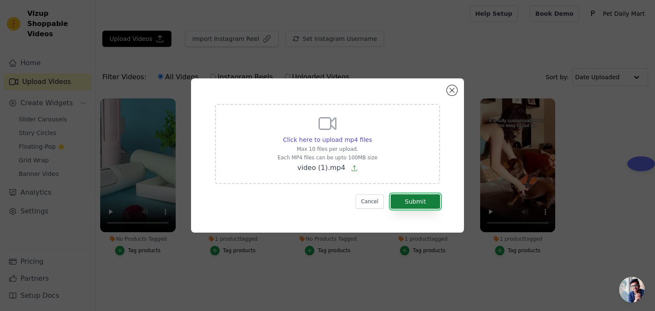
click at [416, 201] on button "Submit" at bounding box center [415, 201] width 49 height 14
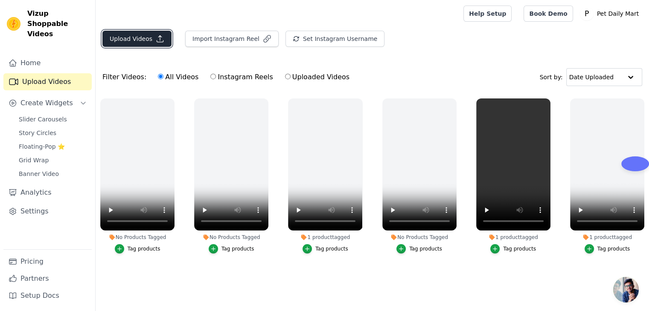
click at [121, 40] on button "Upload Videos" at bounding box center [136, 39] width 69 height 16
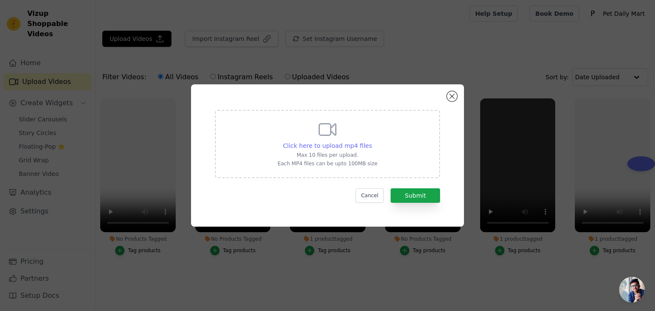
click at [337, 145] on span "Click here to upload mp4 files" at bounding box center [327, 145] width 89 height 7
click at [371, 142] on input "Click here to upload mp4 files Max 10 files per upload. Each MP4 files can be u…" at bounding box center [371, 141] width 0 height 0
type input "C:\fakepath\Dog Vaccume Trimmer11 - Made with Clipchamp.mp4"
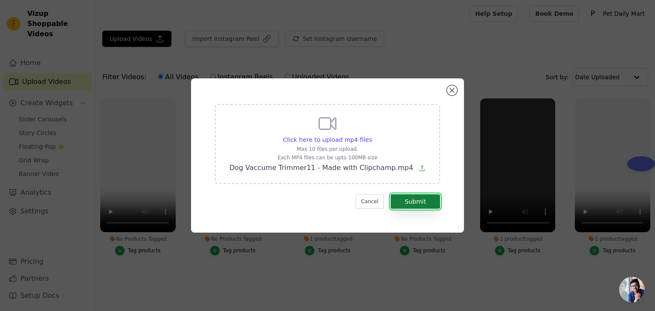
click at [416, 199] on button "Submit" at bounding box center [415, 201] width 49 height 14
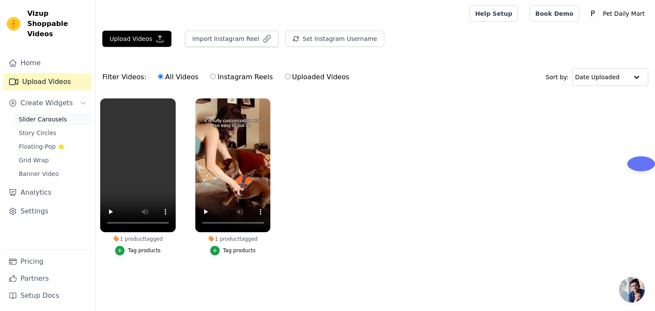
click at [38, 115] on span "Slider Carousels" at bounding box center [43, 119] width 48 height 9
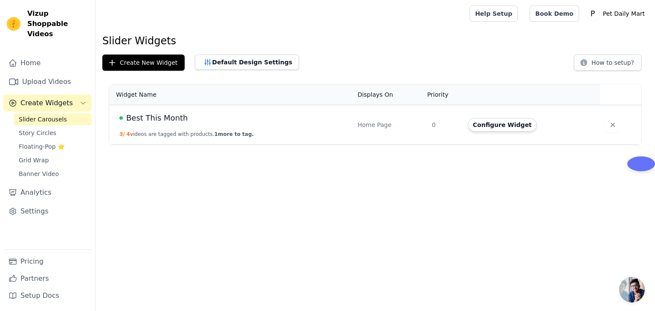
click at [214, 125] on td "Best This Month 3 / 4 videos are tagged with products. 1 more to tag." at bounding box center [230, 125] width 243 height 40
click at [165, 123] on span "Best This Month" at bounding box center [157, 118] width 62 height 12
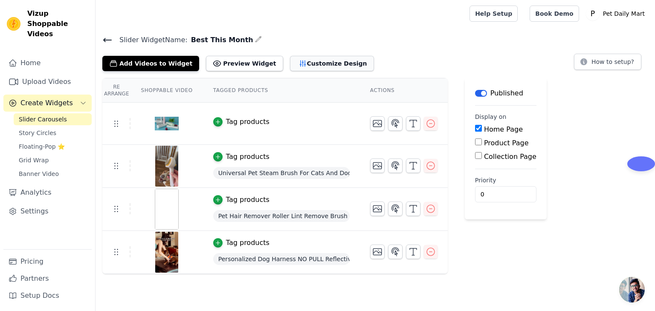
click at [294, 68] on button "Customize Design" at bounding box center [332, 63] width 84 height 15
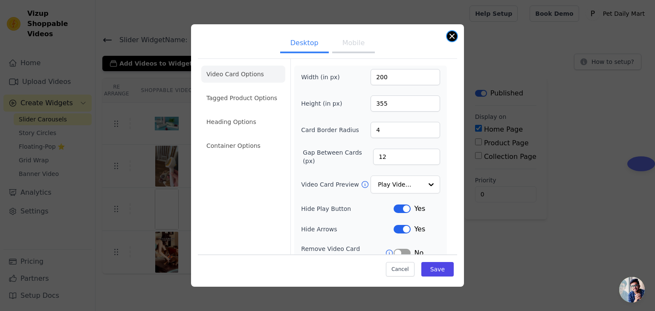
click at [456, 35] on button "Close modal" at bounding box center [452, 36] width 10 height 10
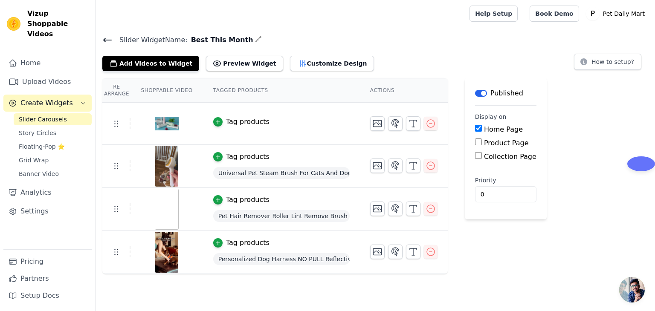
click at [244, 120] on div "Tag products" at bounding box center [247, 122] width 43 height 10
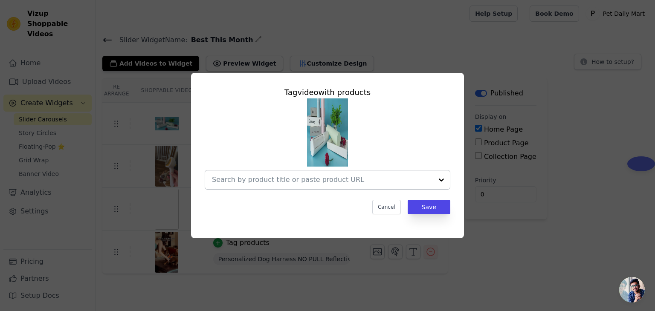
click at [442, 180] on div at bounding box center [441, 180] width 17 height 19
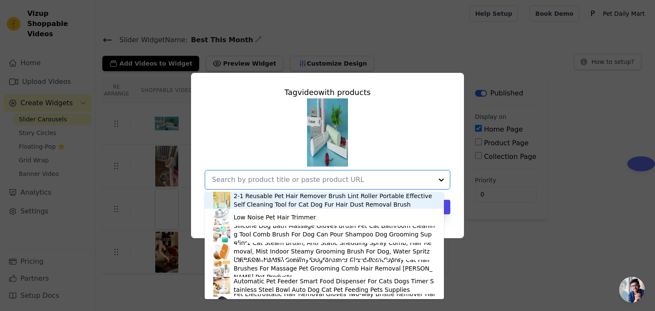
click at [313, 203] on div "2-1 Reusable Pet Hair Remover Brush Lint Roller Portable Effective Self Cleanin…" at bounding box center [335, 200] width 202 height 17
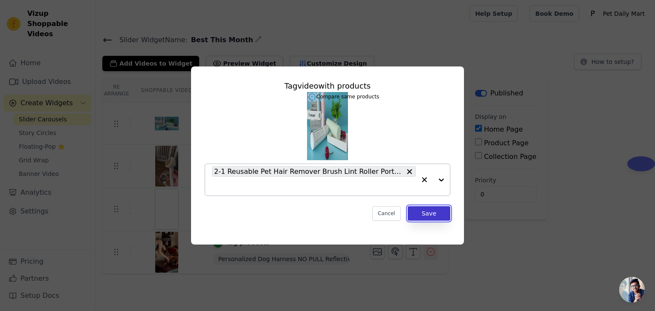
click at [416, 215] on button "Save" at bounding box center [429, 213] width 43 height 14
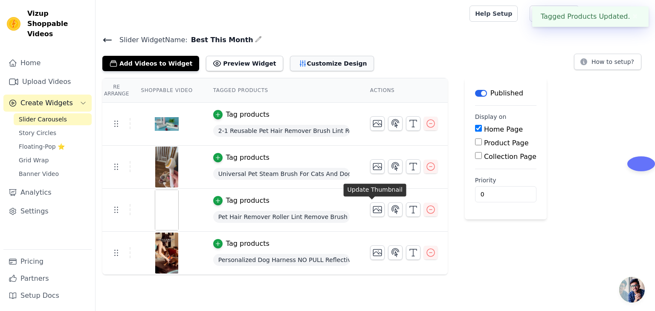
click at [303, 67] on button "Customize Design" at bounding box center [332, 63] width 84 height 15
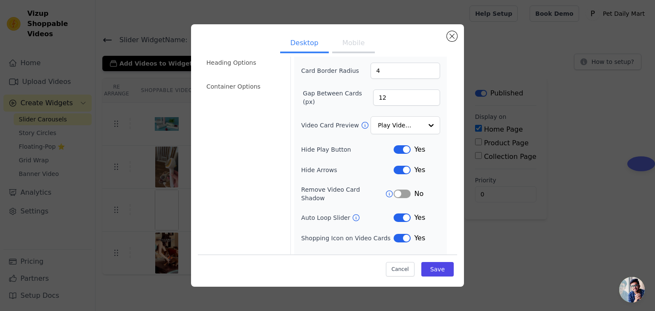
scroll to position [67, 0]
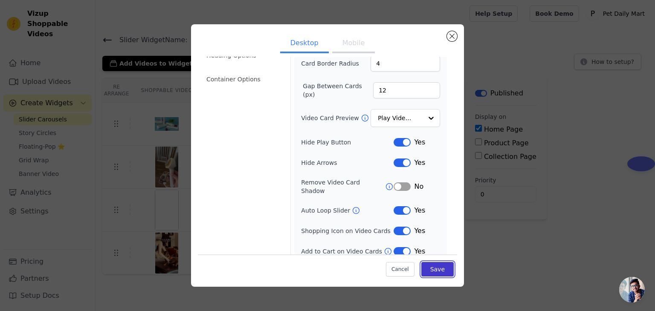
click at [435, 269] on button "Save" at bounding box center [437, 269] width 32 height 14
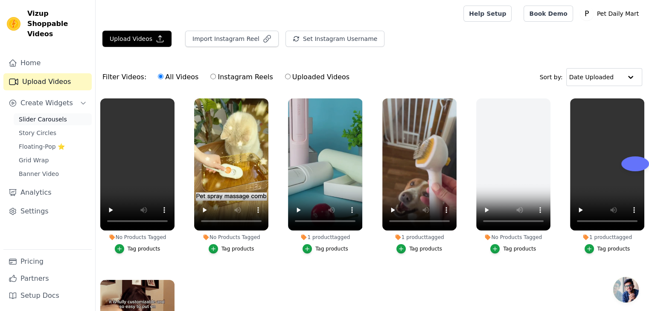
click at [44, 115] on span "Slider Carousels" at bounding box center [43, 119] width 48 height 9
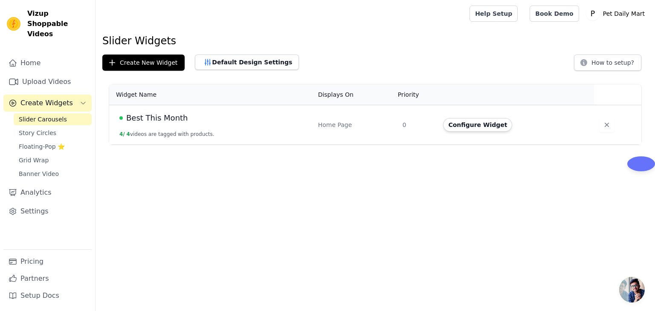
click at [242, 129] on td "Best This Month 4 / 4 videos are tagged with products." at bounding box center [211, 125] width 204 height 40
click at [188, 135] on button "4 / 4 videos are tagged with products." at bounding box center [166, 134] width 95 height 7
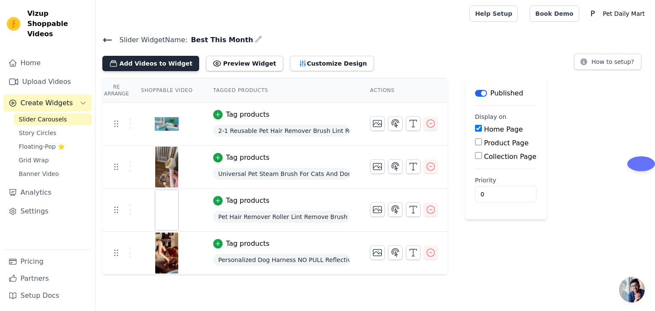
click at [154, 65] on button "Add Videos to Widget" at bounding box center [150, 63] width 97 height 15
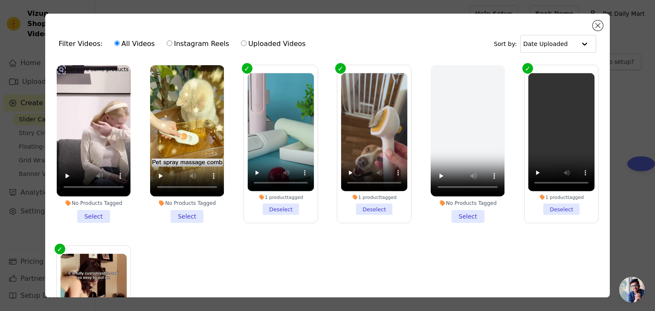
click at [97, 212] on li "No Products Tagged Select" at bounding box center [94, 144] width 74 height 158
click at [0, 0] on input "No Products Tagged Select" at bounding box center [0, 0] width 0 height 0
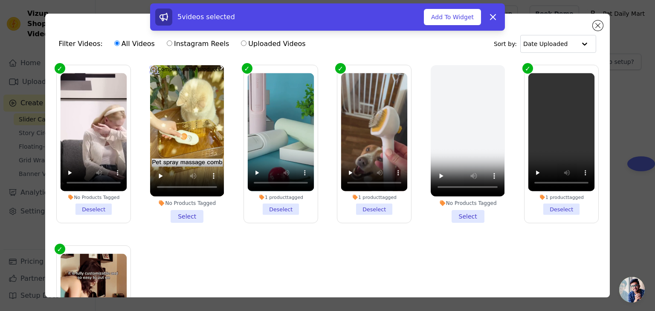
click at [180, 214] on li "No Products Tagged Select" at bounding box center [187, 144] width 74 height 158
click at [0, 0] on input "No Products Tagged Select" at bounding box center [0, 0] width 0 height 0
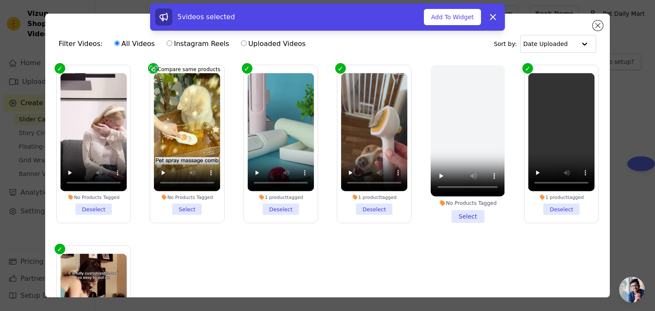
click at [180, 214] on li "No Products Tagged Select" at bounding box center [187, 144] width 67 height 142
click at [0, 0] on input "No Products Tagged Select" at bounding box center [0, 0] width 0 height 0
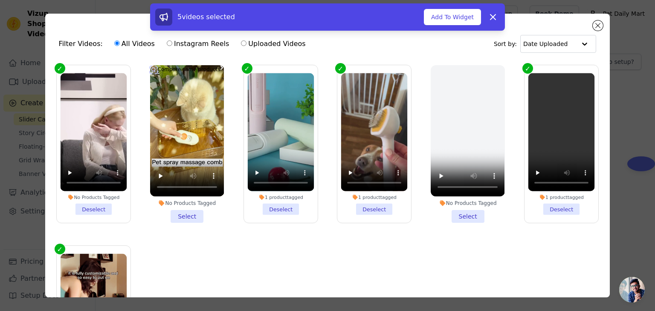
click at [186, 215] on li "No Products Tagged Select" at bounding box center [187, 144] width 74 height 158
click at [0, 0] on input "No Products Tagged Select" at bounding box center [0, 0] width 0 height 0
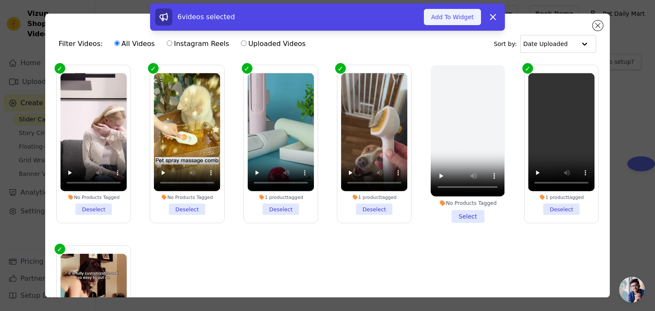
click at [464, 18] on button "Add To Widget" at bounding box center [452, 17] width 57 height 16
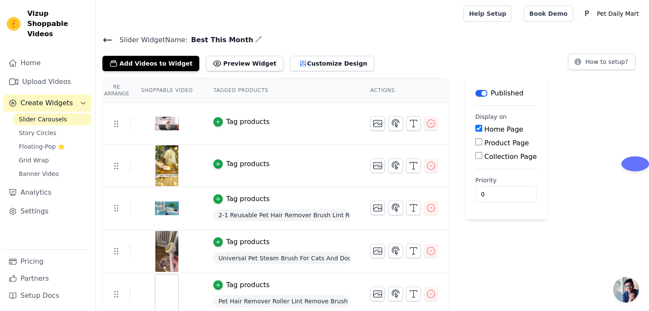
click at [246, 123] on div "Tag products" at bounding box center [247, 122] width 43 height 10
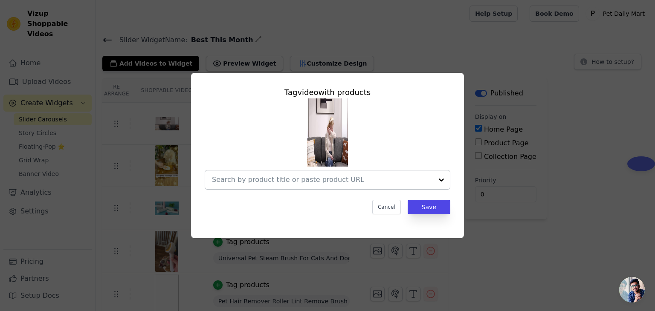
click at [444, 179] on div at bounding box center [441, 180] width 17 height 19
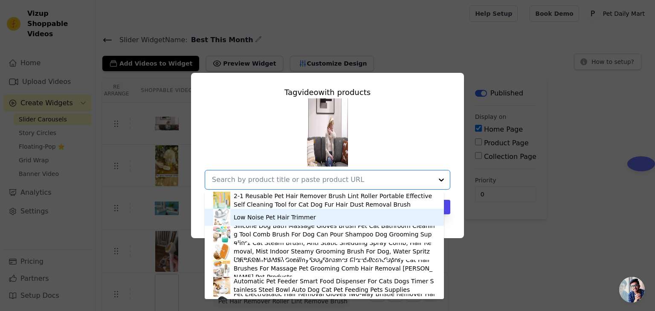
click at [315, 217] on div "Low Noise Pet Hair Trimmer" at bounding box center [324, 217] width 222 height 17
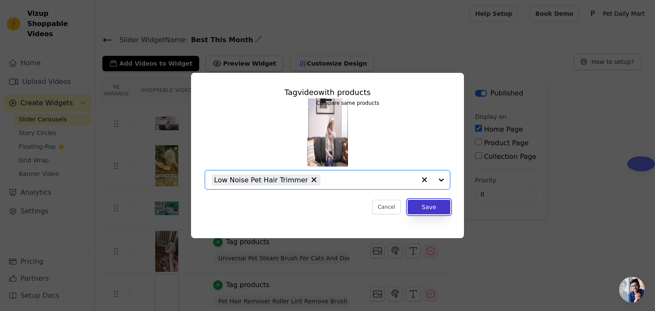
click at [433, 209] on button "Save" at bounding box center [429, 207] width 43 height 14
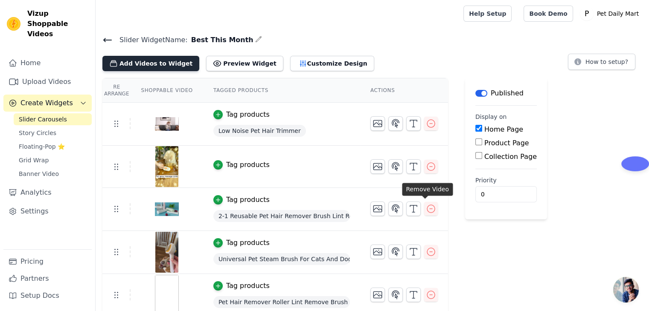
click at [150, 58] on button "Add Videos to Widget" at bounding box center [150, 63] width 97 height 15
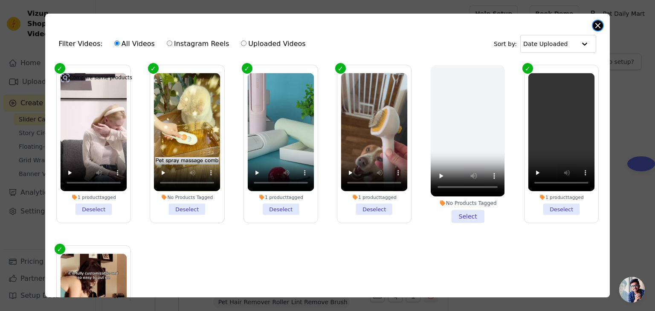
click at [596, 28] on button "Close modal" at bounding box center [598, 25] width 10 height 10
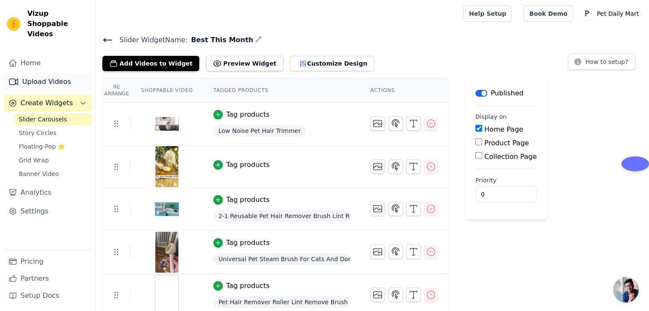
click at [59, 73] on link "Upload Videos" at bounding box center [47, 81] width 88 height 17
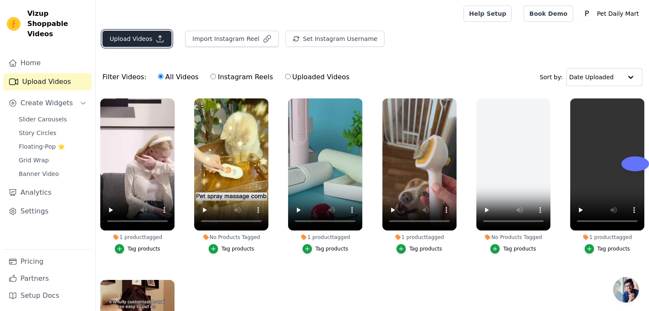
click at [150, 43] on button "Upload Videos" at bounding box center [136, 39] width 69 height 16
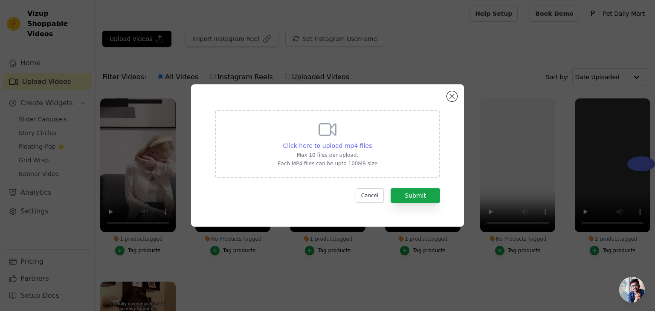
click at [337, 147] on span "Click here to upload mp4 files" at bounding box center [327, 145] width 89 height 7
click at [371, 142] on input "Click here to upload mp4 files Max 10 files per upload. Each MP4 files can be u…" at bounding box center [371, 141] width 0 height 0
type input "C:\fakepath\1.mp4 (5).mp4"
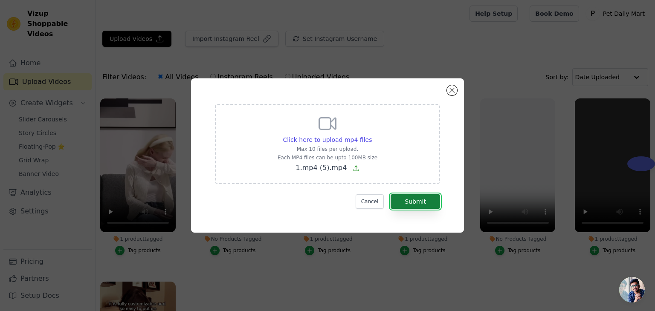
click at [413, 204] on button "Submit" at bounding box center [415, 201] width 49 height 14
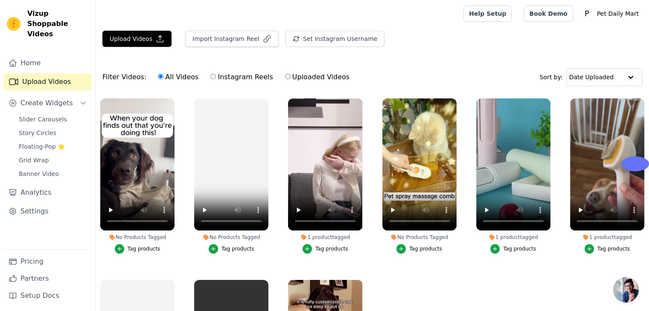
click at [148, 247] on div "Tag products" at bounding box center [143, 249] width 33 height 7
click at [136, 249] on div "Tag products" at bounding box center [143, 249] width 33 height 7
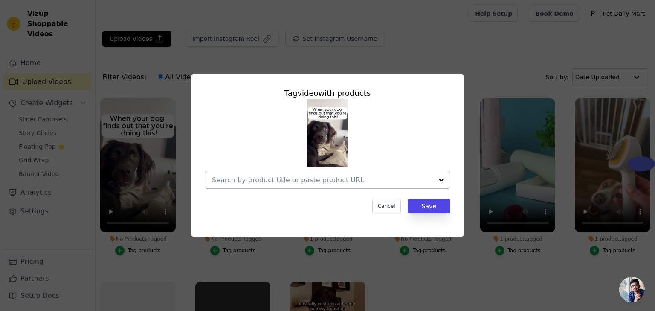
click at [441, 178] on div at bounding box center [441, 179] width 17 height 17
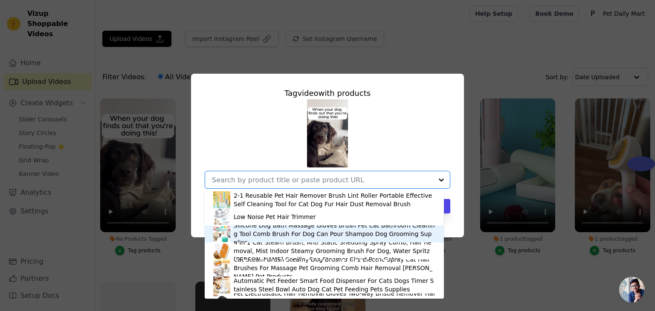
click at [263, 233] on div "Silicone Dog Bath Massage Gloves Brush Pet Cat Bathroom Cleaning Tool Comb Brus…" at bounding box center [335, 234] width 202 height 26
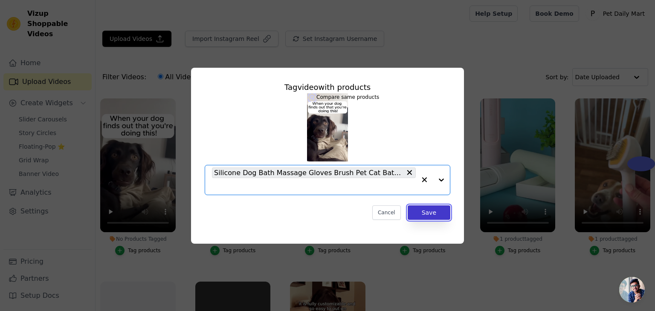
click at [437, 212] on button "Save" at bounding box center [429, 213] width 43 height 14
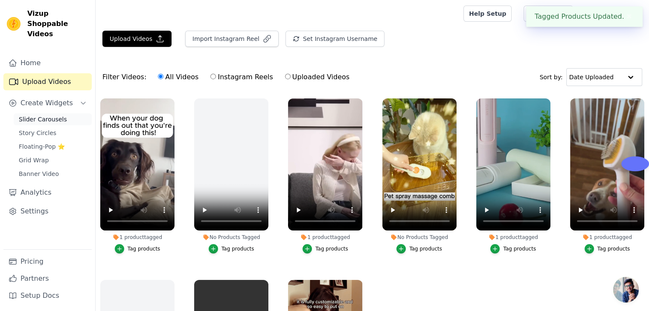
click at [36, 115] on span "Slider Carousels" at bounding box center [43, 119] width 48 height 9
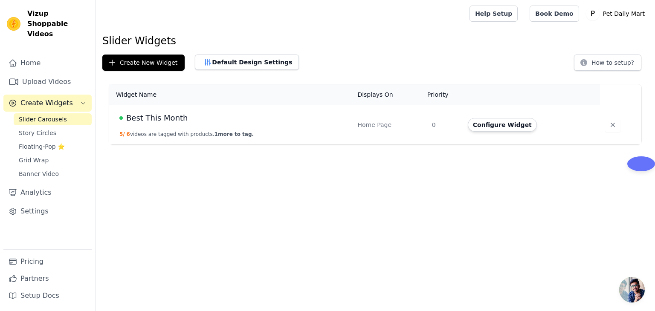
click at [156, 126] on td "Best This Month 5 / 6 videos are tagged with products. 1 more to tag." at bounding box center [230, 125] width 243 height 40
click at [179, 121] on span "Best This Month" at bounding box center [157, 118] width 62 height 12
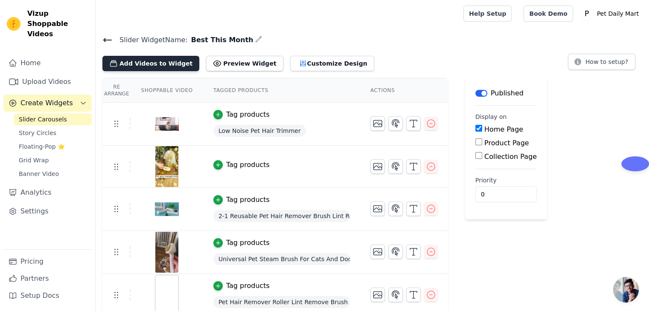
click at [165, 67] on button "Add Videos to Widget" at bounding box center [150, 63] width 97 height 15
click at [147, 65] on button "Add Videos to Widget" at bounding box center [150, 63] width 97 height 15
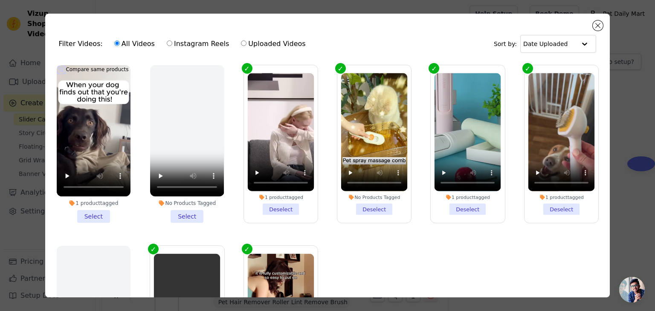
click at [96, 212] on li "1 product tagged Select" at bounding box center [94, 144] width 74 height 158
click at [0, 0] on input "1 product tagged Select" at bounding box center [0, 0] width 0 height 0
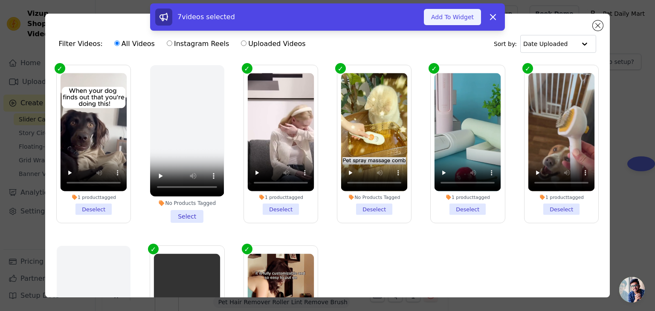
click at [462, 23] on button "Add To Widget" at bounding box center [452, 17] width 57 height 16
